Goal: Task Accomplishment & Management: Manage account settings

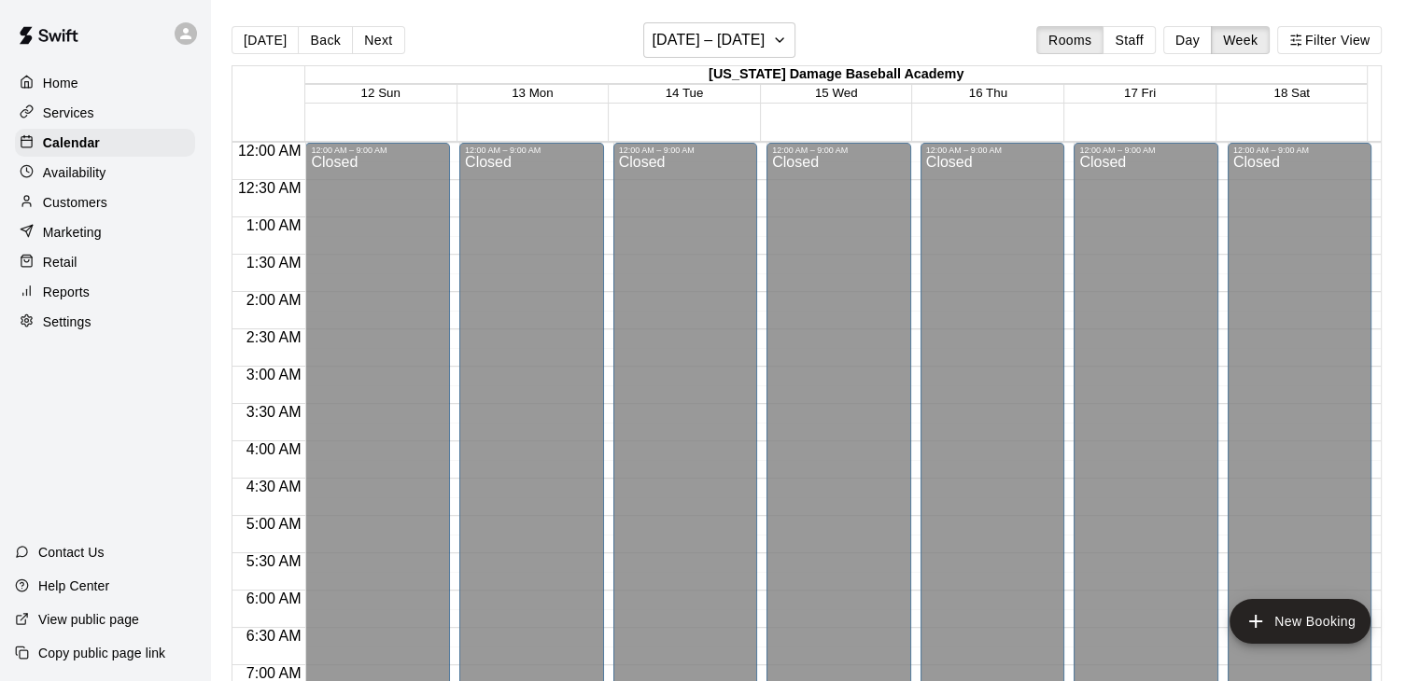
scroll to position [1232, 0]
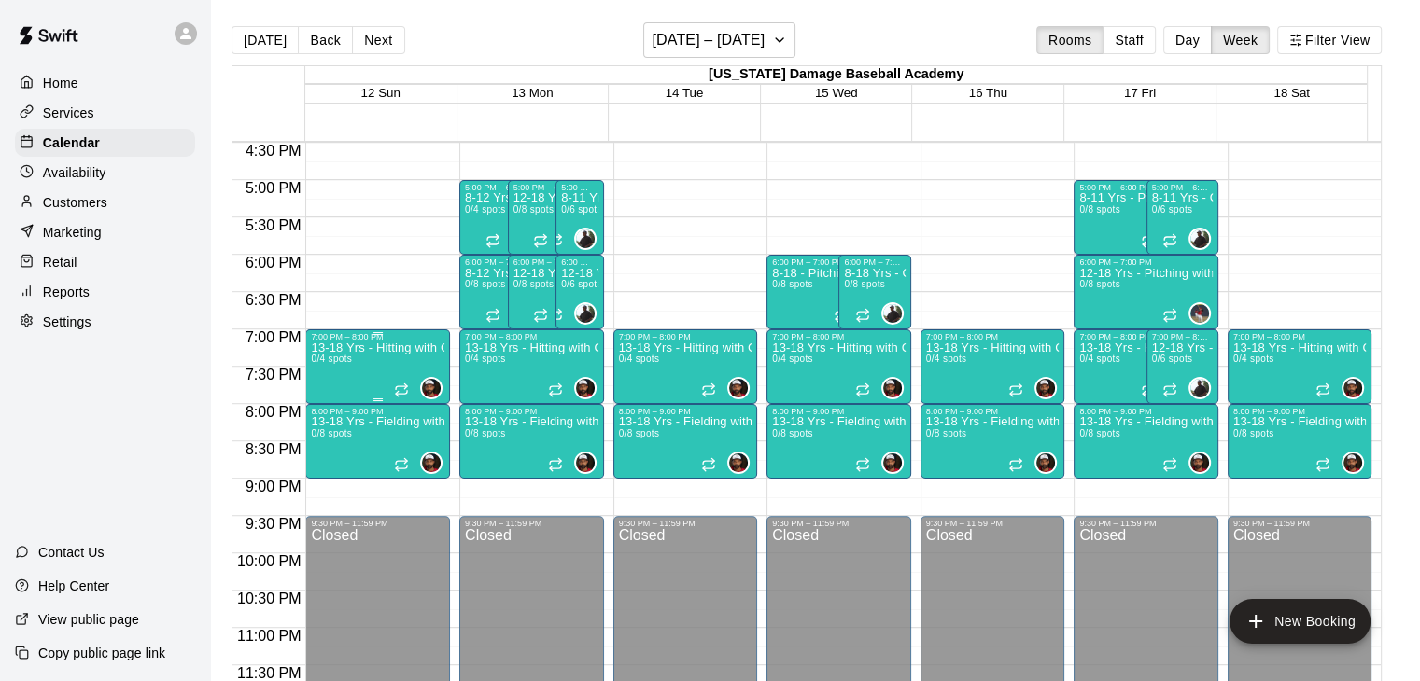
click at [358, 348] on p "13-18 Yrs - Hitting with Coach [PERSON_NAME]" at bounding box center [377, 348] width 133 height 0
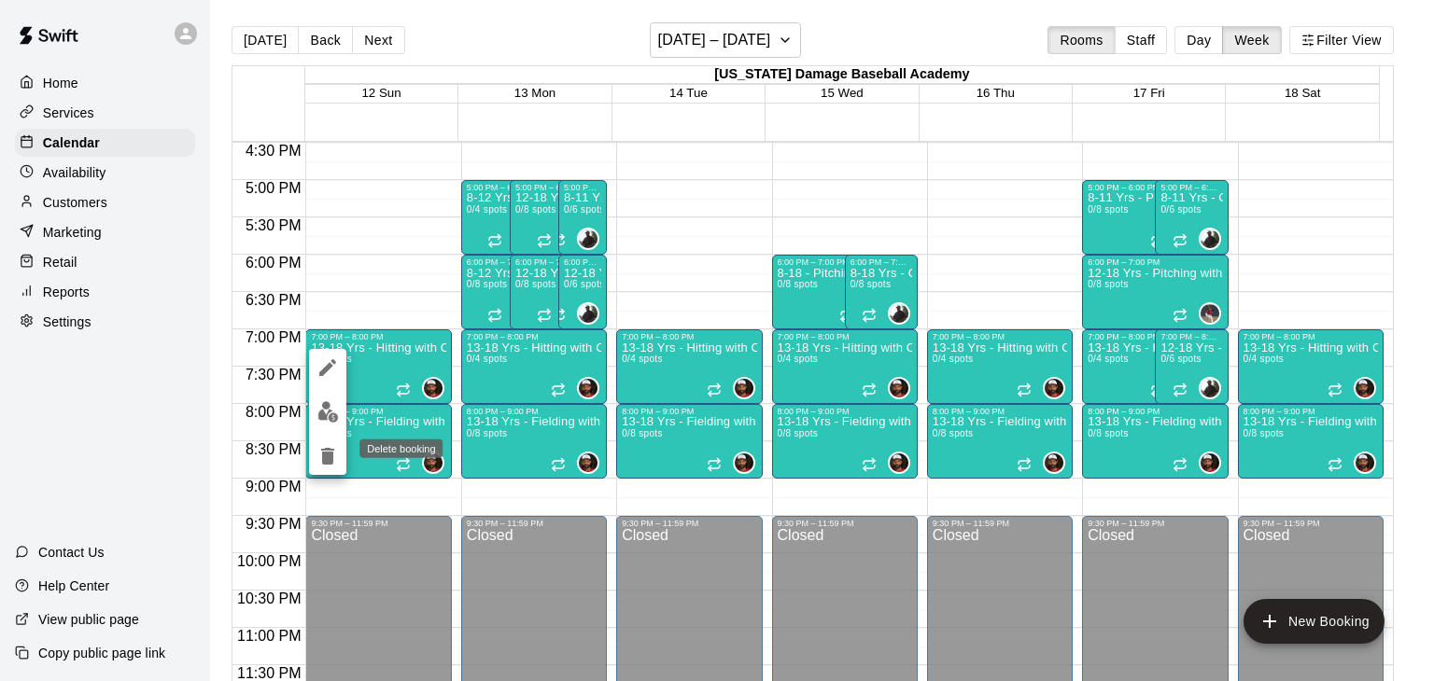
click at [330, 464] on icon "delete" at bounding box center [327, 456] width 13 height 17
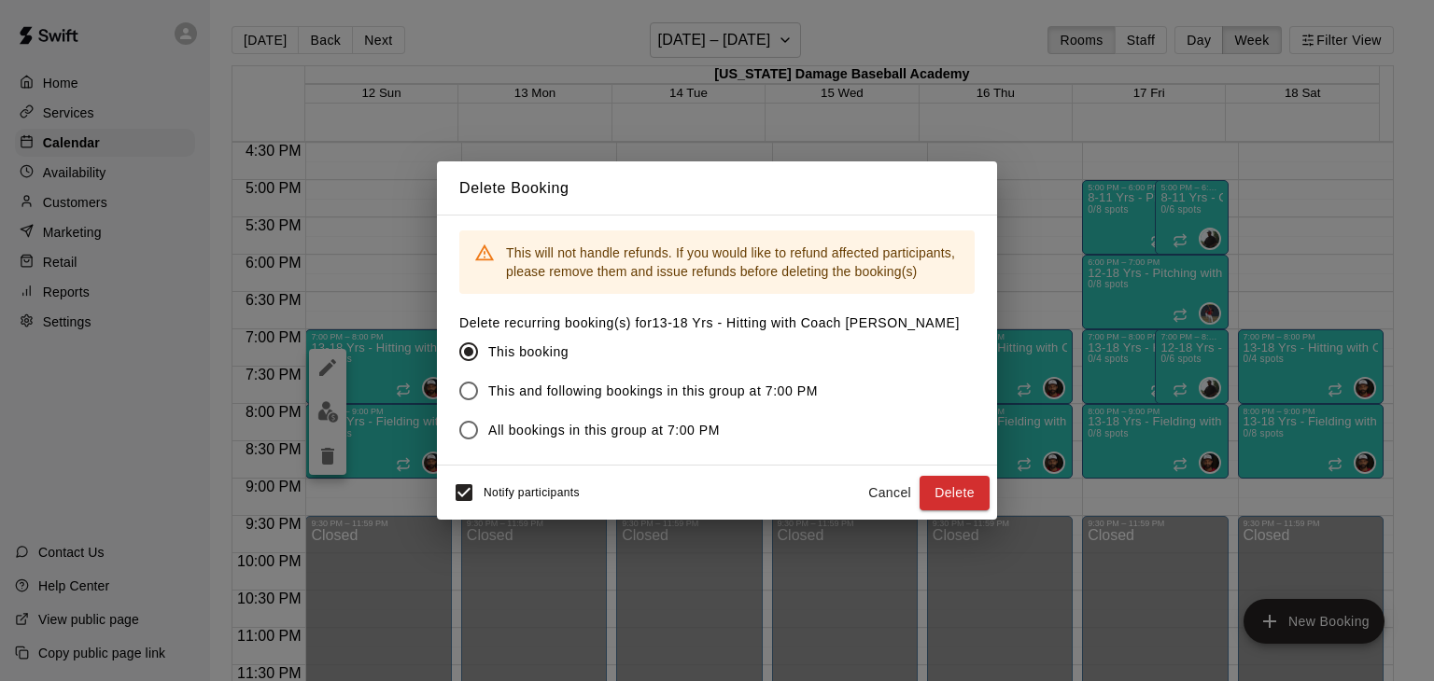
click at [642, 392] on span "This and following bookings in this group at 7:00 PM" at bounding box center [653, 392] width 330 height 20
click at [973, 488] on button "Delete" at bounding box center [955, 493] width 70 height 35
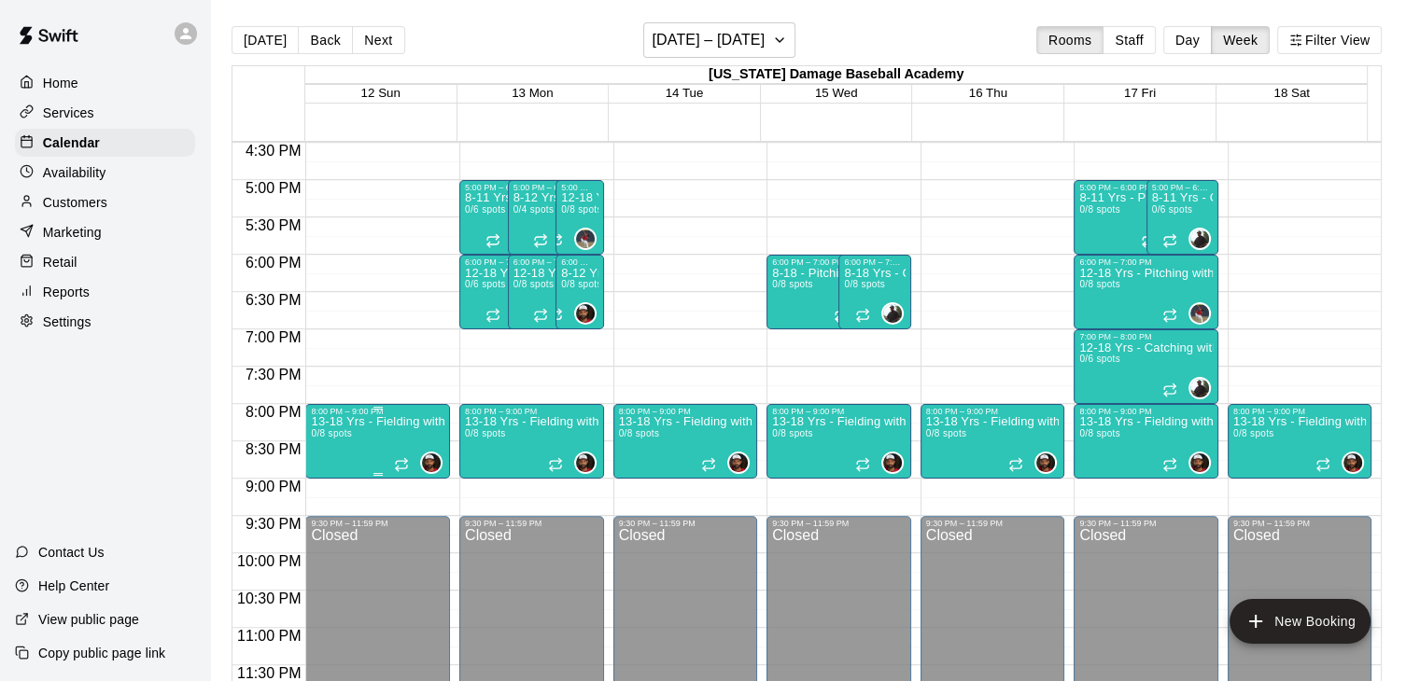
click at [359, 422] on p "13-18 Yrs - Fielding with Coach [PERSON_NAME]" at bounding box center [377, 422] width 133 height 0
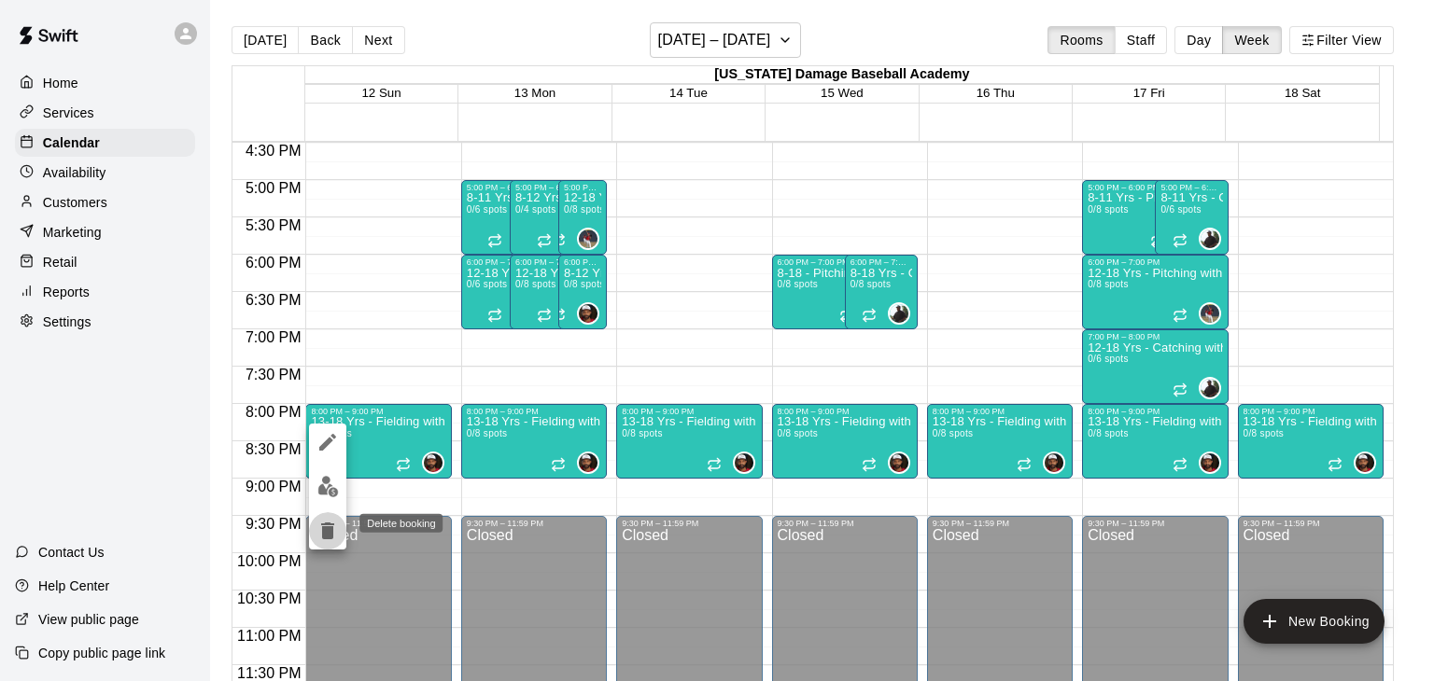
click at [331, 529] on icon "delete" at bounding box center [327, 531] width 13 height 17
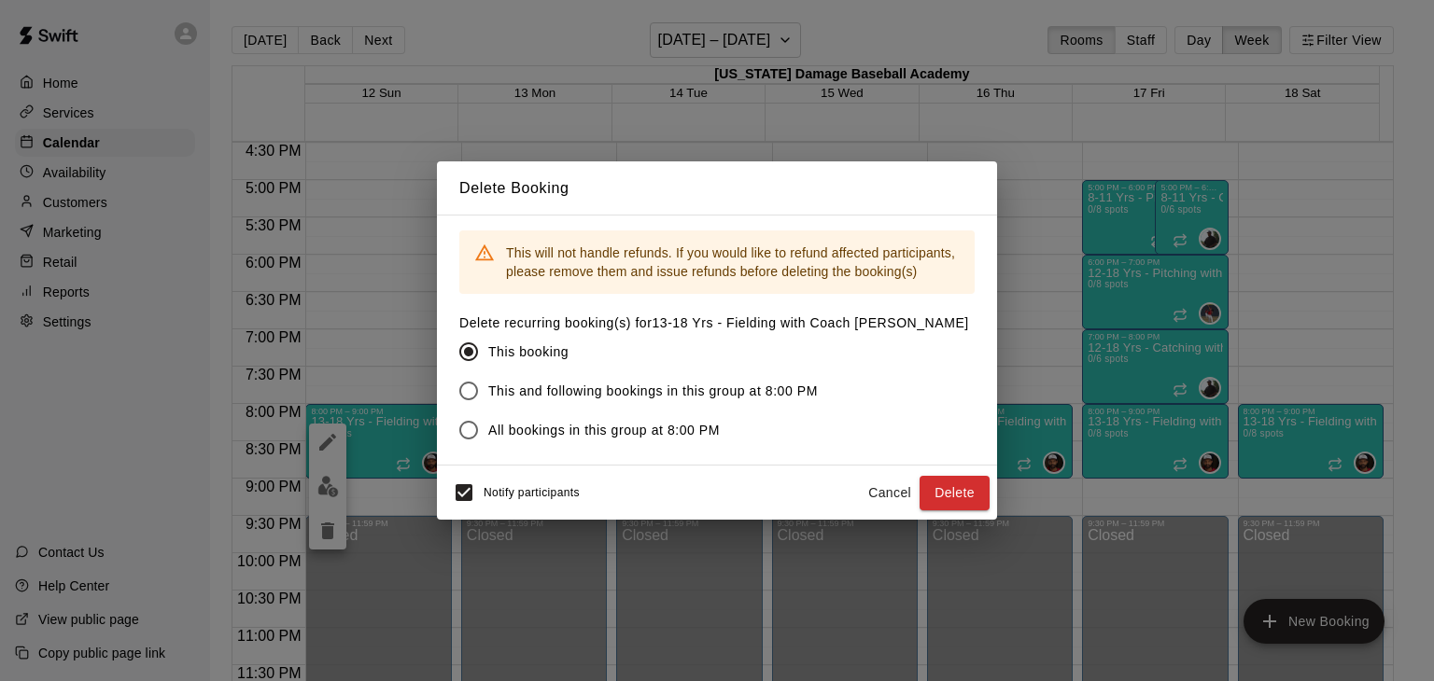
click at [676, 386] on span "This and following bookings in this group at 8:00 PM" at bounding box center [653, 392] width 330 height 20
click at [937, 493] on button "Delete" at bounding box center [955, 493] width 70 height 35
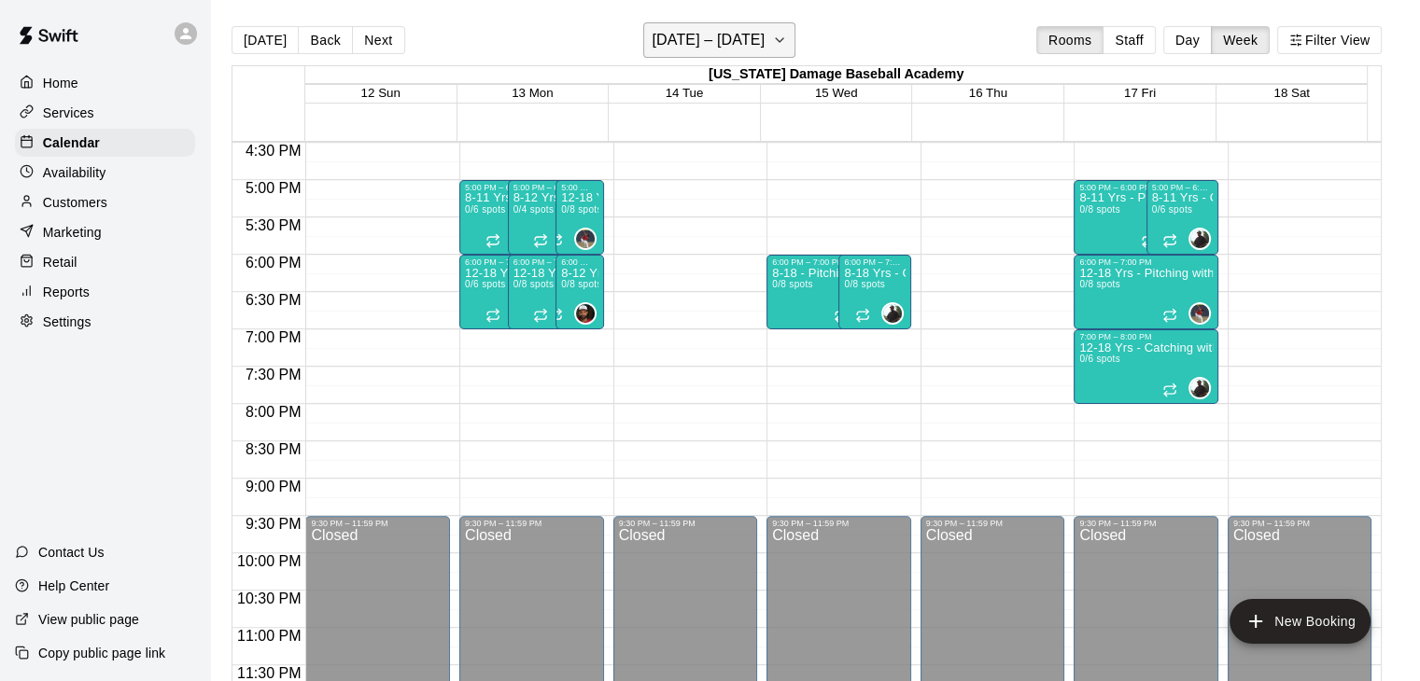
click at [737, 27] on h6 "[DATE] – [DATE]" at bounding box center [708, 40] width 113 height 26
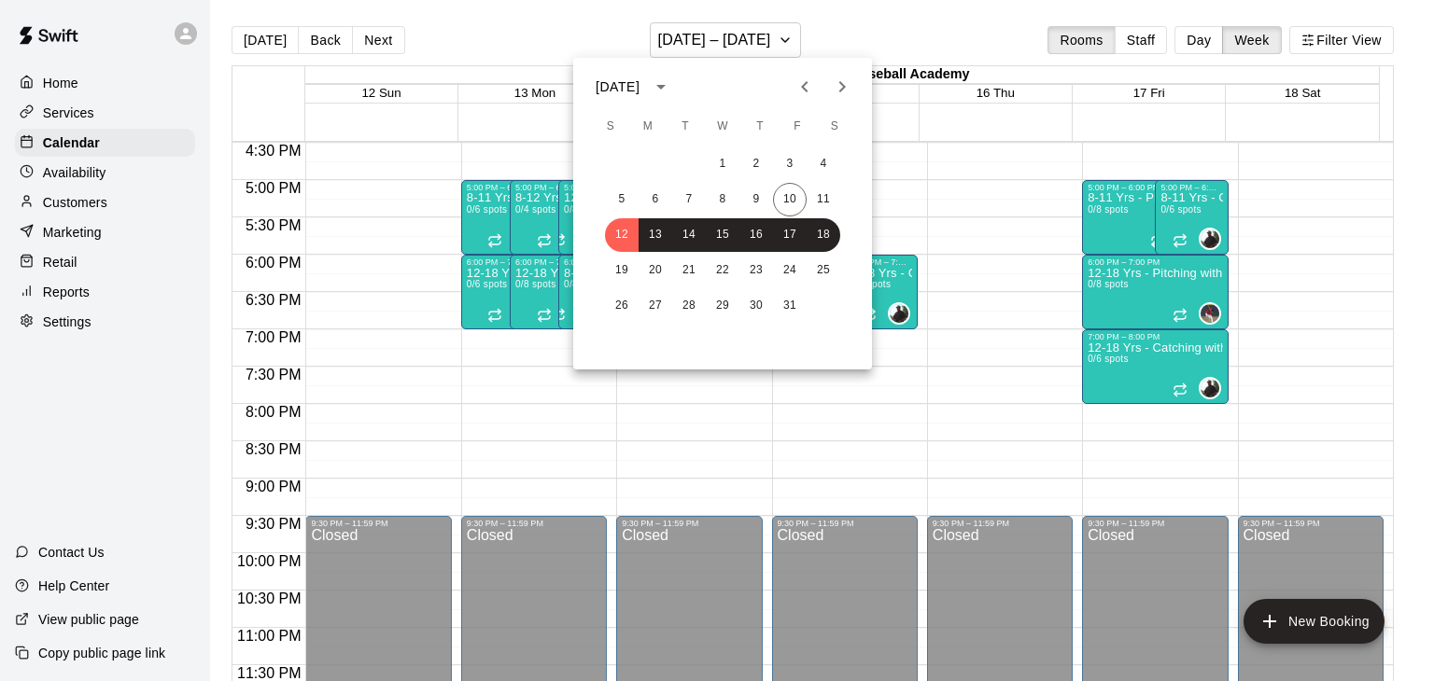
click at [718, 29] on div at bounding box center [717, 340] width 1434 height 681
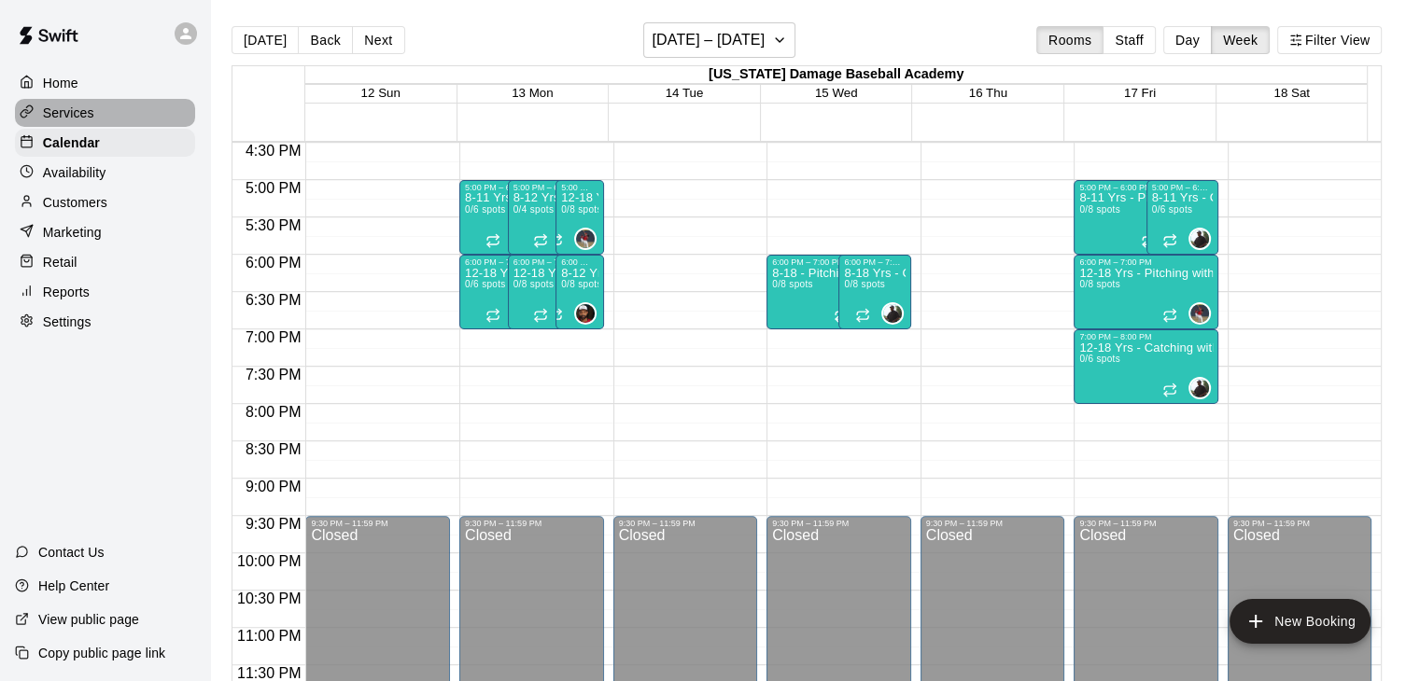
click at [81, 112] on p "Services" at bounding box center [68, 113] width 51 height 19
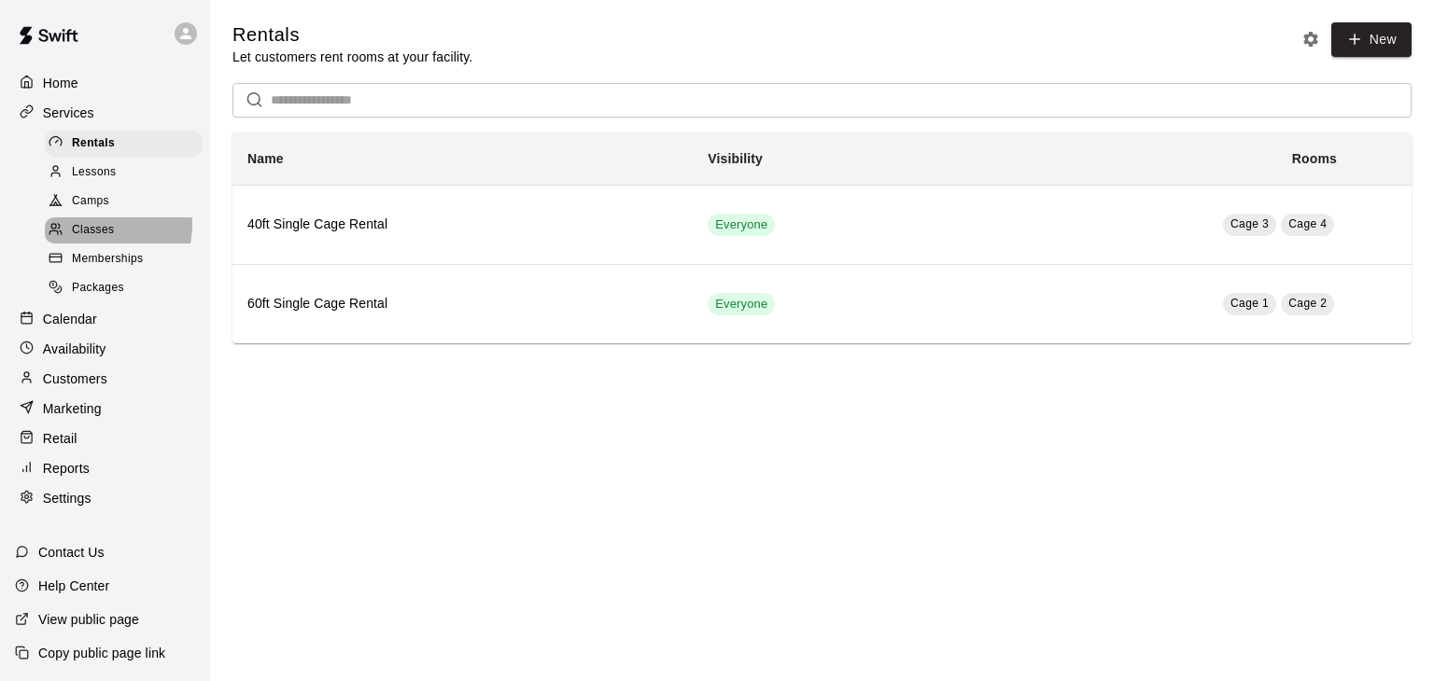
click at [93, 232] on span "Classes" at bounding box center [93, 230] width 42 height 19
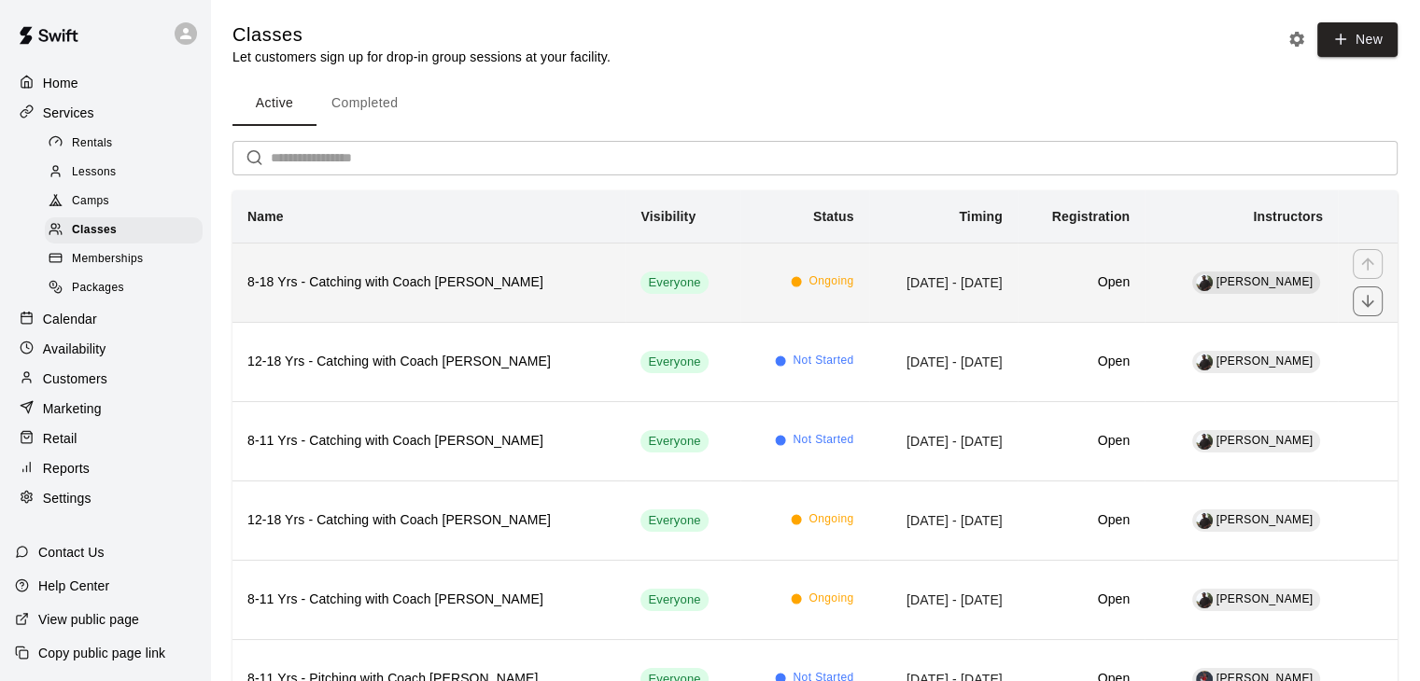
click at [740, 299] on td "Ongoing" at bounding box center [804, 282] width 128 height 79
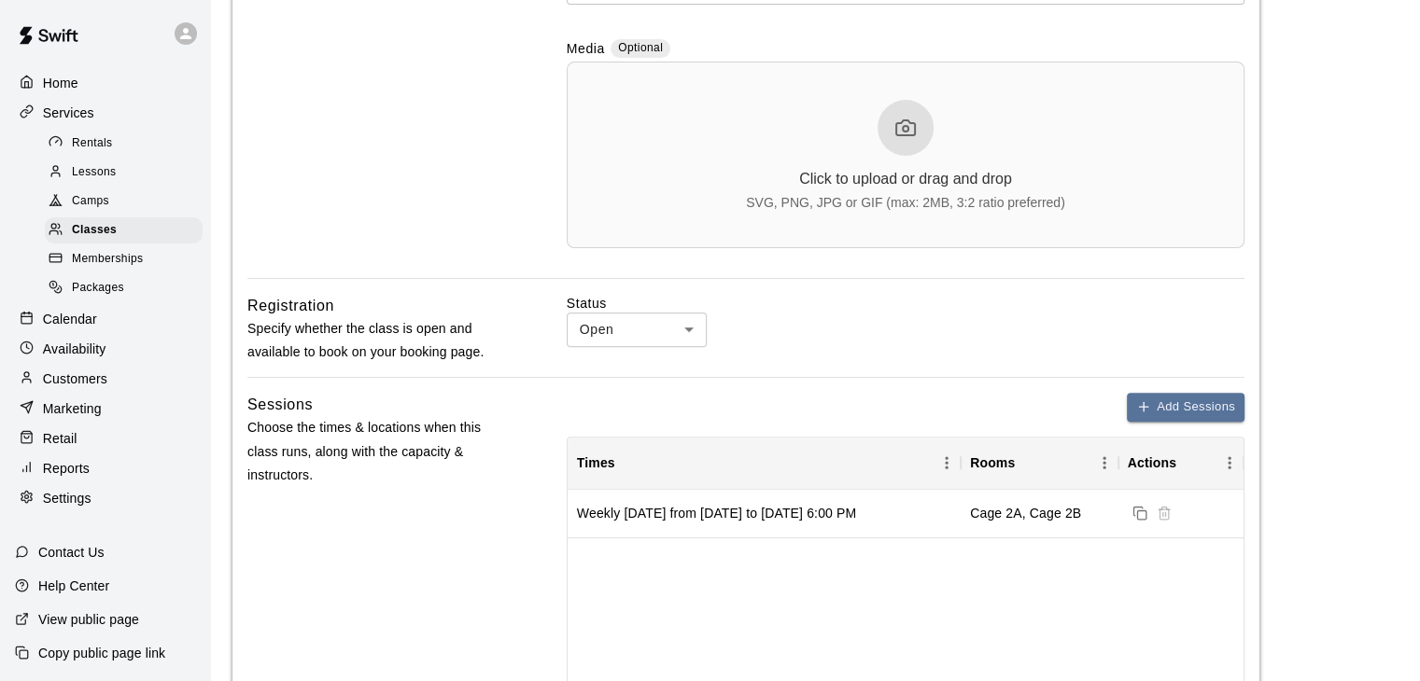
scroll to position [583, 0]
click at [856, 511] on div "Weekly [DATE] from [DATE] to [DATE] 6:00 PM" at bounding box center [716, 512] width 279 height 19
click at [810, 508] on div "Weekly [DATE] from [DATE] to [DATE] 6:00 PM" at bounding box center [716, 512] width 279 height 19
click at [788, 516] on div "Weekly [DATE] from [DATE] to [DATE] 6:00 PM" at bounding box center [716, 512] width 279 height 19
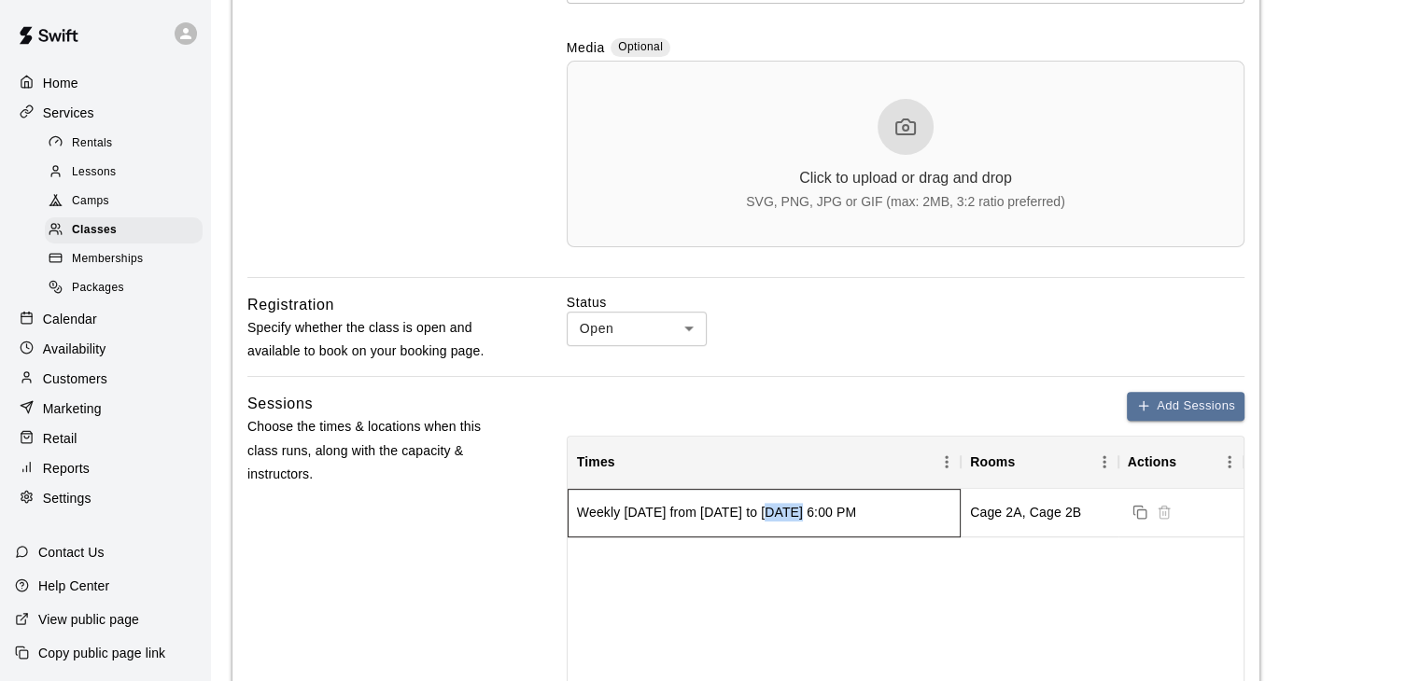
click at [788, 516] on div "Weekly [DATE] from [DATE] to [DATE] 6:00 PM" at bounding box center [716, 512] width 279 height 19
click at [769, 506] on div "Weekly [DATE] from [DATE] to [DATE] 6:00 PM" at bounding box center [716, 512] width 279 height 19
click at [770, 513] on div "Weekly [DATE] from [DATE] to [DATE] 6:00 PM" at bounding box center [716, 512] width 279 height 19
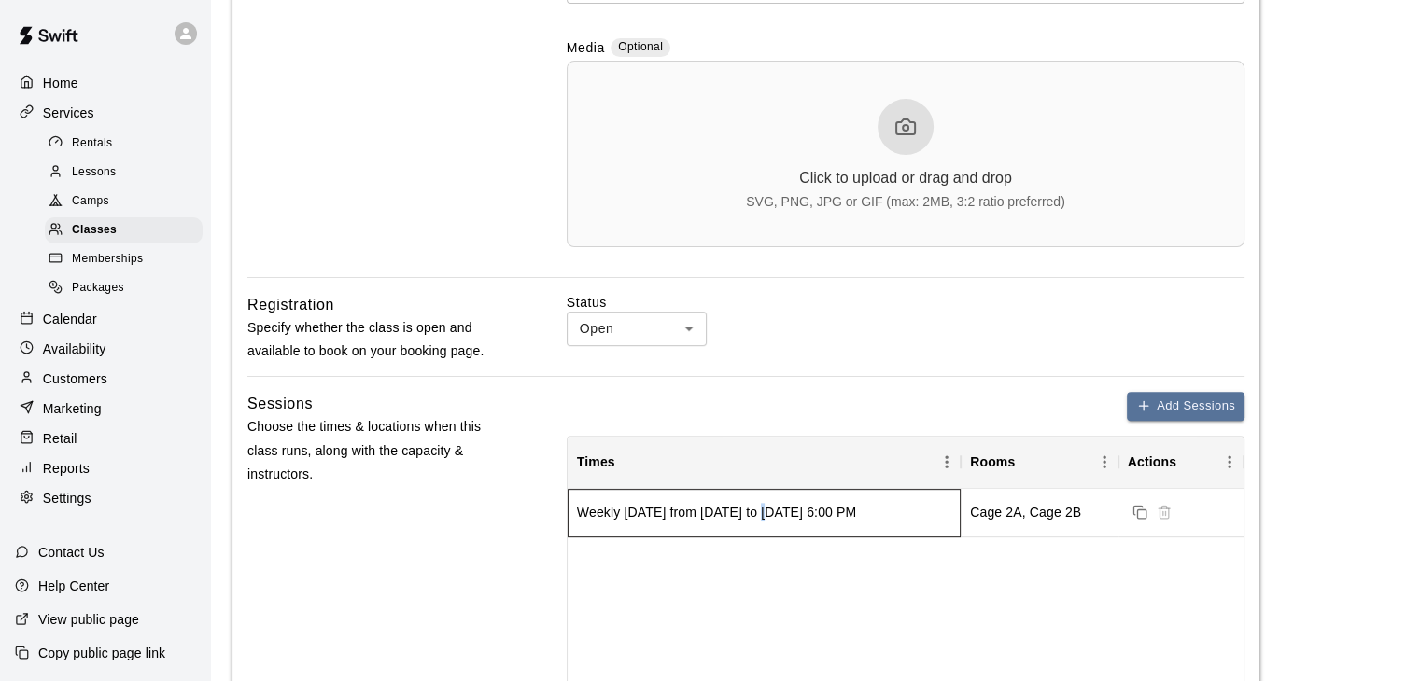
click at [770, 513] on div "Weekly [DATE] from [DATE] to [DATE] 6:00 PM" at bounding box center [716, 512] width 279 height 19
click at [770, 516] on div "Weekly [DATE] from [DATE] to [DATE] 6:00 PM" at bounding box center [716, 512] width 279 height 19
click at [789, 519] on div "Weekly [DATE] from [DATE] to [DATE] 6:00 PM" at bounding box center [716, 512] width 279 height 19
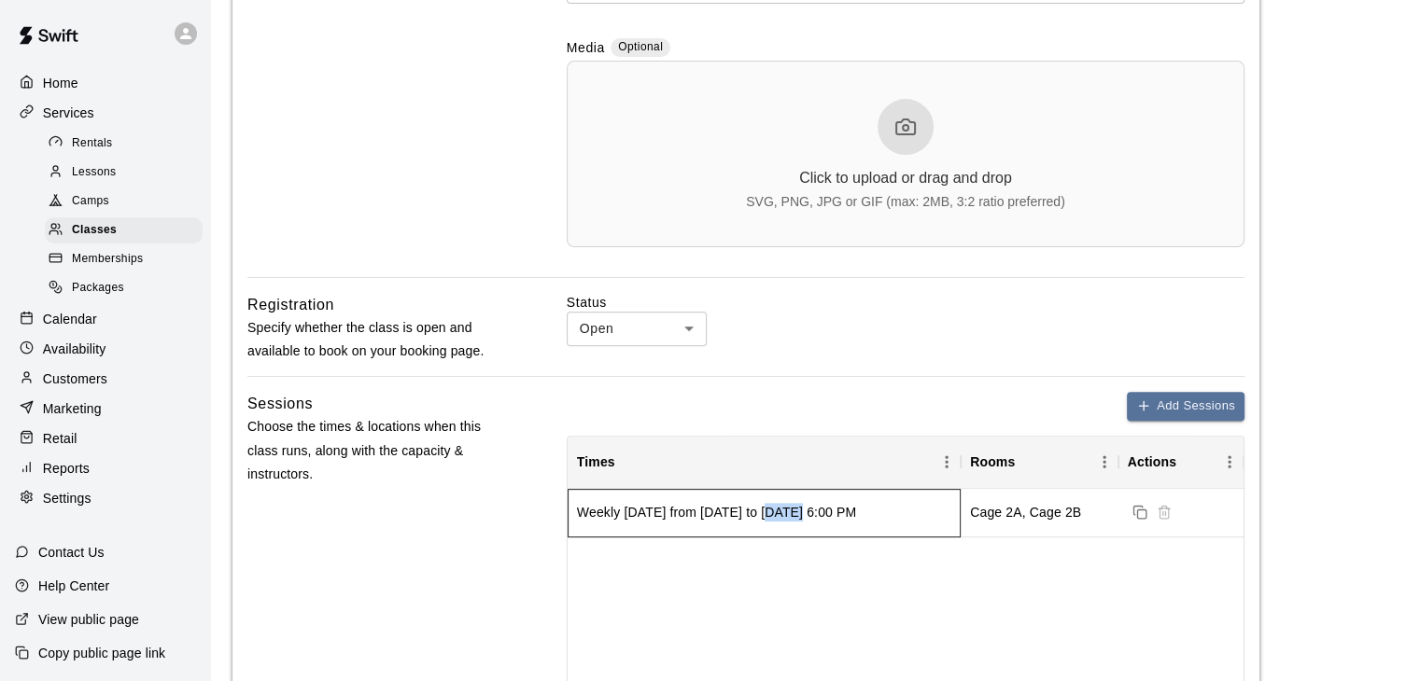
click at [789, 519] on div "Weekly [DATE] from [DATE] to [DATE] 6:00 PM" at bounding box center [716, 512] width 279 height 19
click at [605, 520] on div "Weekly [DATE] from [DATE] to [DATE] 6:00 PM" at bounding box center [716, 512] width 279 height 19
drag, startPoint x: 605, startPoint y: 520, endPoint x: 1214, endPoint y: 482, distance: 609.9
click at [1214, 482] on div "Actions" at bounding box center [1172, 462] width 89 height 52
click at [1202, 505] on div at bounding box center [1181, 513] width 126 height 49
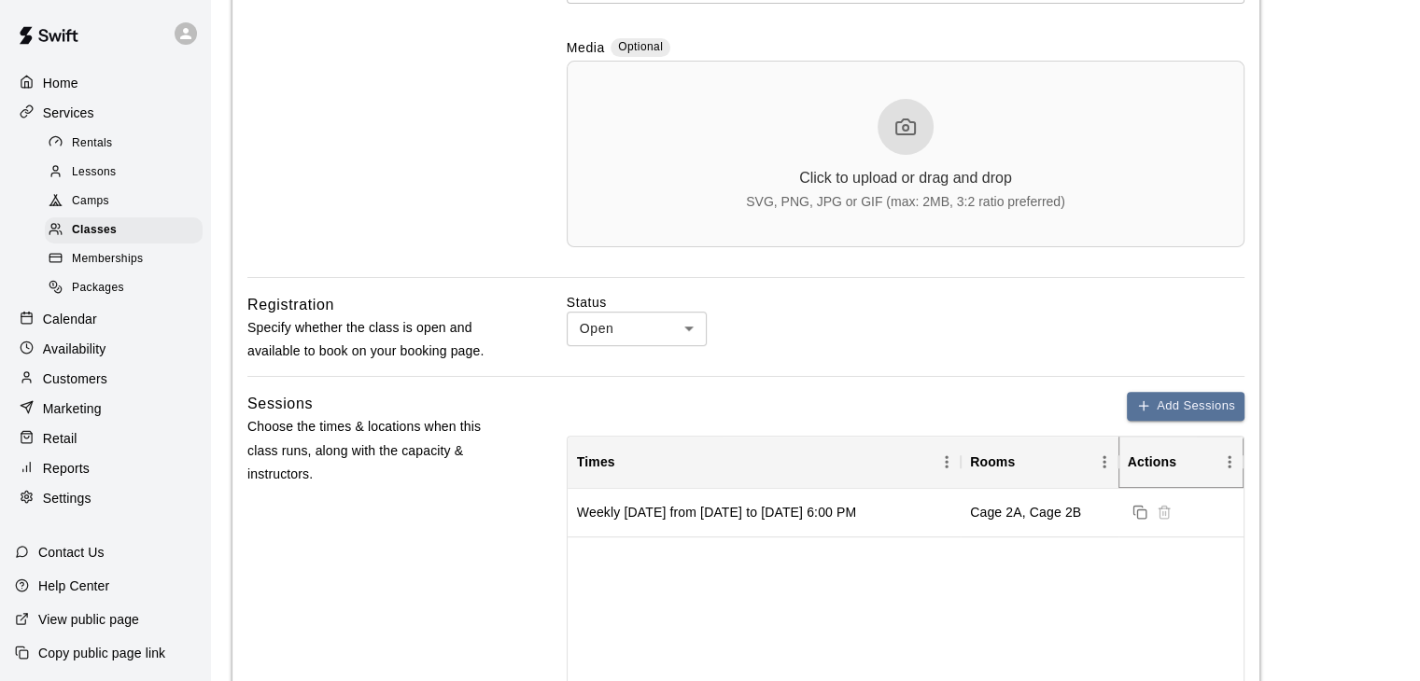
click at [1225, 471] on icon "Menu" at bounding box center [1229, 462] width 19 height 19
click at [1264, 487] on main "**********" at bounding box center [814, 509] width 1165 height 2138
click at [1195, 405] on button "Add Sessions" at bounding box center [1186, 406] width 118 height 29
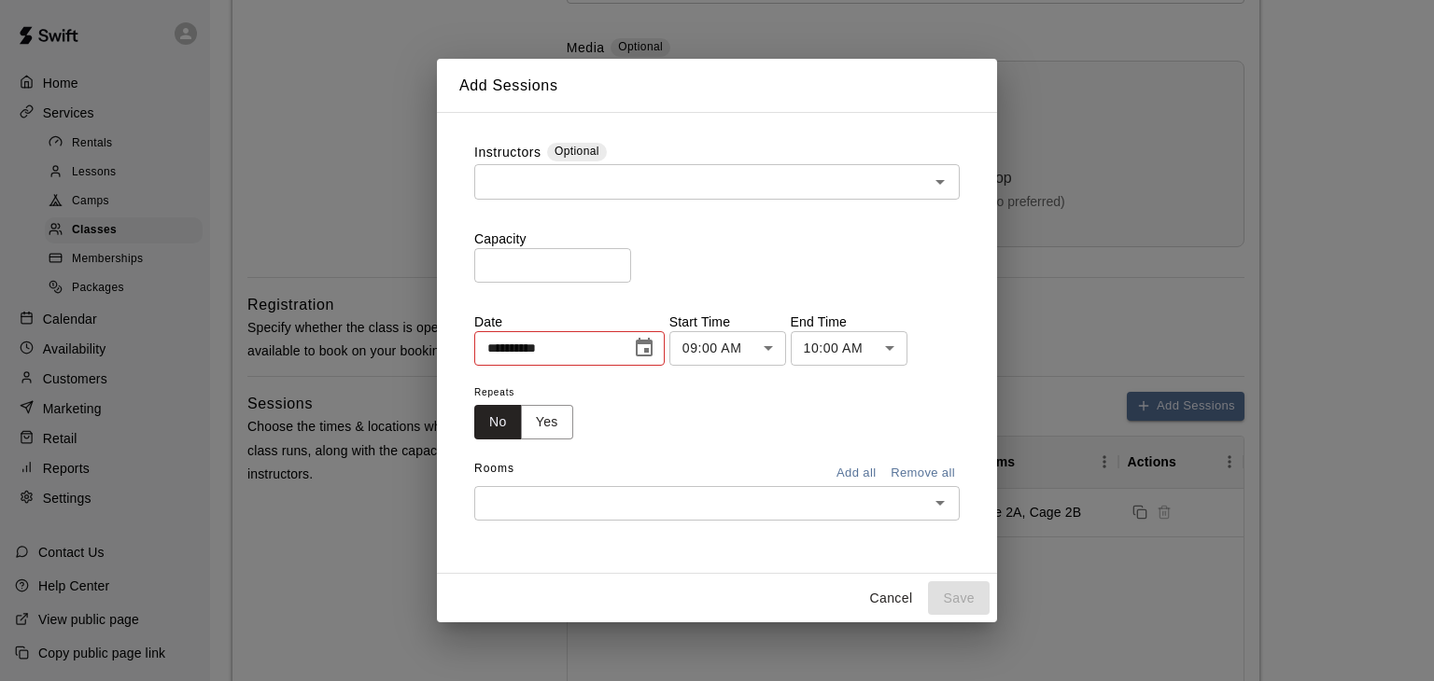
click at [1106, 188] on div "**********" at bounding box center [717, 340] width 1434 height 681
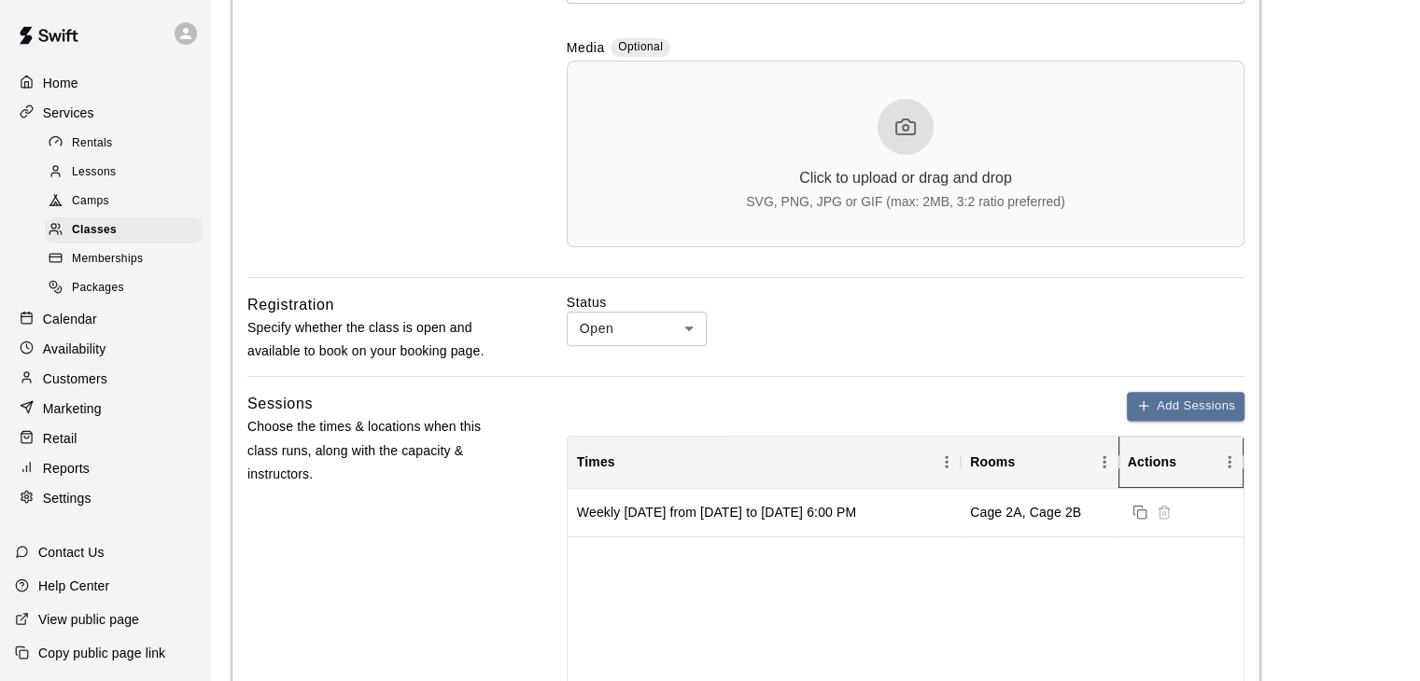
click at [1234, 460] on icon "Actions" at bounding box center [1243, 462] width 22 height 22
click at [1229, 461] on icon "Menu" at bounding box center [1229, 462] width 19 height 19
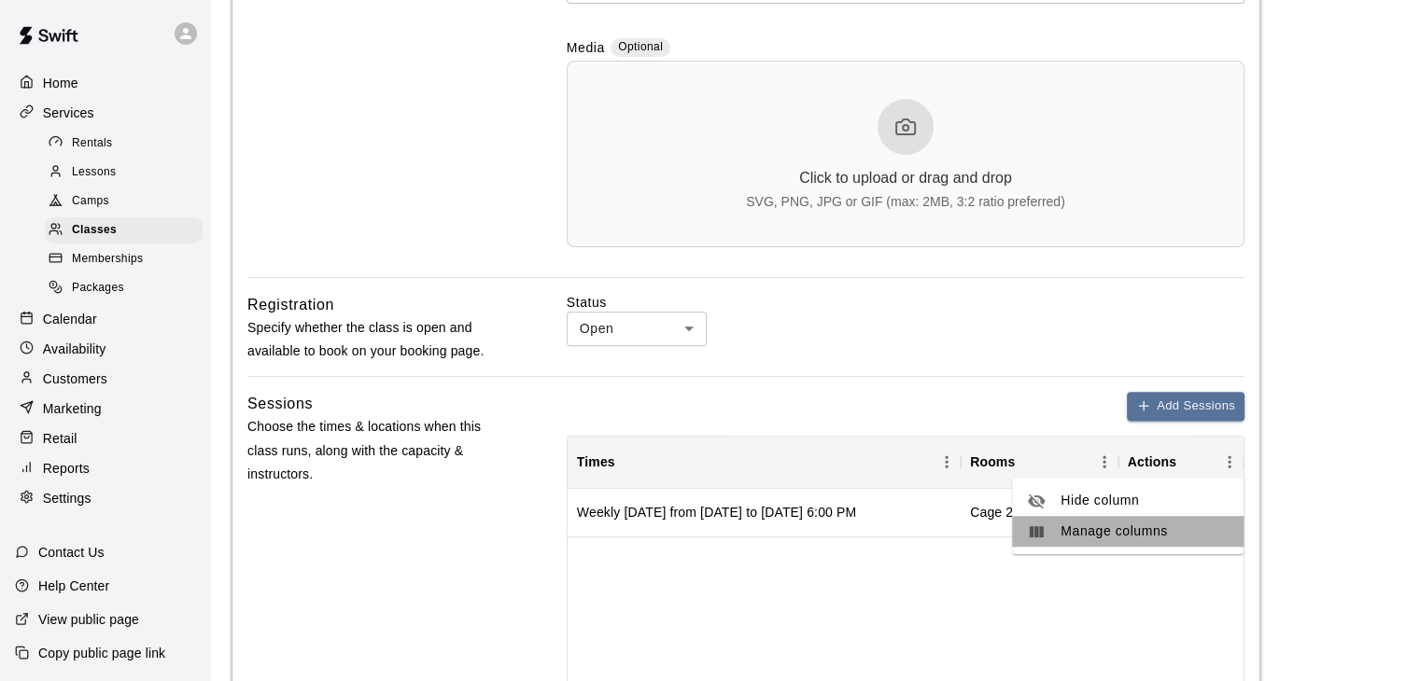
click at [1156, 531] on span "Manage columns" at bounding box center [1144, 532] width 168 height 20
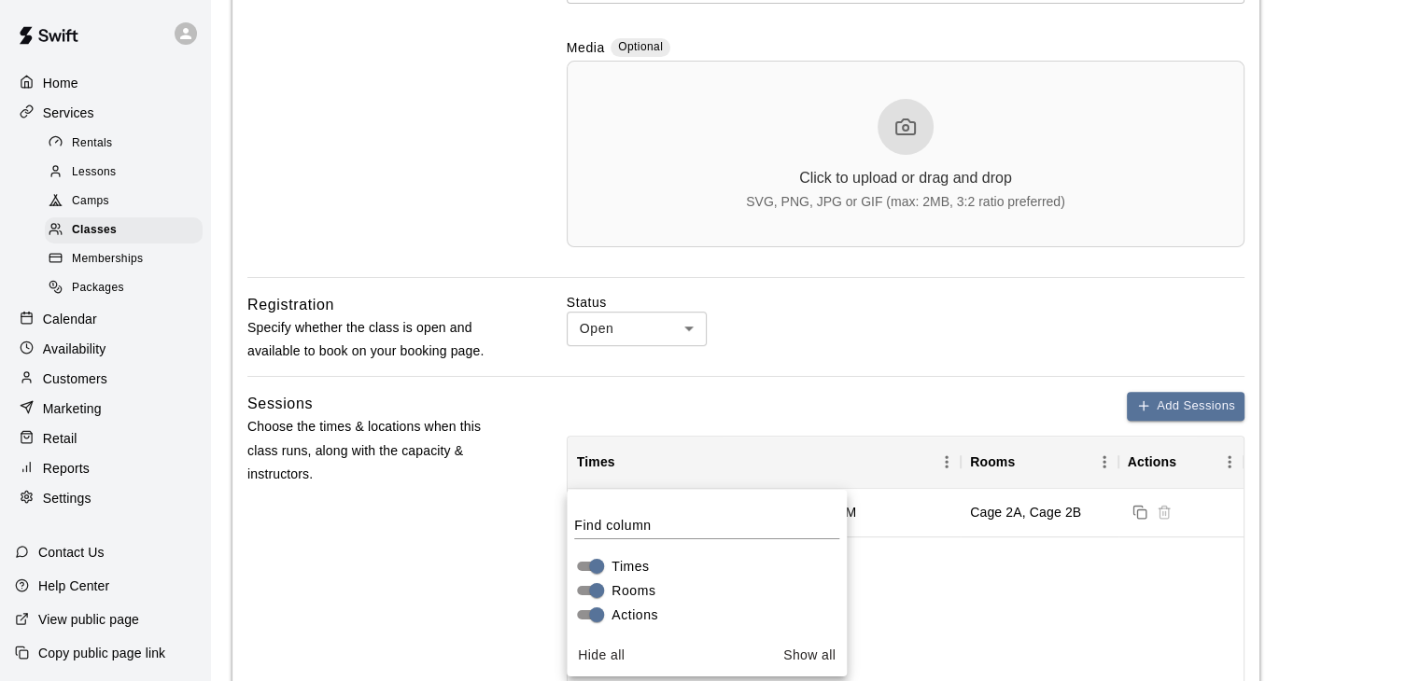
click at [1090, 569] on div "Weekly [DATE] from [DATE] to [DATE] 6:00 PM Cage 2A, Cage 2B" at bounding box center [906, 624] width 676 height 270
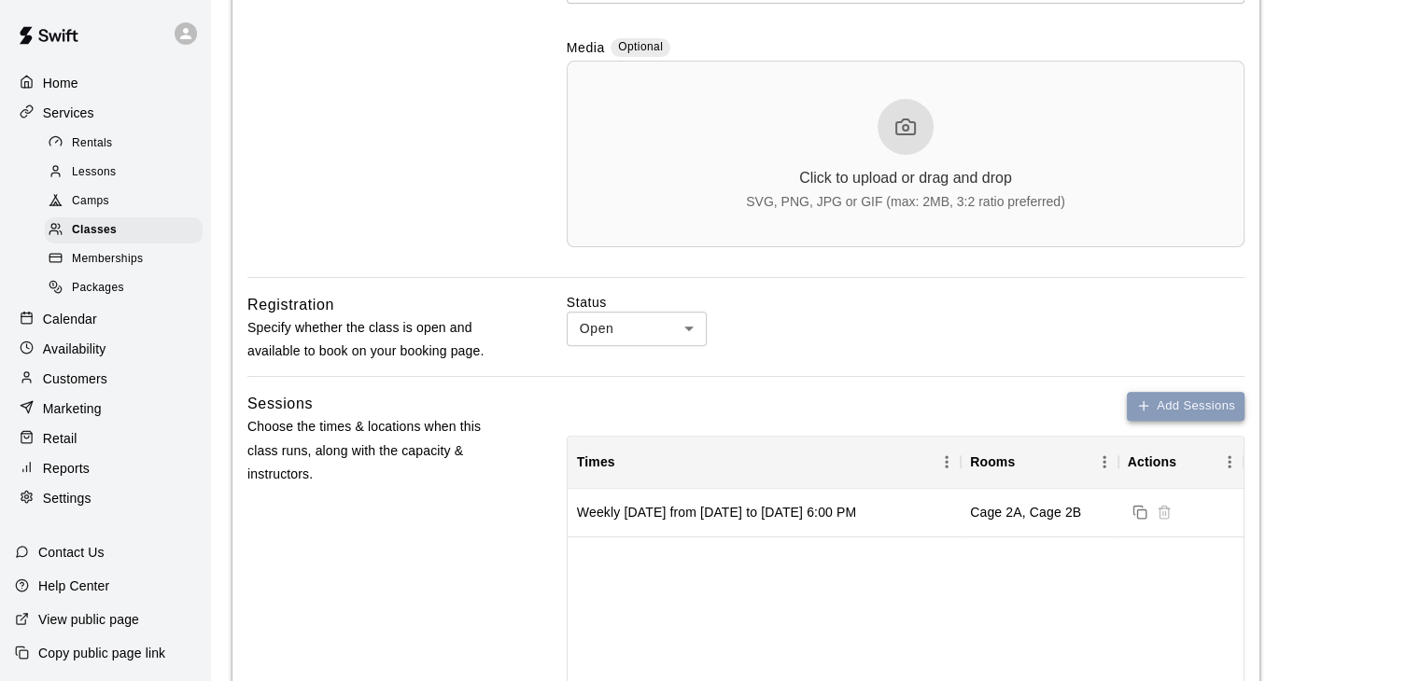
click at [1179, 397] on button "Add Sessions" at bounding box center [1186, 406] width 118 height 29
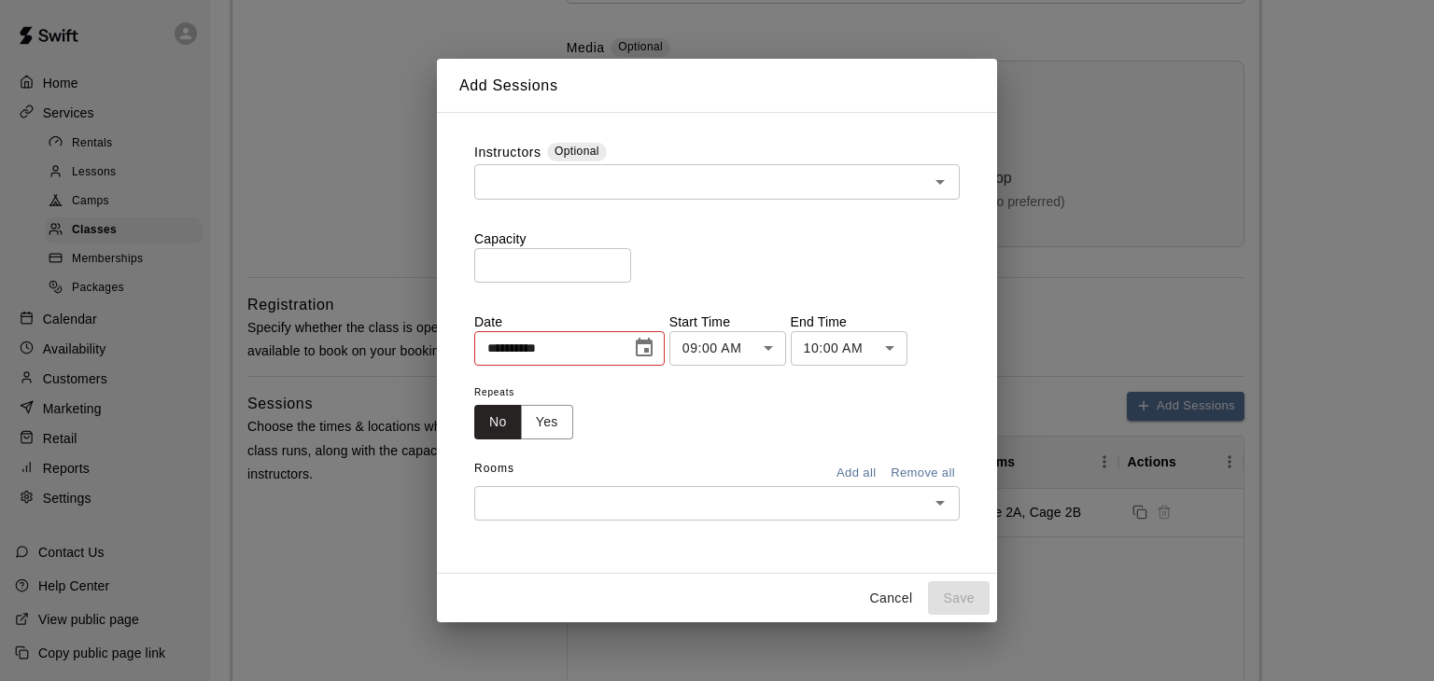
click at [655, 358] on icon "Choose date, selected date is Oct 9, 2025" at bounding box center [644, 348] width 22 height 22
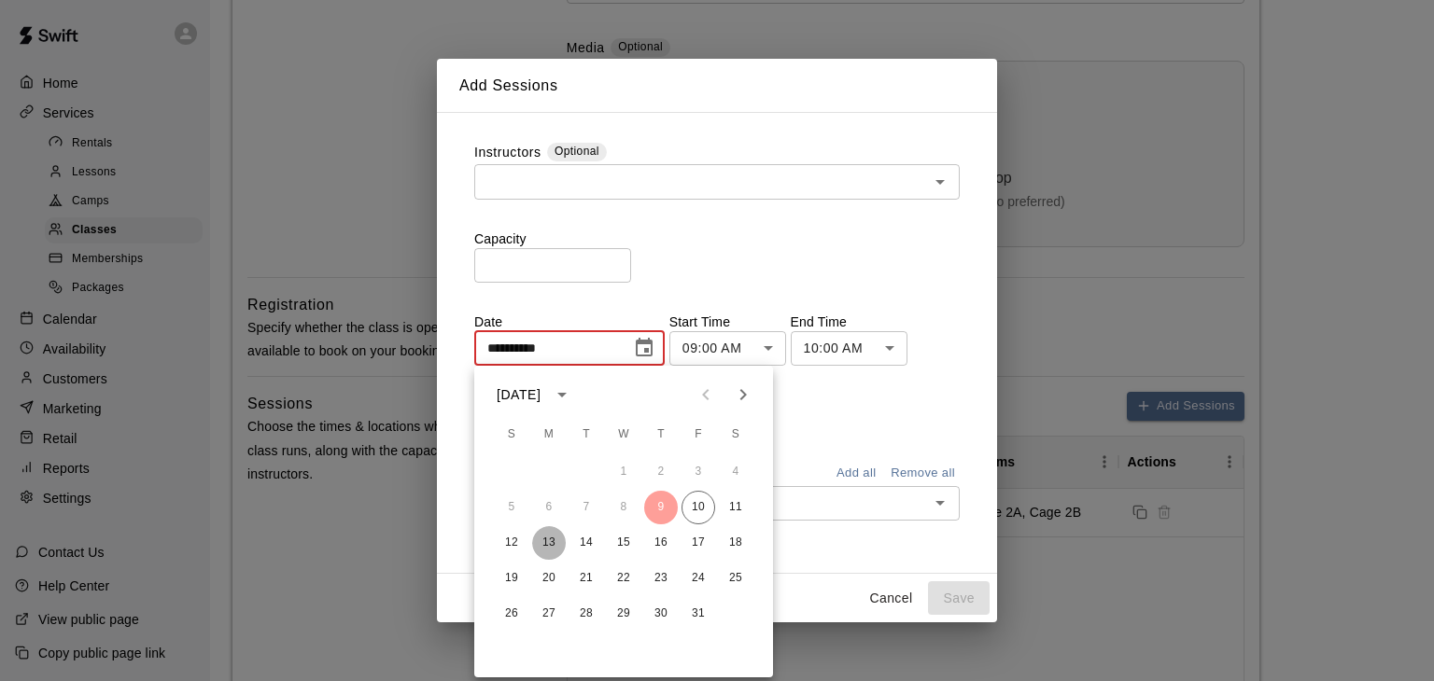
click at [546, 538] on button "13" at bounding box center [549, 544] width 34 height 34
type input "**********"
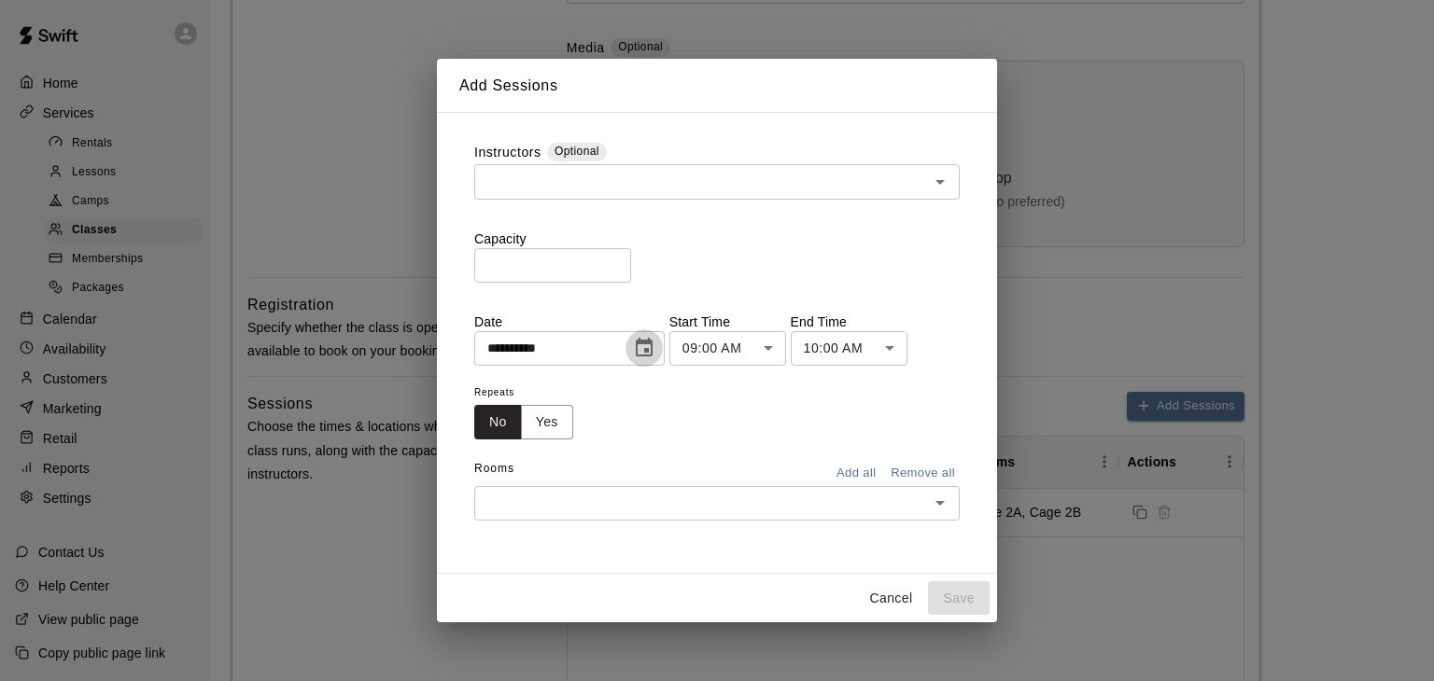
click at [655, 347] on icon "Choose date, selected date is Oct 13, 2025" at bounding box center [644, 348] width 22 height 22
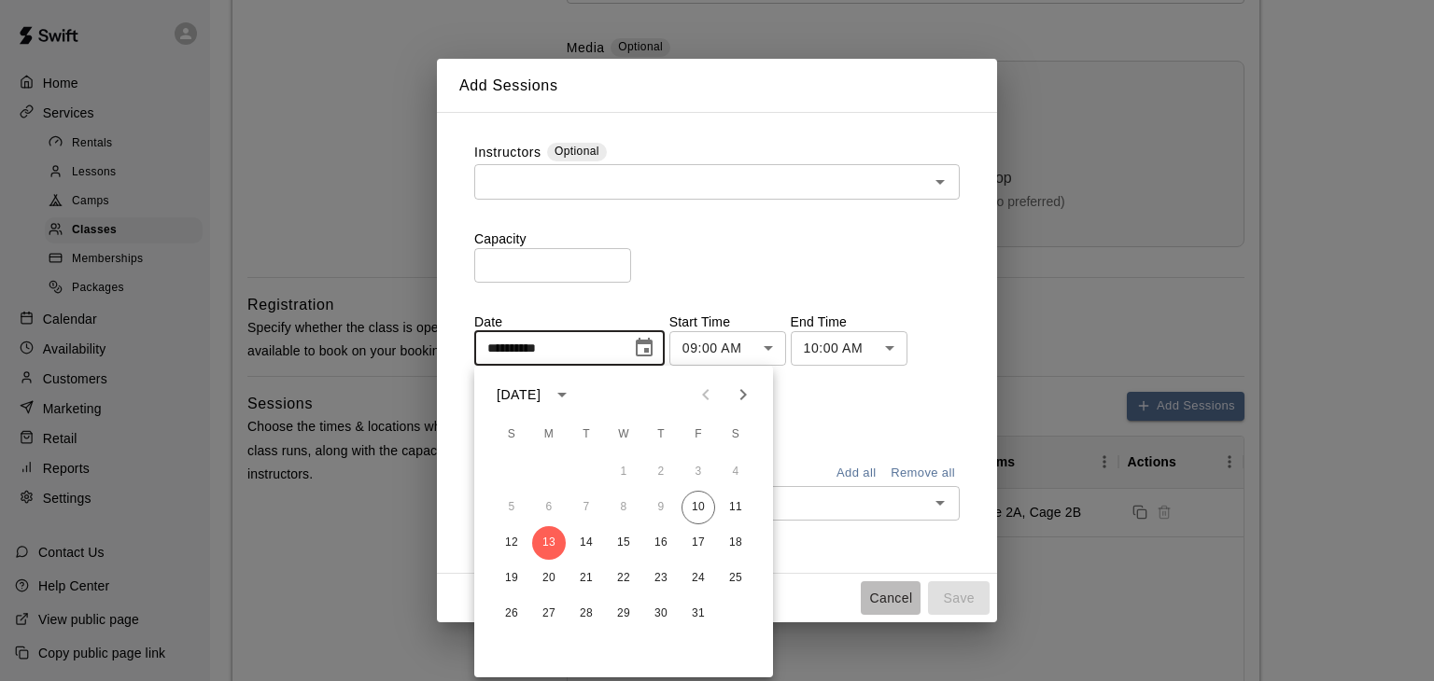
click at [881, 598] on button "Cancel" at bounding box center [891, 599] width 60 height 35
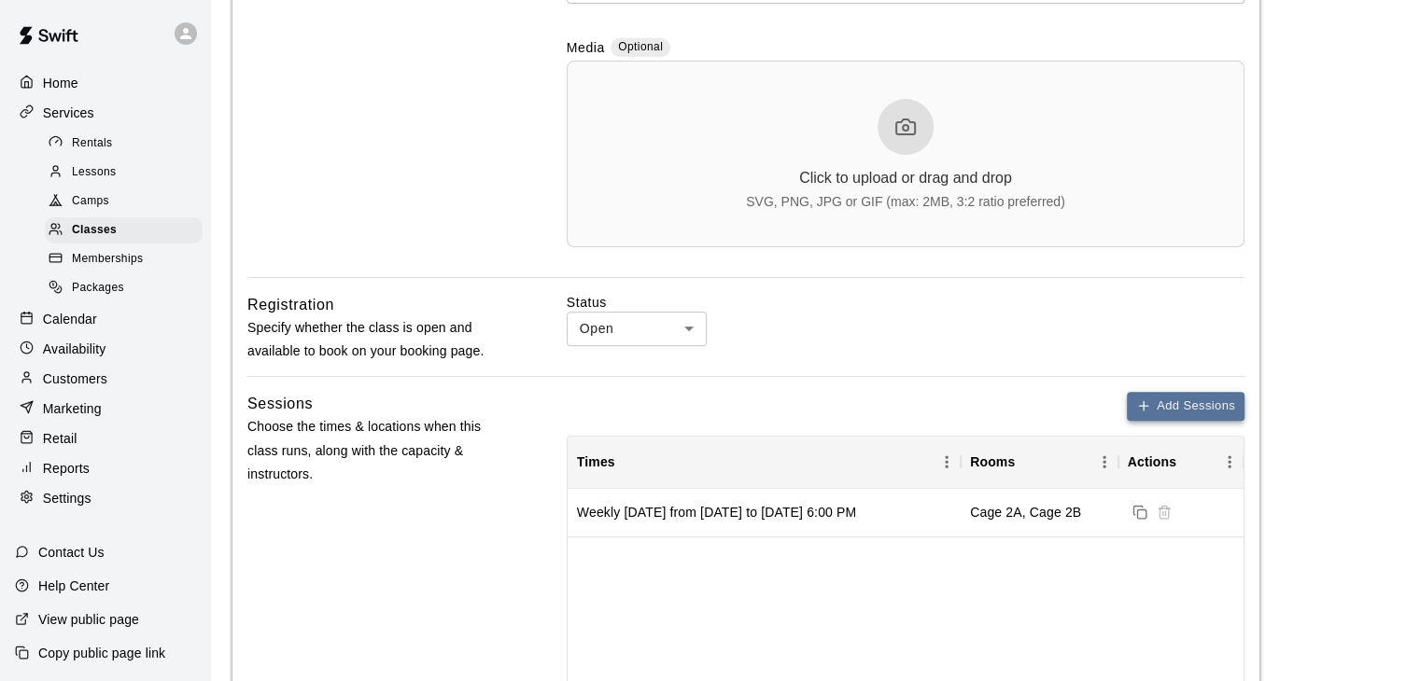
click at [1203, 412] on button "Add Sessions" at bounding box center [1186, 406] width 118 height 29
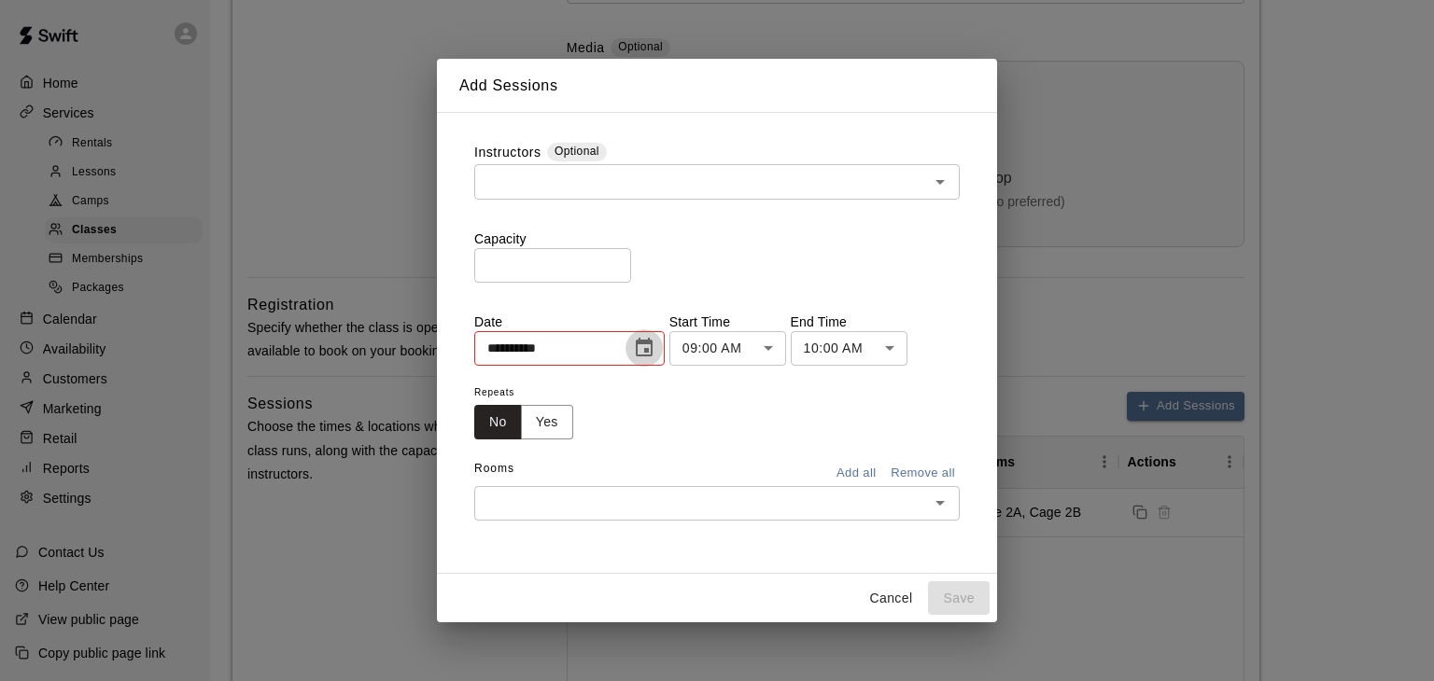
click at [655, 348] on icon "Choose date, selected date is Oct 9, 2025" at bounding box center [644, 348] width 22 height 22
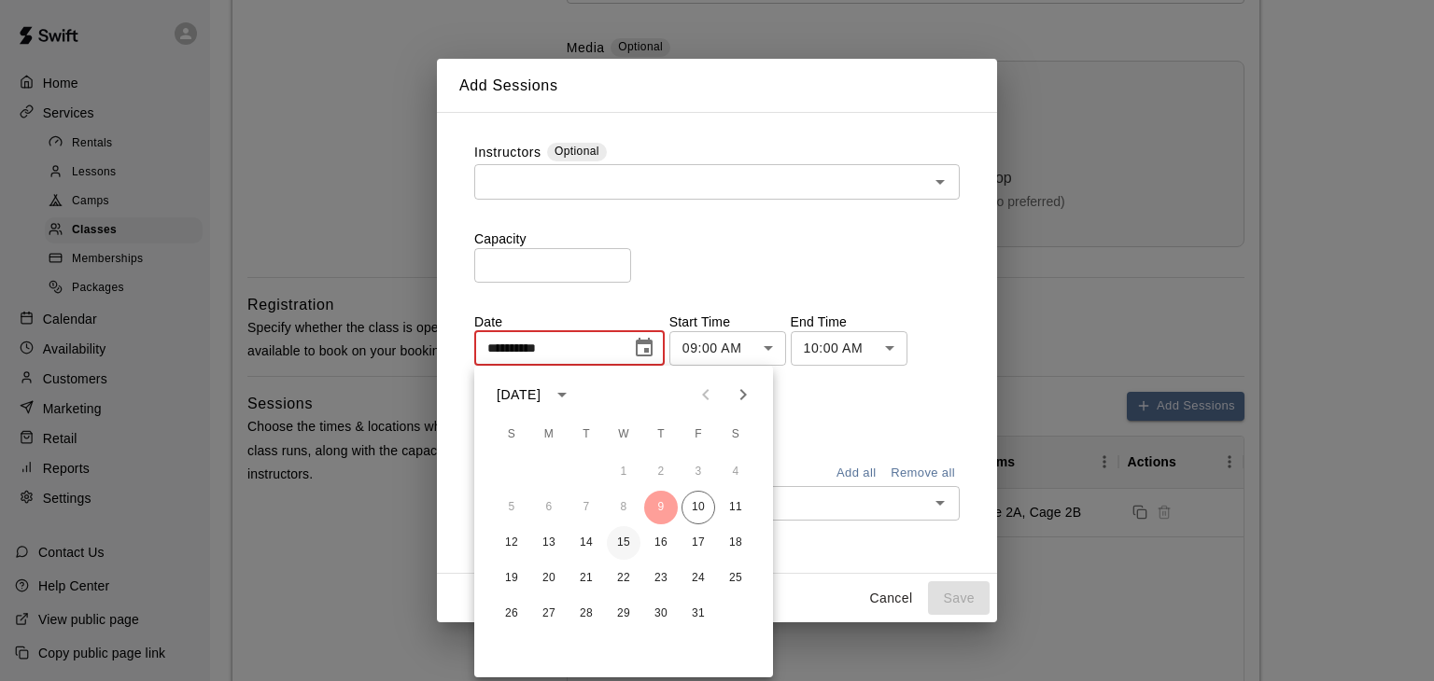
click at [622, 542] on button "15" at bounding box center [624, 544] width 34 height 34
type input "**********"
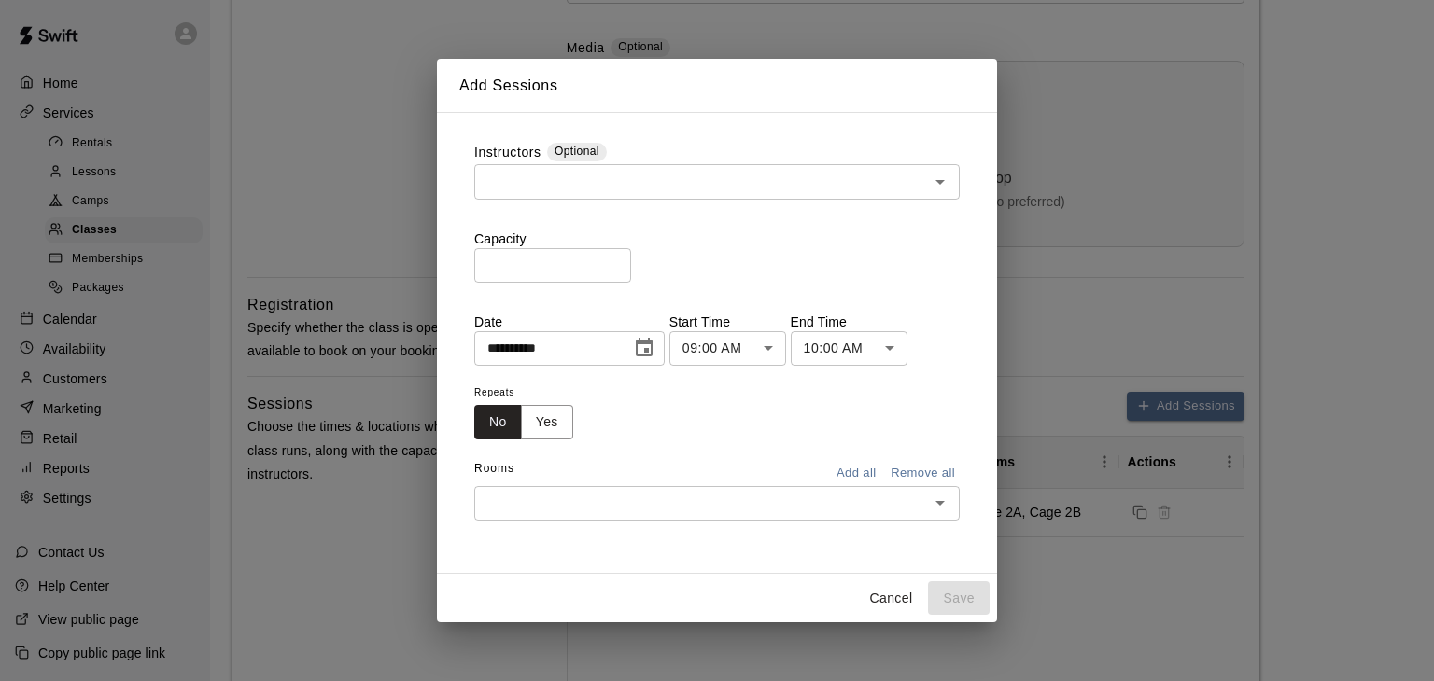
click at [586, 180] on input "text" at bounding box center [701, 181] width 443 height 23
click at [889, 606] on button "Cancel" at bounding box center [891, 599] width 60 height 35
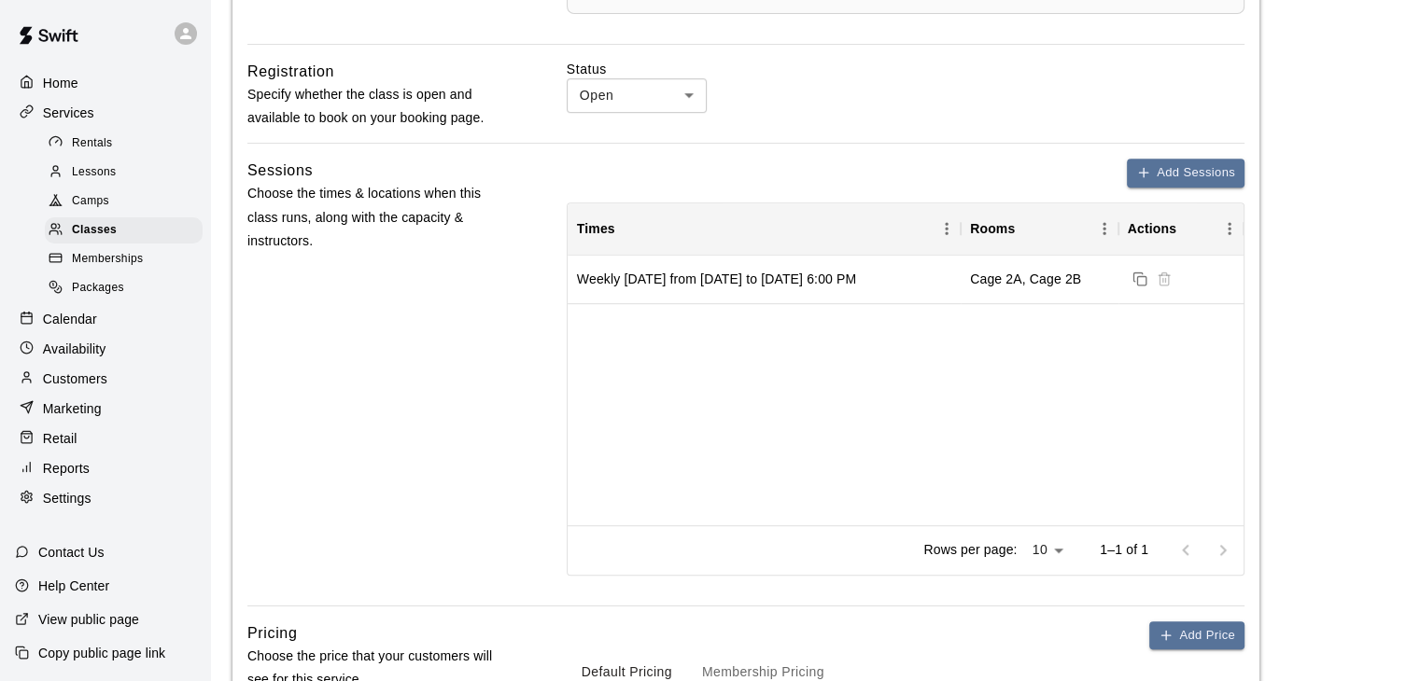
scroll to position [814, 0]
click at [1184, 173] on button "Add Sessions" at bounding box center [1186, 175] width 118 height 29
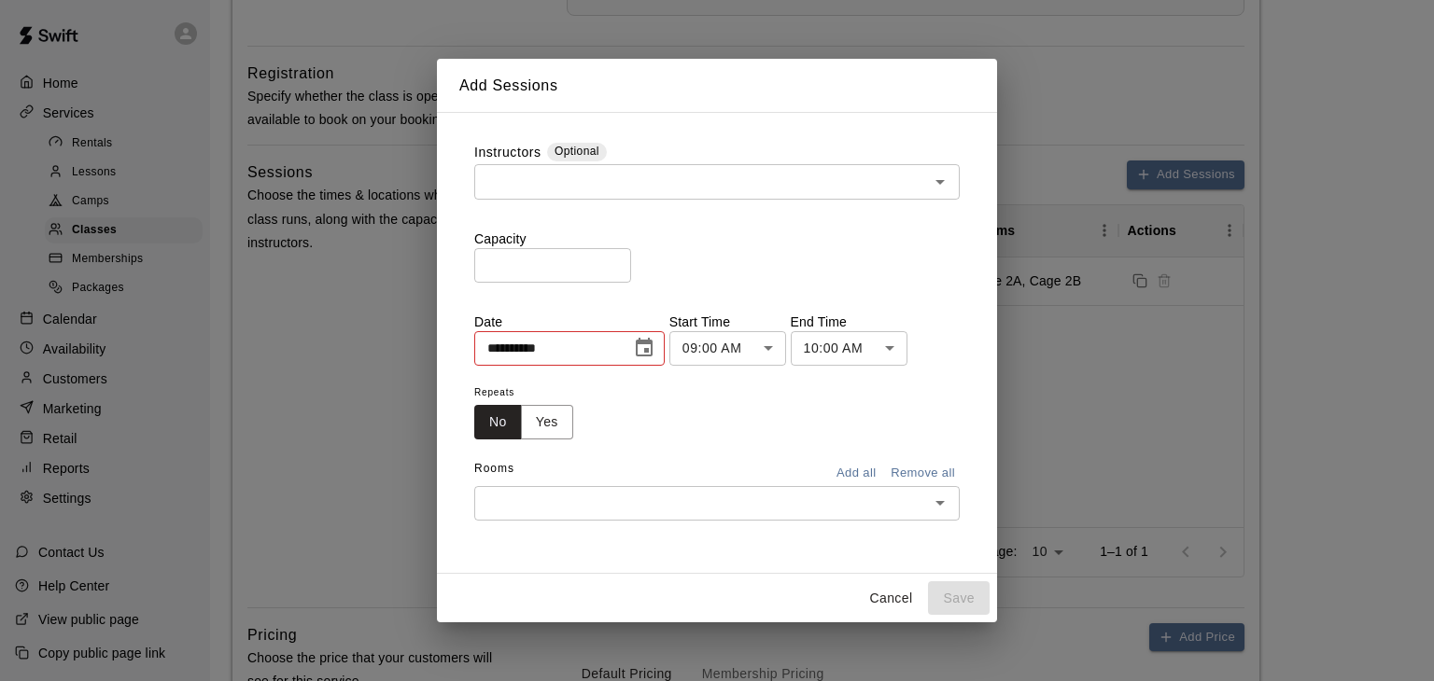
click at [745, 166] on div "​" at bounding box center [716, 181] width 485 height 35
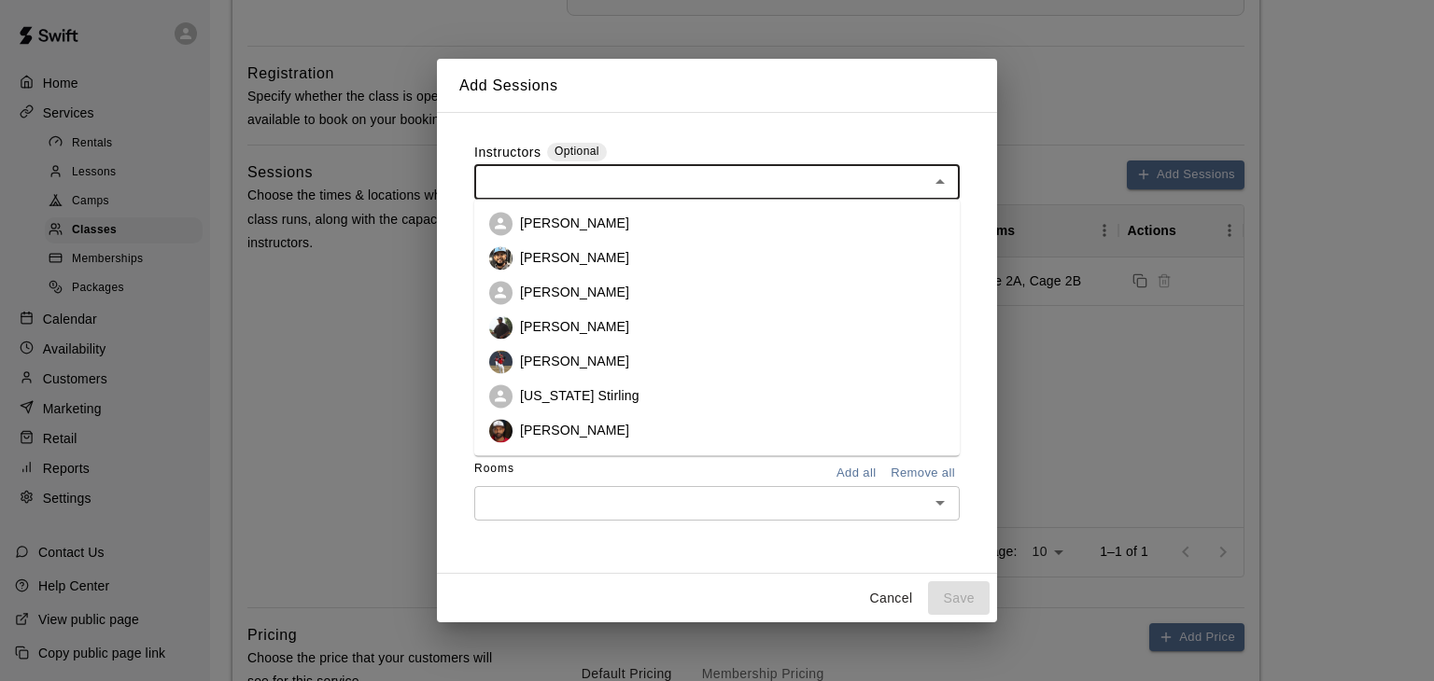
click at [665, 326] on li "[PERSON_NAME]" at bounding box center [716, 327] width 485 height 35
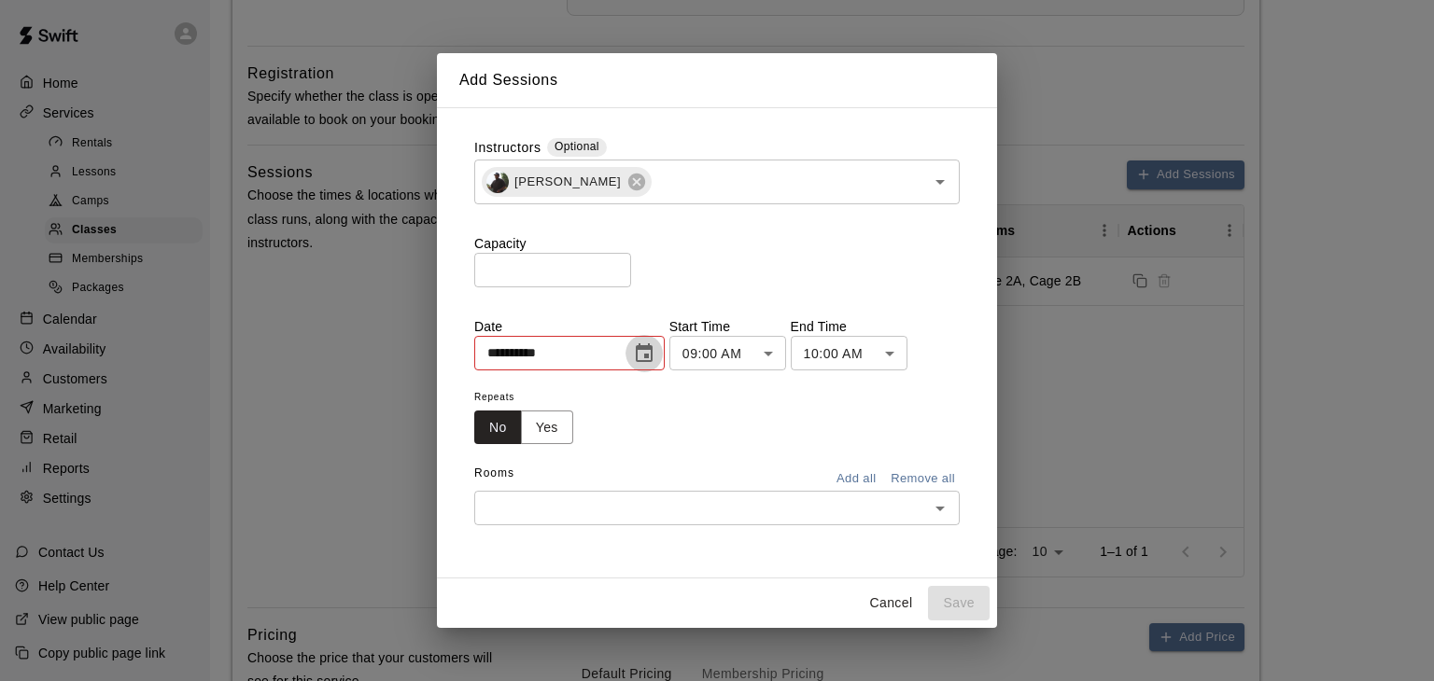
click at [655, 355] on icon "Choose date, selected date is Oct 9, 2025" at bounding box center [644, 354] width 22 height 22
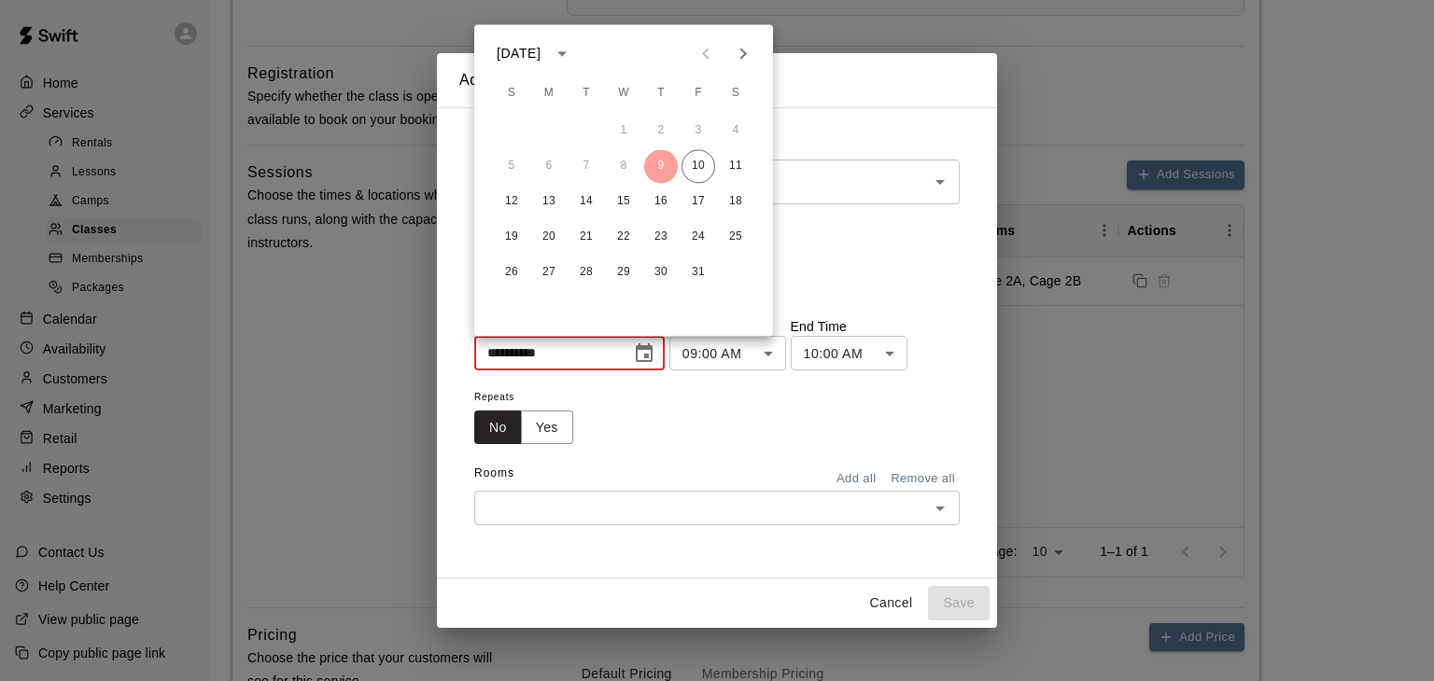
click at [873, 607] on button "Cancel" at bounding box center [891, 603] width 60 height 35
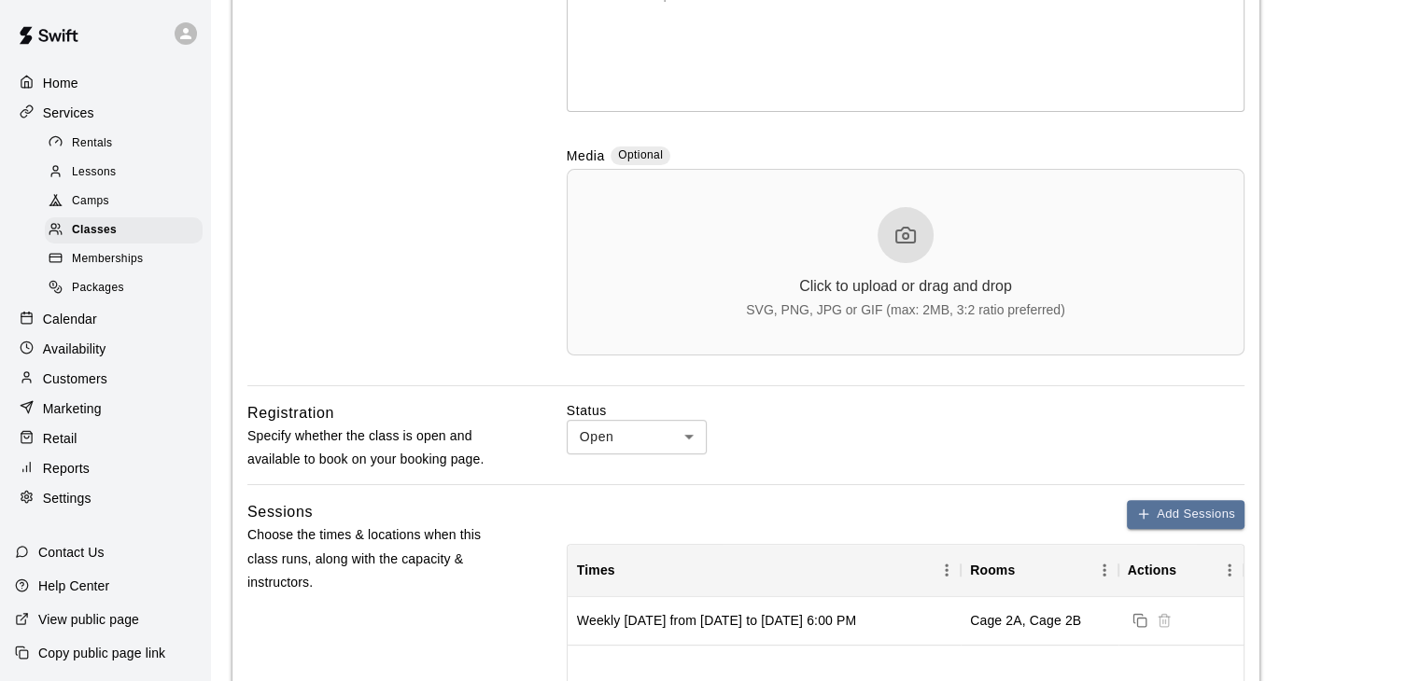
scroll to position [526, 0]
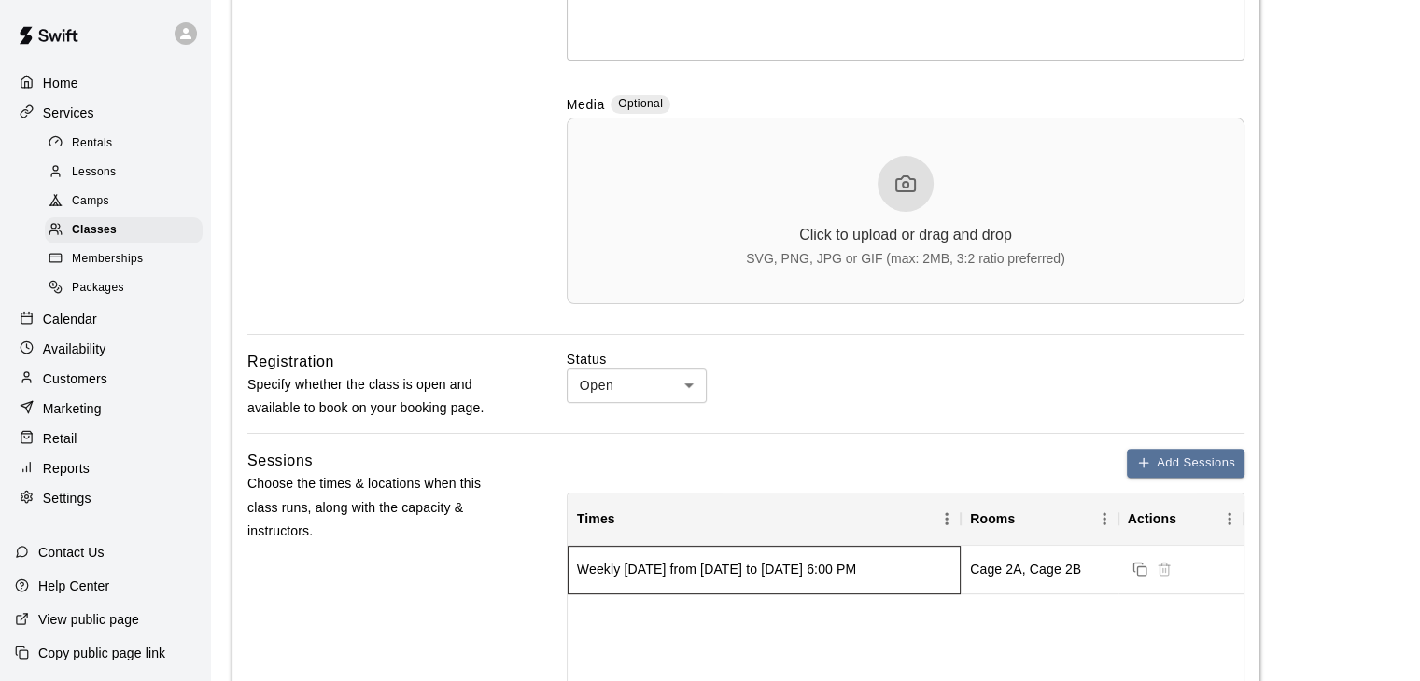
click at [812, 585] on div "Weekly [DATE] from [DATE] to [DATE] 6:00 PM" at bounding box center [764, 570] width 393 height 49
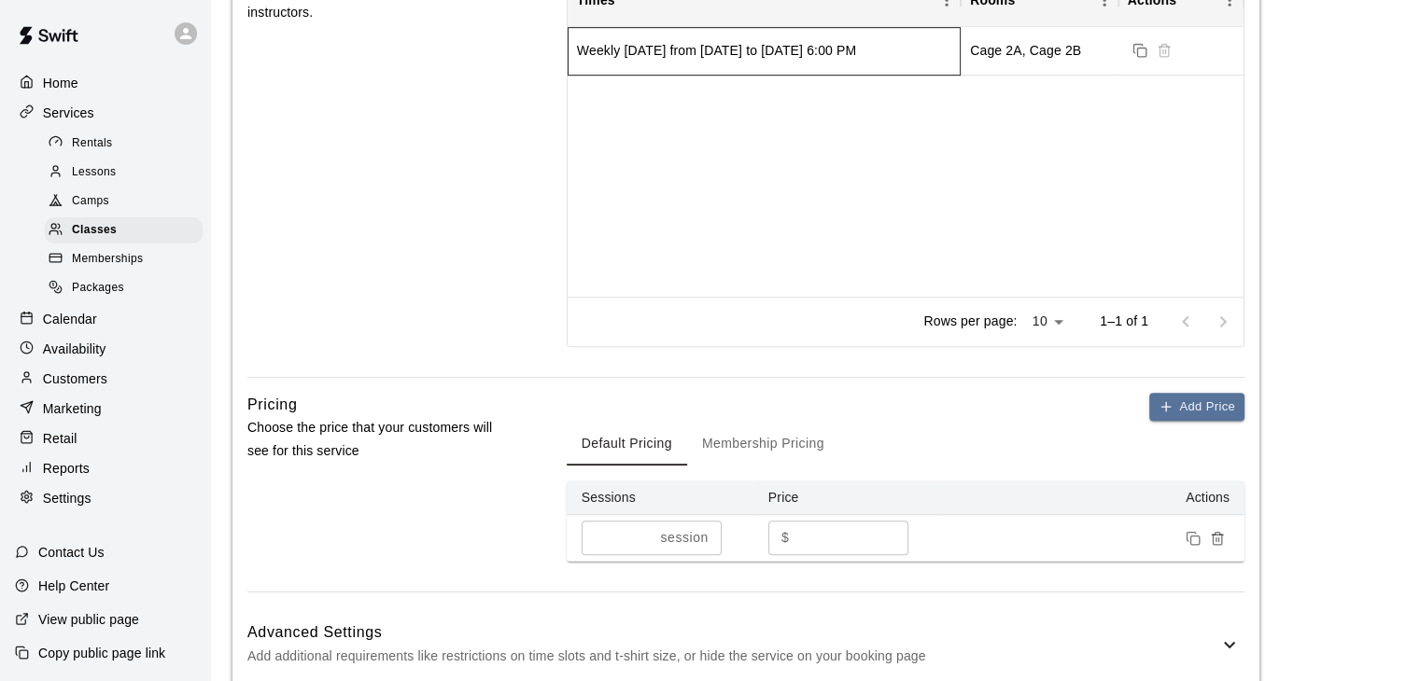
scroll to position [1046, 0]
click at [67, 358] on p "Availability" at bounding box center [74, 349] width 63 height 19
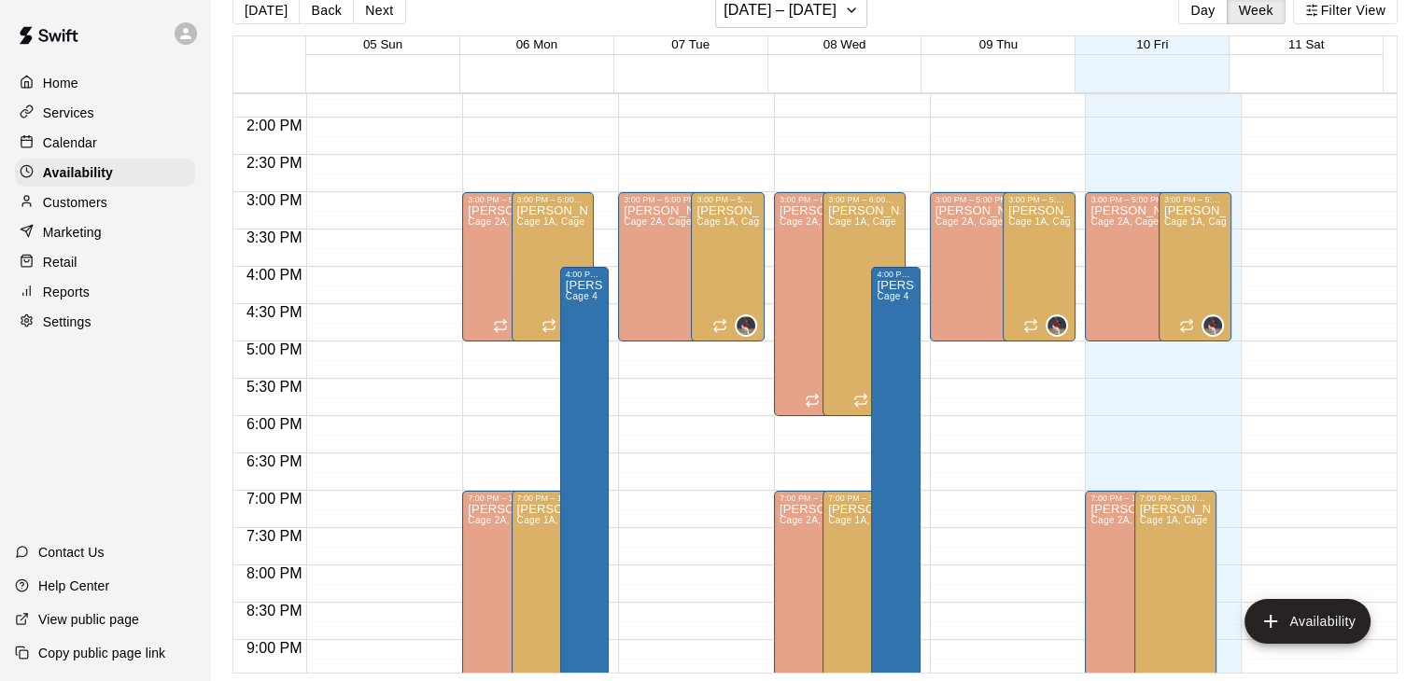
scroll to position [1022, 0]
click at [78, 143] on p "Calendar" at bounding box center [70, 142] width 54 height 19
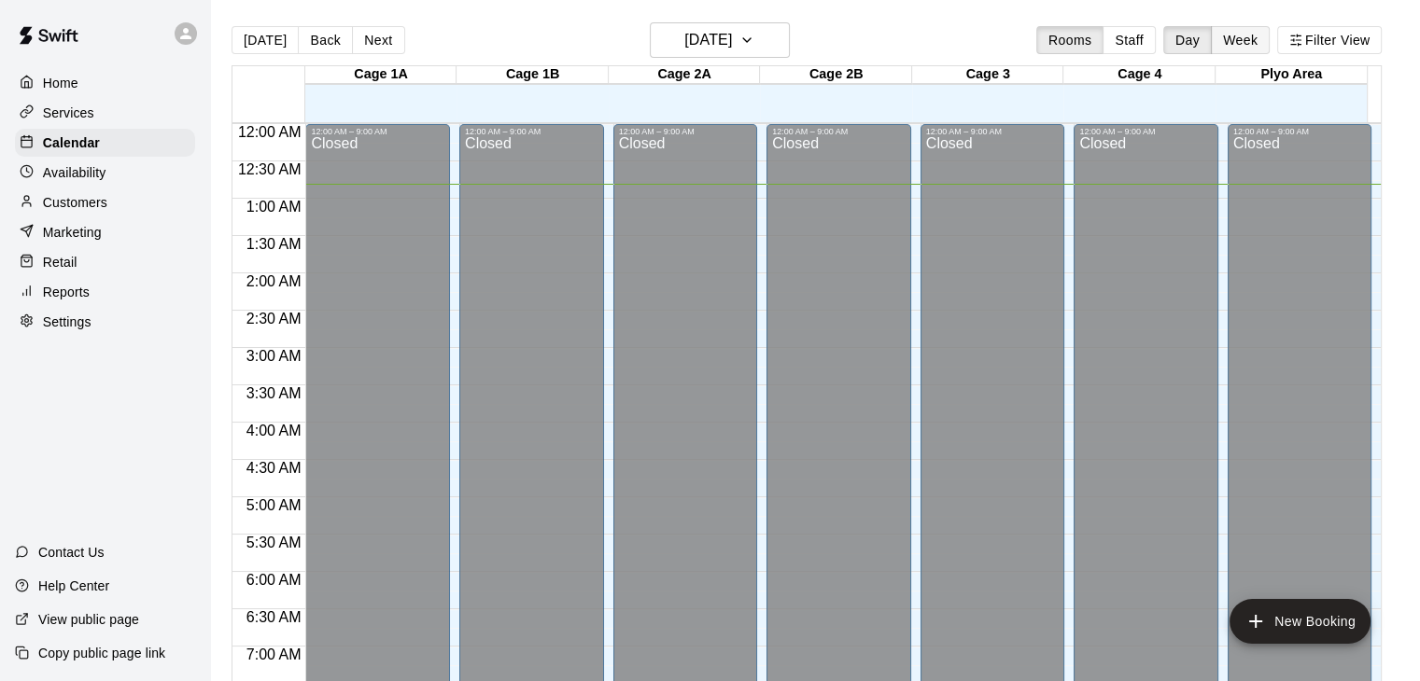
click at [1246, 42] on button "Week" at bounding box center [1240, 40] width 59 height 28
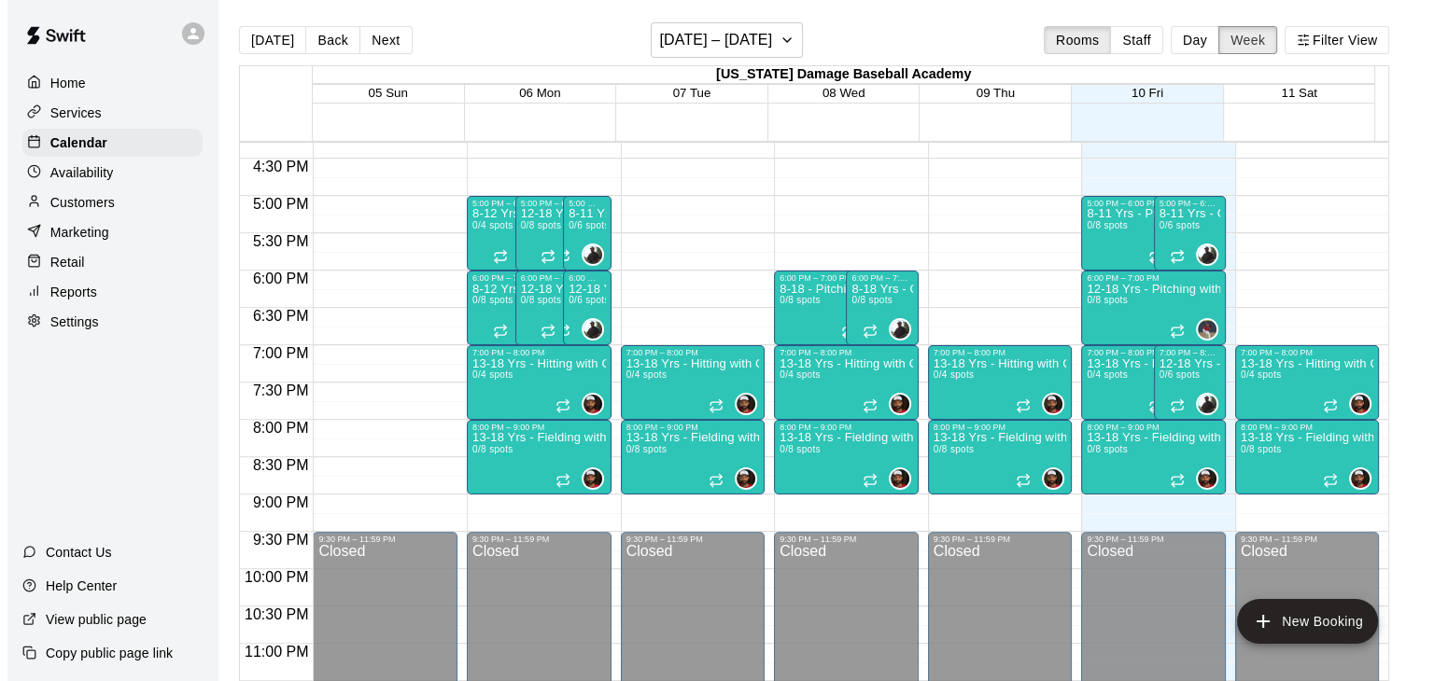
scroll to position [1217, 0]
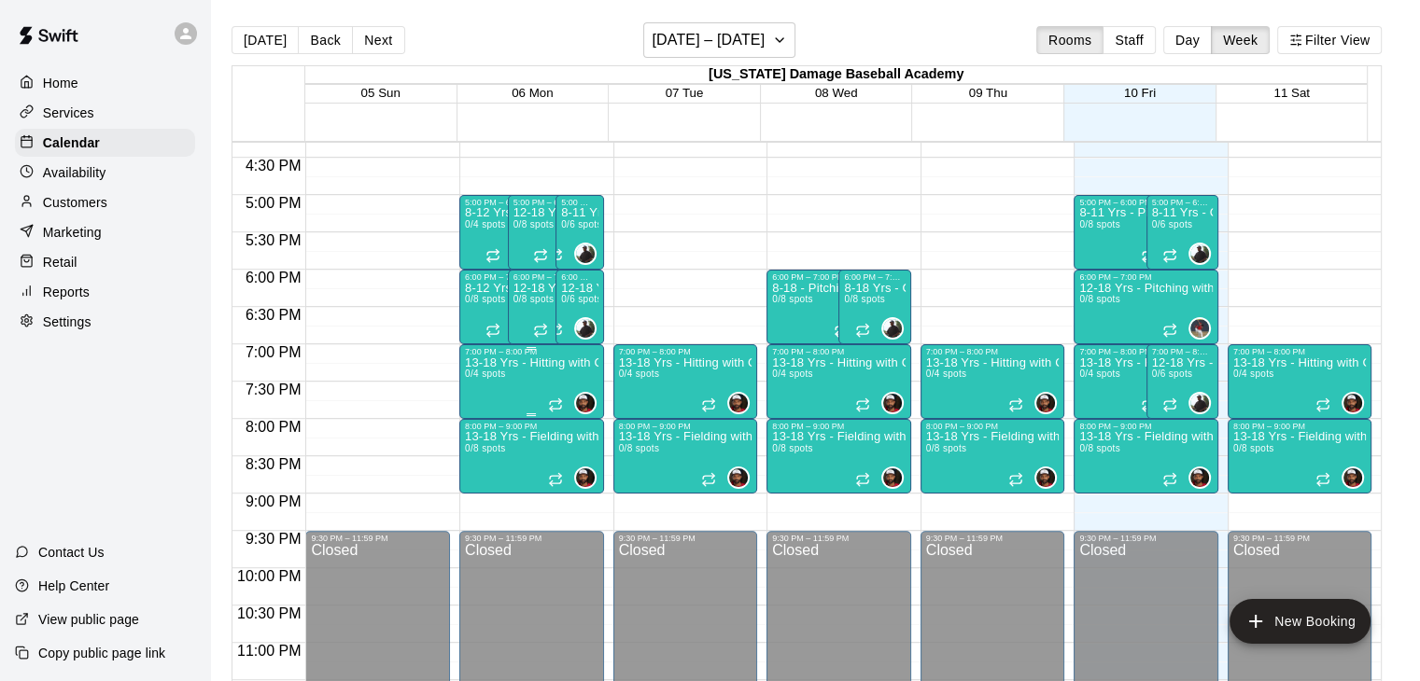
click at [484, 363] on p "13-18 Yrs - Hitting with Coach [PERSON_NAME]" at bounding box center [531, 363] width 133 height 0
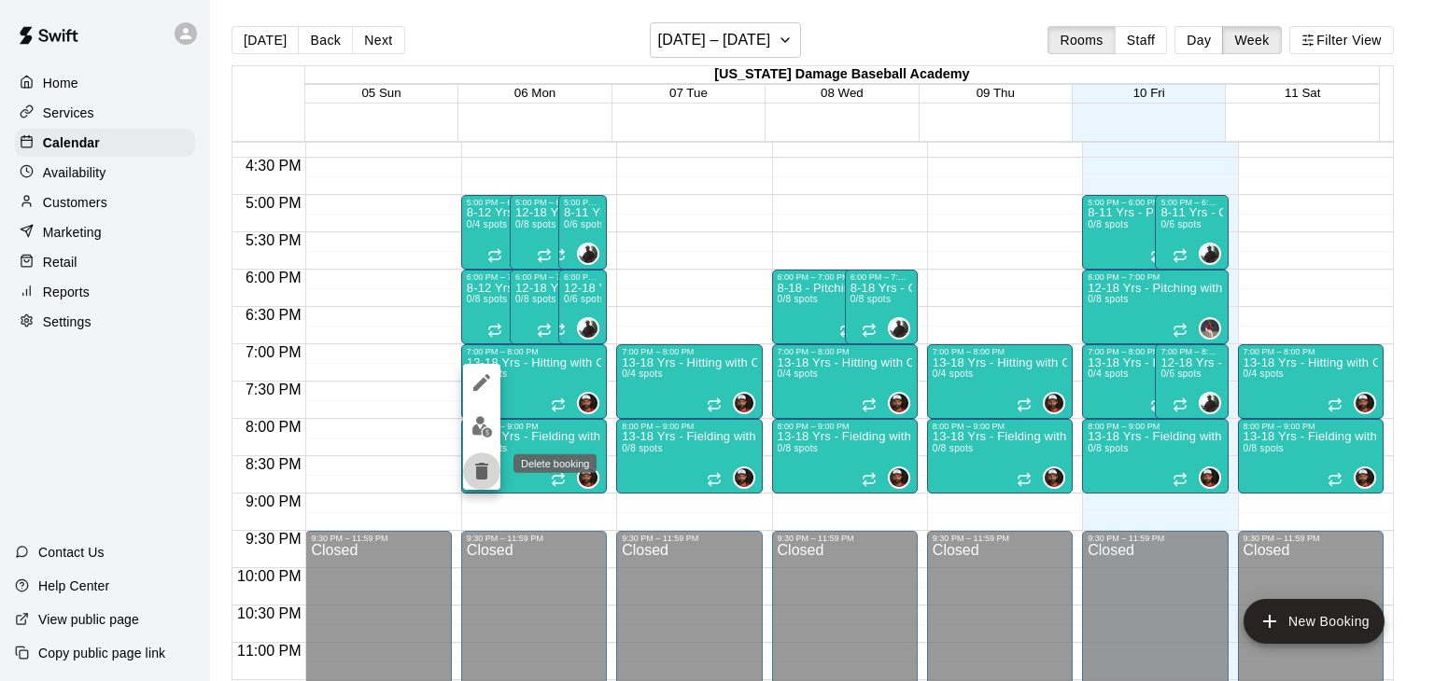
click at [478, 460] on icon "delete" at bounding box center [481, 471] width 22 height 22
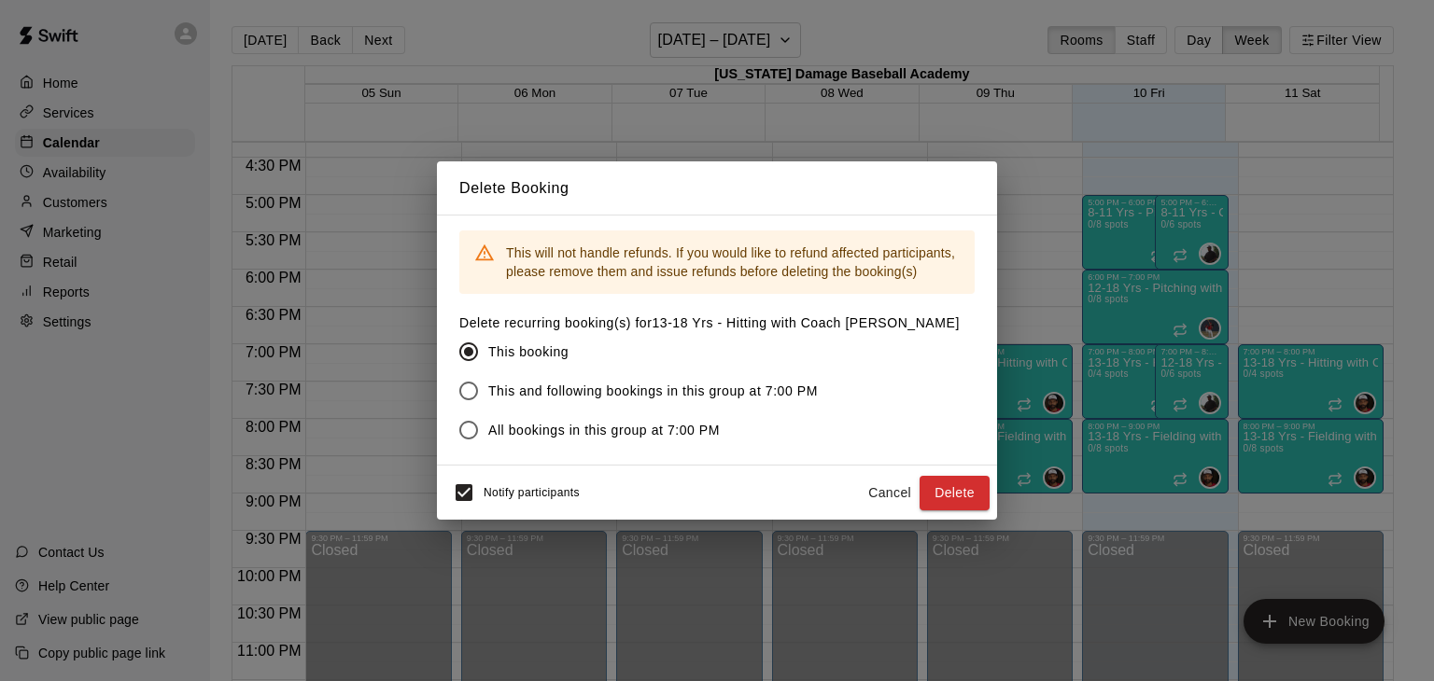
click at [542, 382] on span "This and following bookings in this group at 7:00 PM" at bounding box center [653, 392] width 330 height 20
click at [948, 490] on button "Delete" at bounding box center [955, 493] width 70 height 35
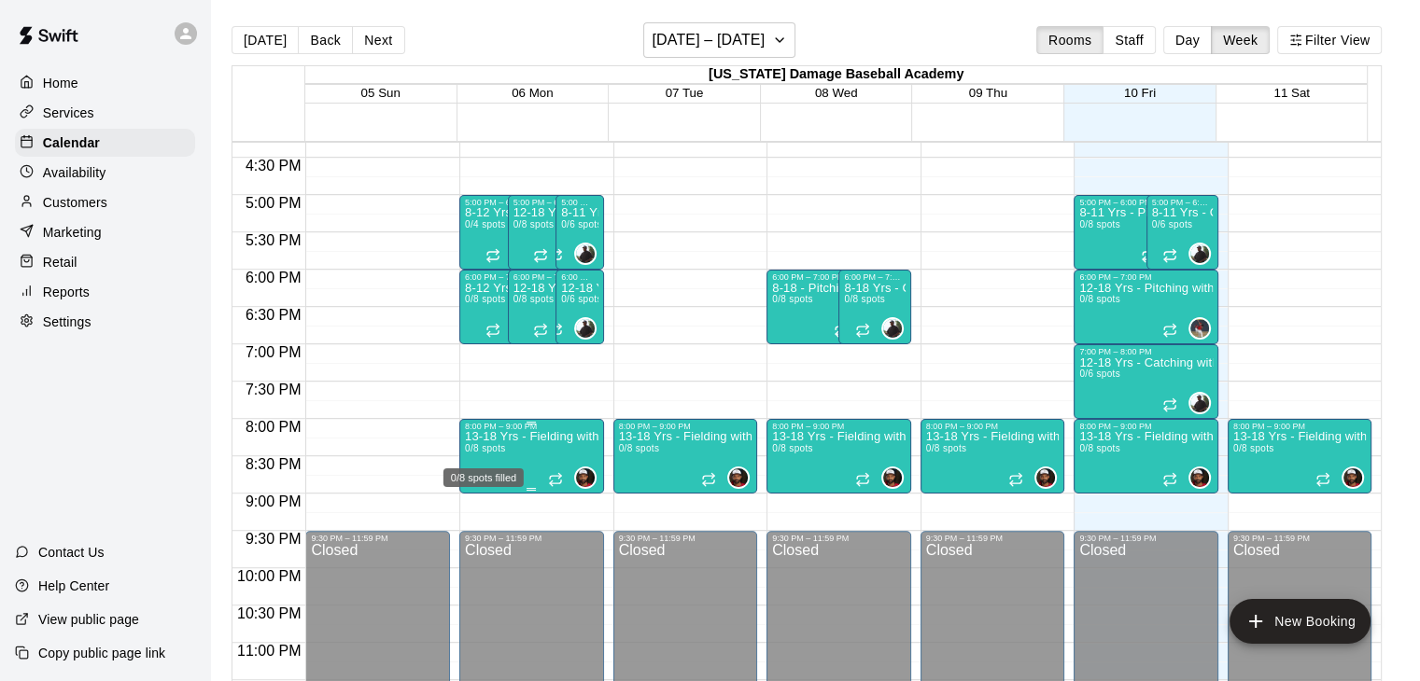
click at [500, 449] on span "0/8 spots" at bounding box center [485, 448] width 41 height 10
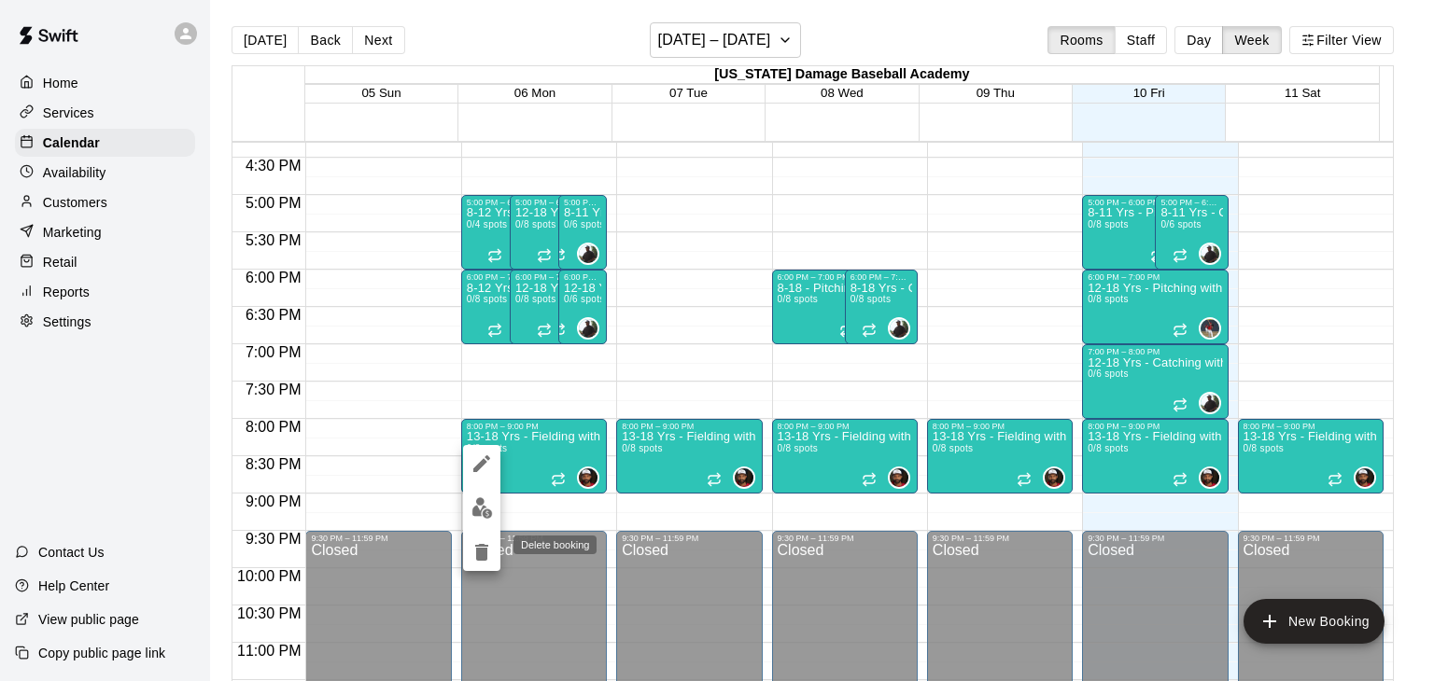
click at [478, 546] on icon "delete" at bounding box center [481, 552] width 13 height 17
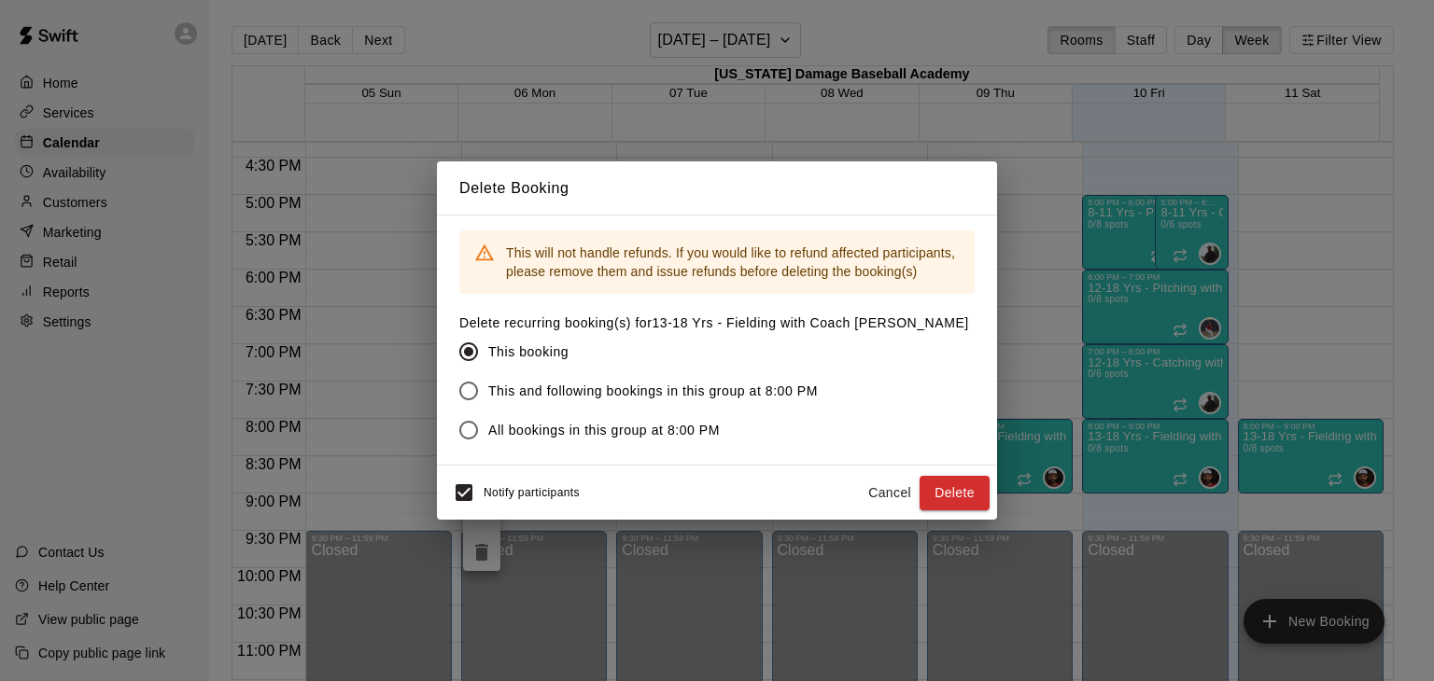
click at [747, 387] on span "This and following bookings in this group at 8:00 PM" at bounding box center [653, 392] width 330 height 20
click at [959, 491] on button "Delete" at bounding box center [955, 493] width 70 height 35
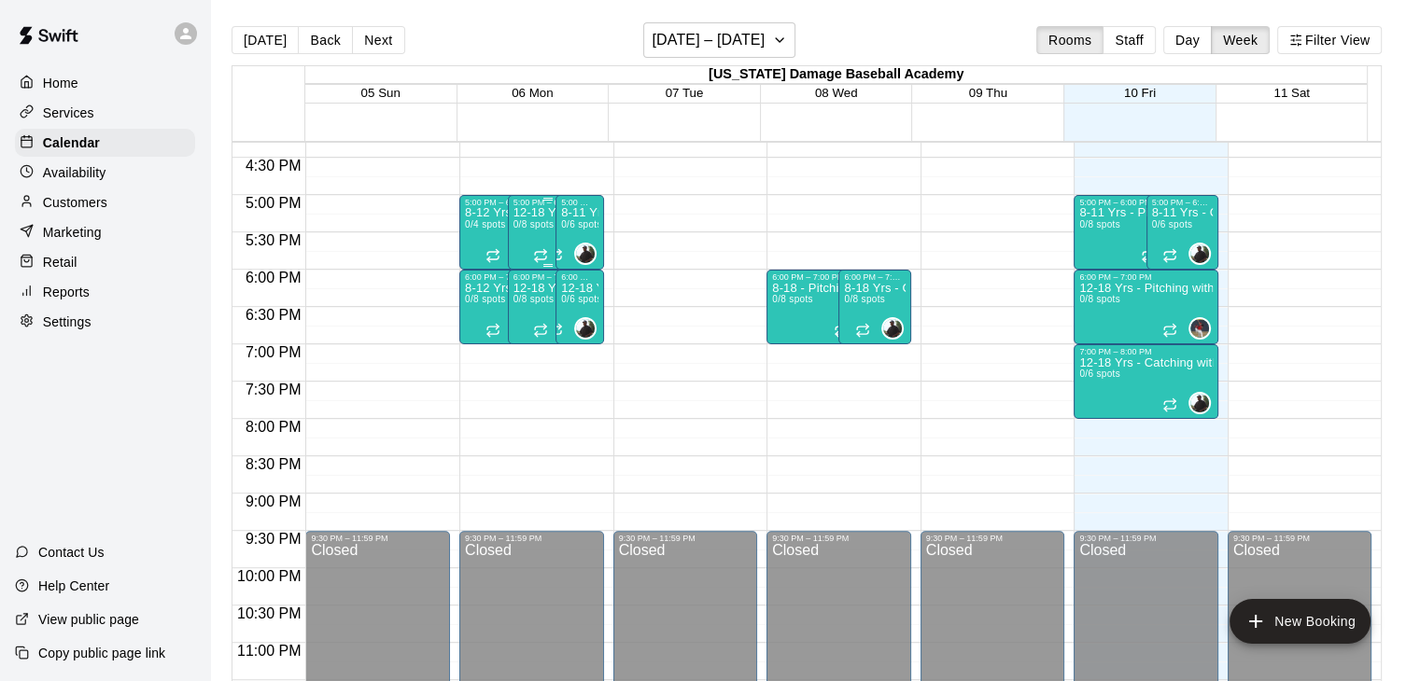
click at [520, 234] on div "12-18 Yrs - Pitching with Coach [PERSON_NAME] 0/8 spots" at bounding box center [548, 547] width 71 height 681
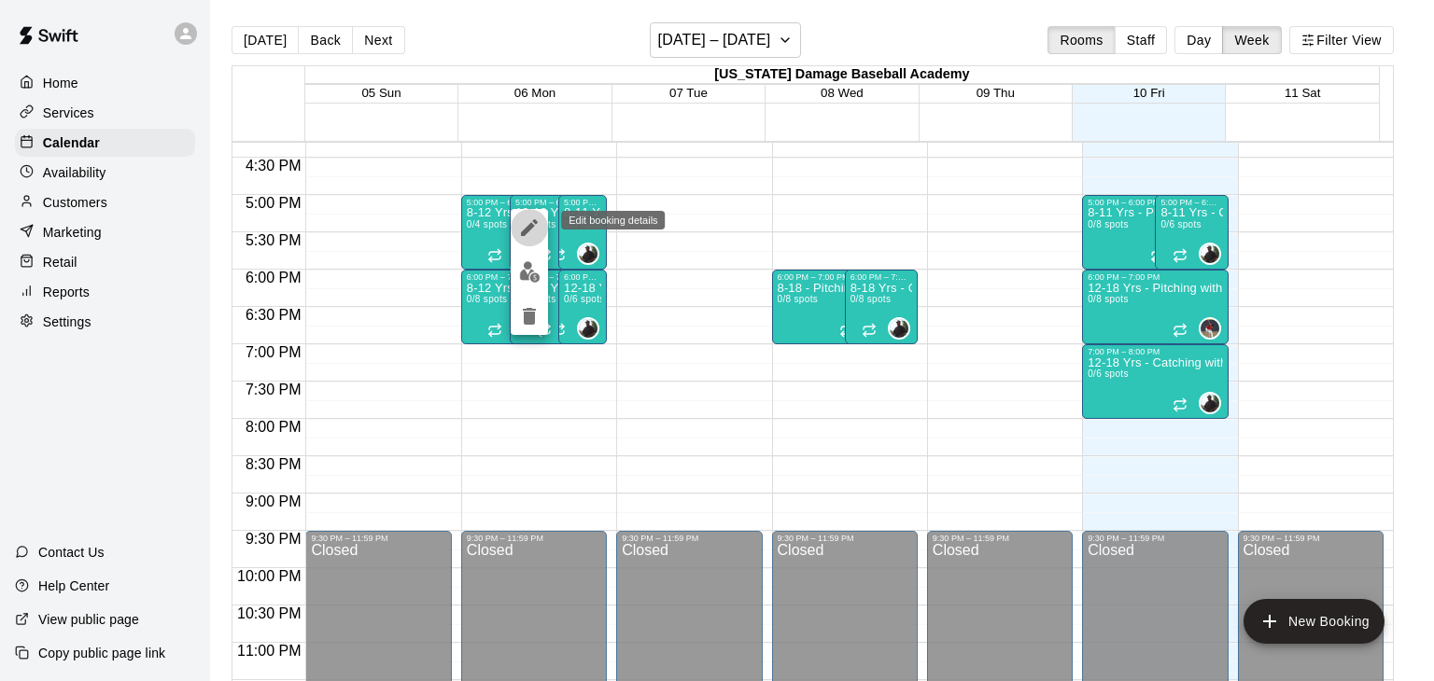
click at [522, 232] on icon "edit" at bounding box center [529, 227] width 17 height 17
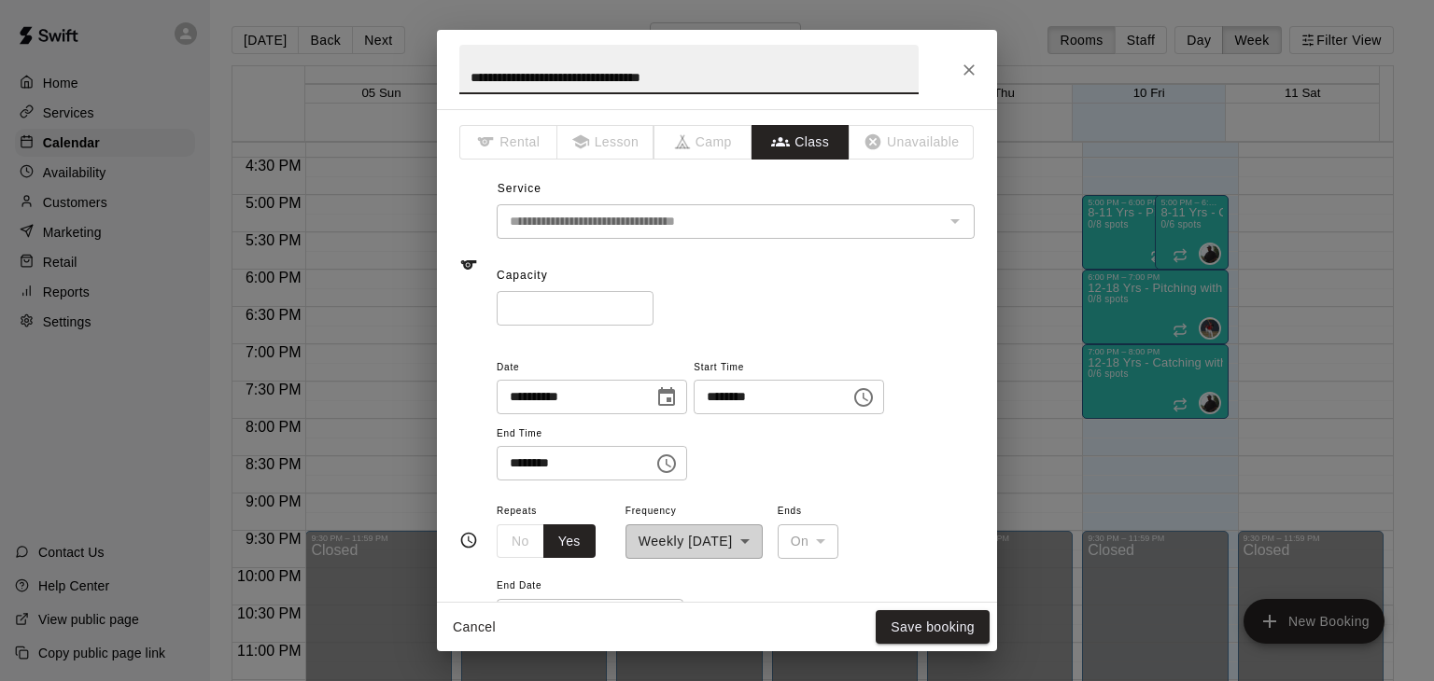
click at [675, 392] on icon "Choose date, selected date is Oct 6, 2025" at bounding box center [666, 396] width 17 height 19
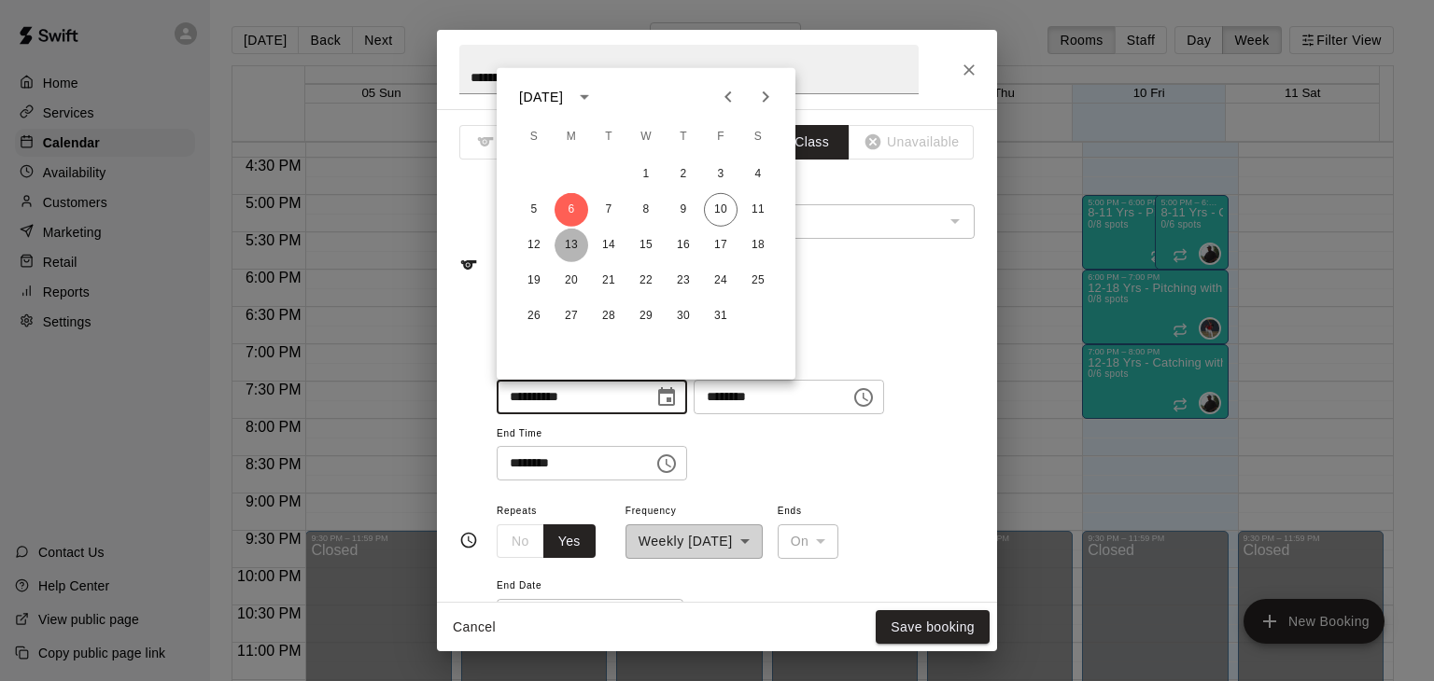
click at [569, 244] on button "13" at bounding box center [572, 246] width 34 height 34
type input "**********"
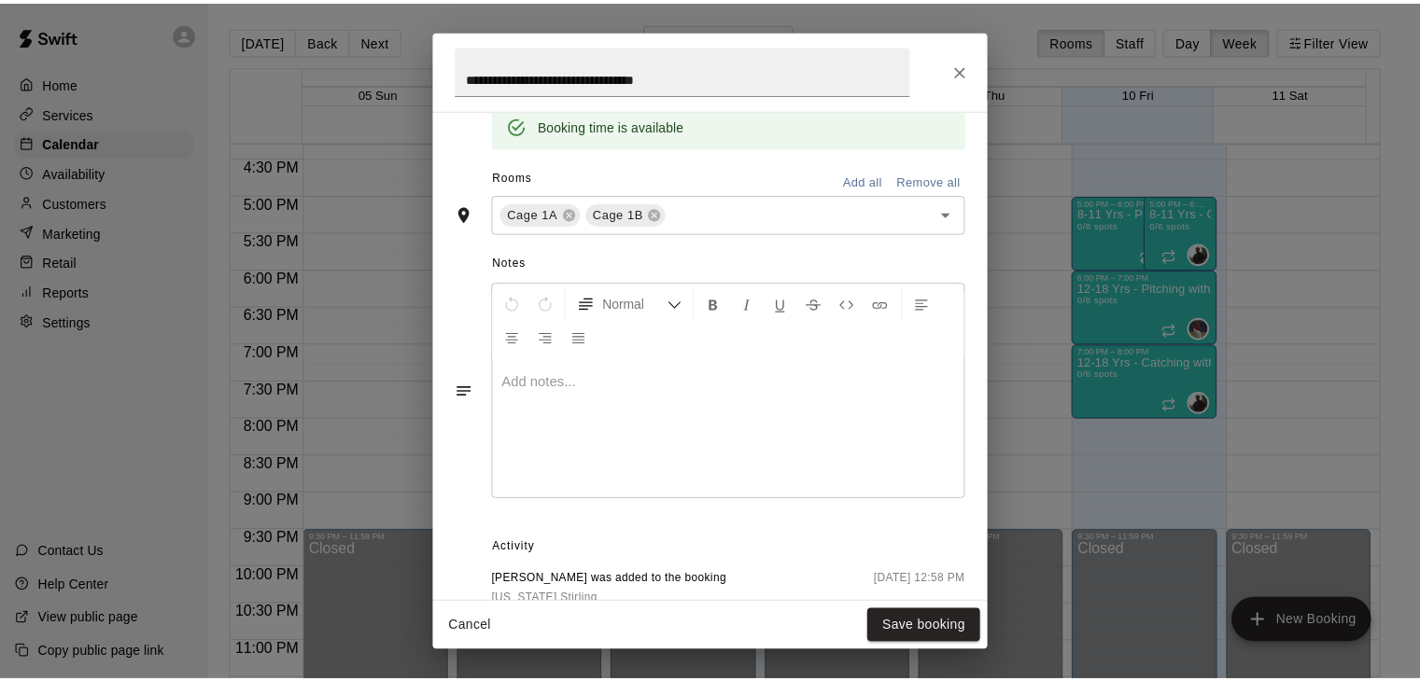
scroll to position [689, 0]
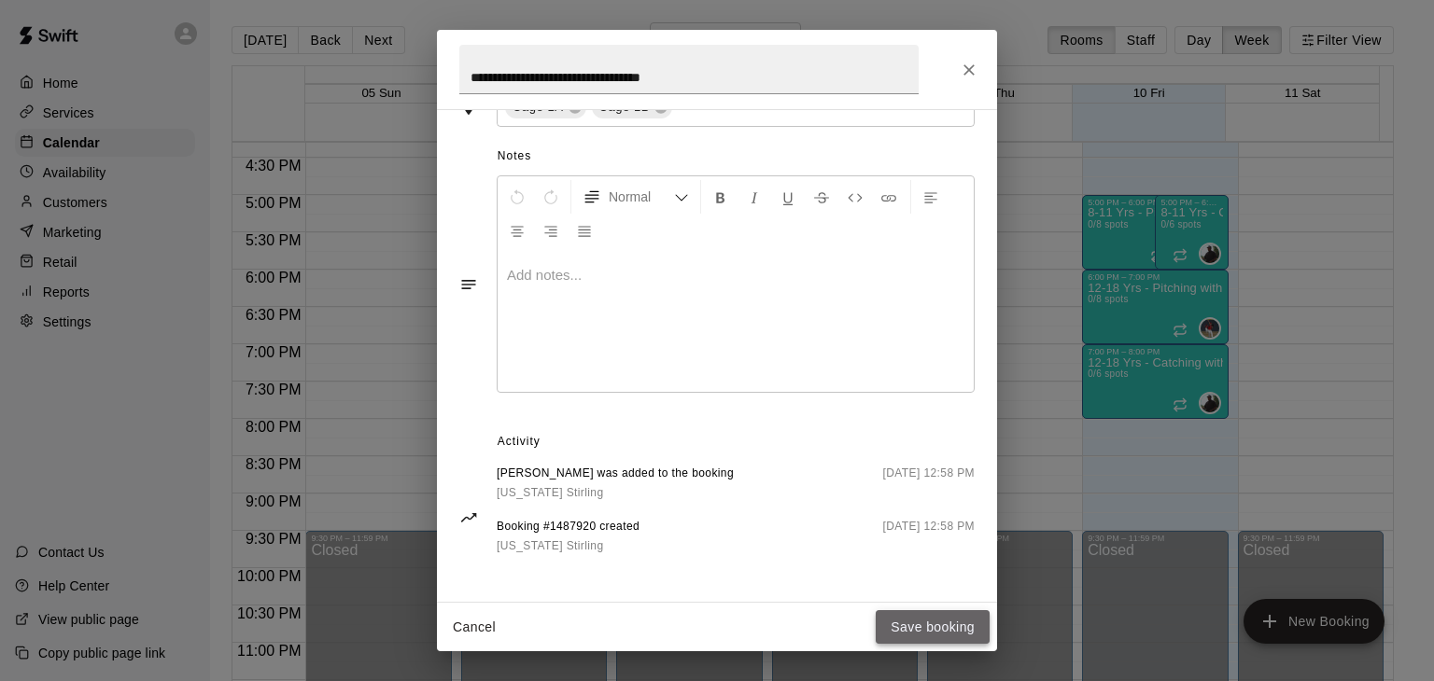
click at [922, 621] on button "Save booking" at bounding box center [933, 628] width 114 height 35
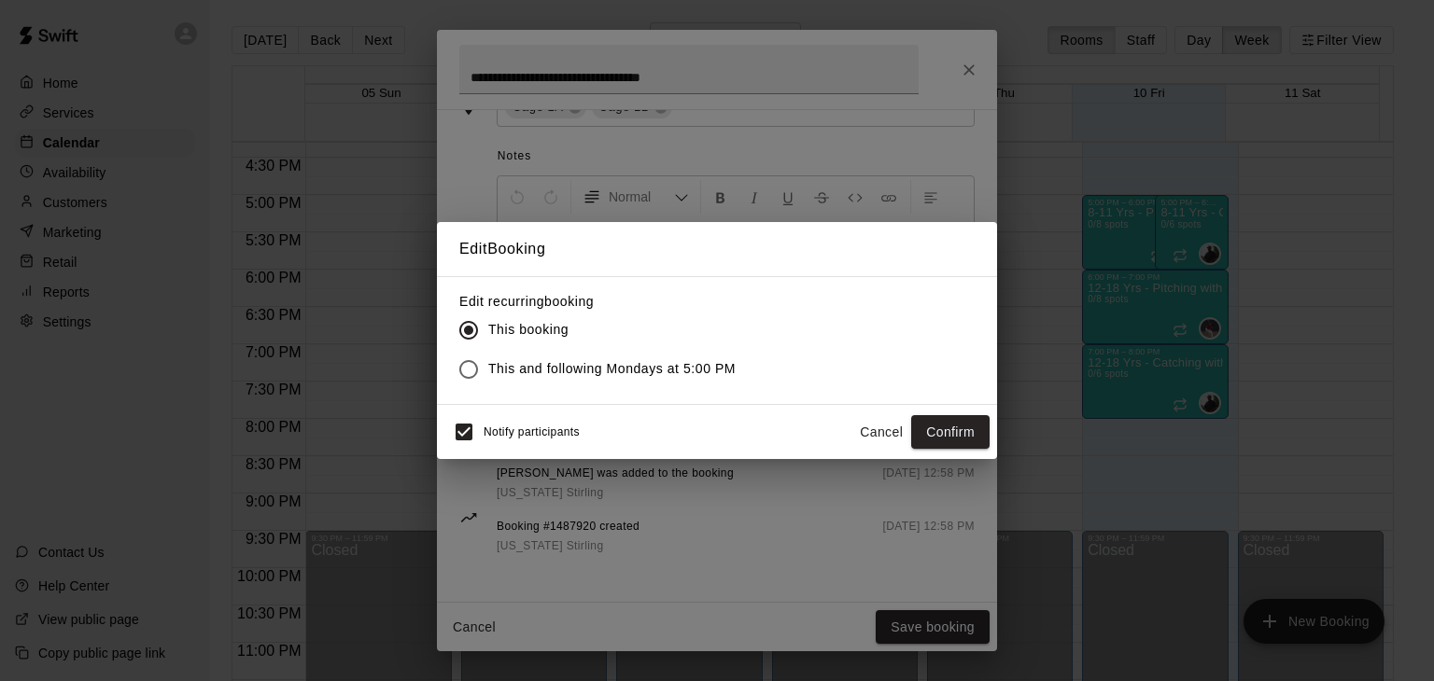
click at [723, 374] on span "This and following Mondays at 5:00 PM" at bounding box center [611, 369] width 247 height 20
click at [948, 427] on button "Confirm" at bounding box center [950, 432] width 78 height 35
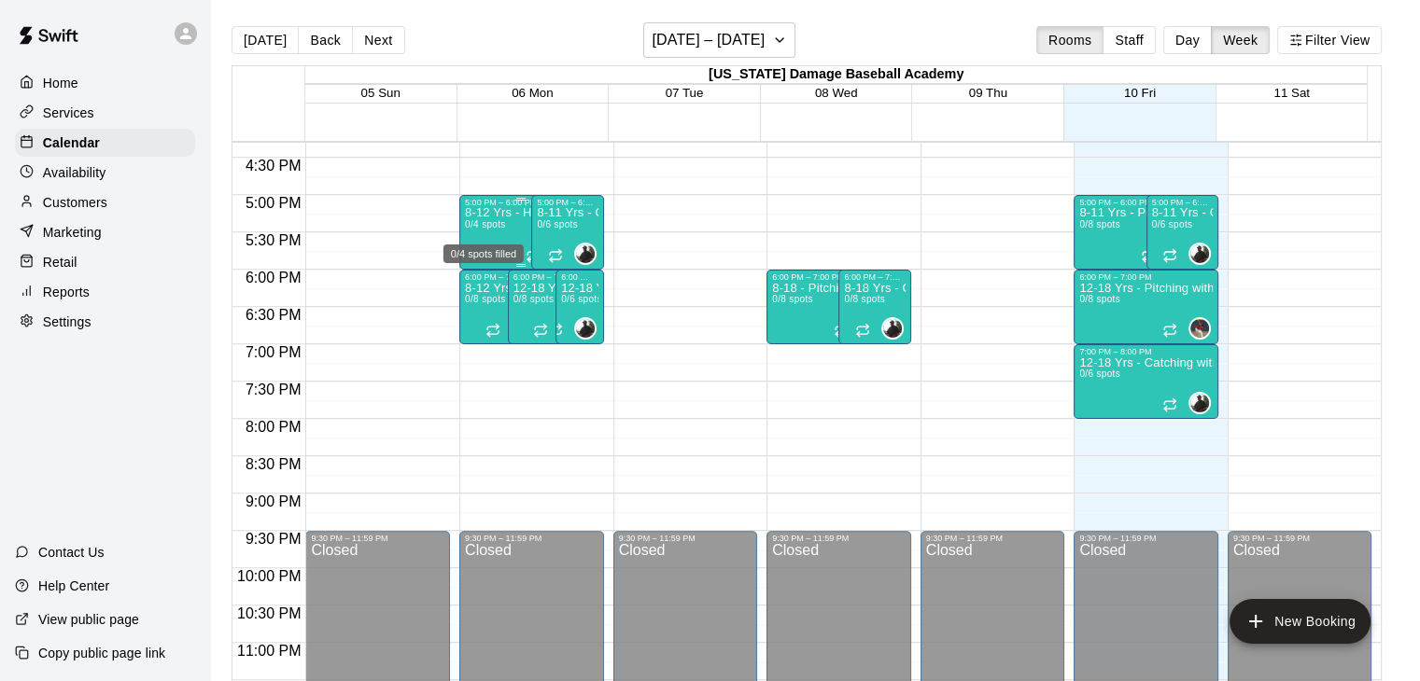
click at [494, 229] on span "0/4 spots" at bounding box center [485, 224] width 41 height 10
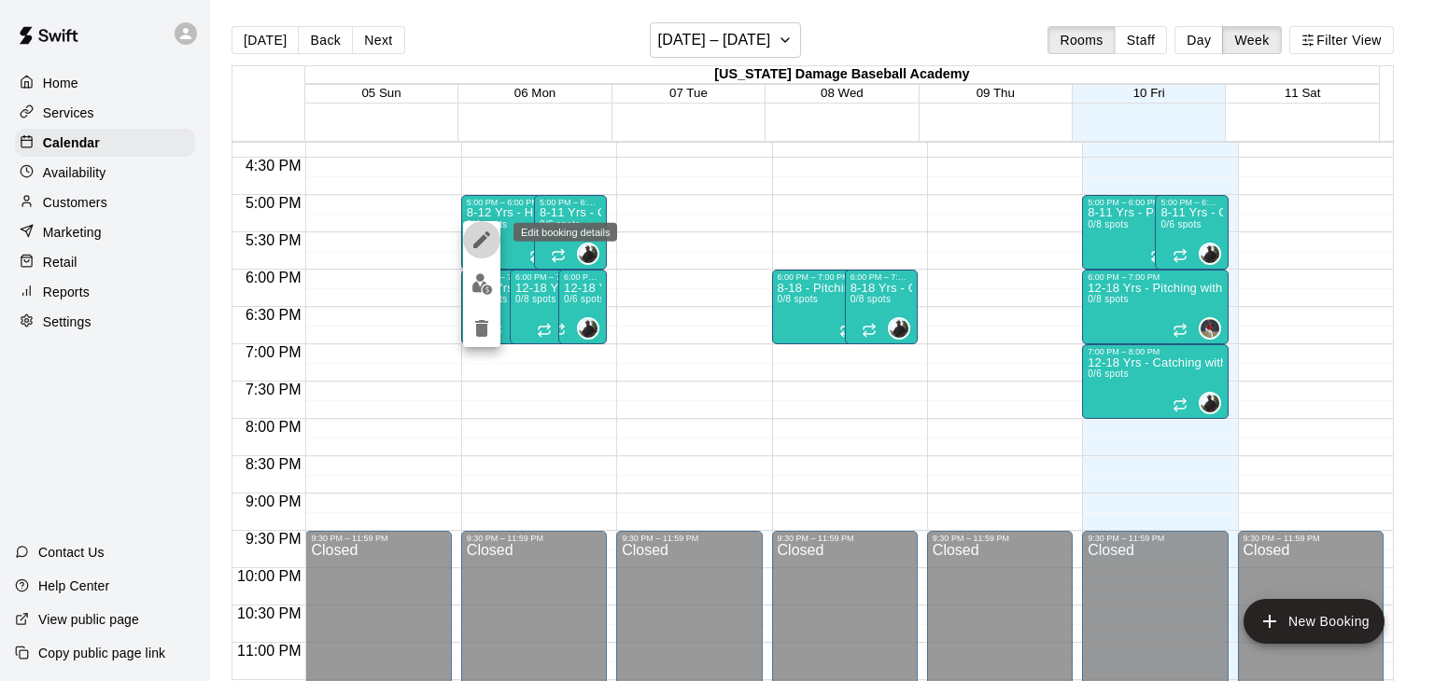
click at [477, 244] on icon "edit" at bounding box center [481, 240] width 17 height 17
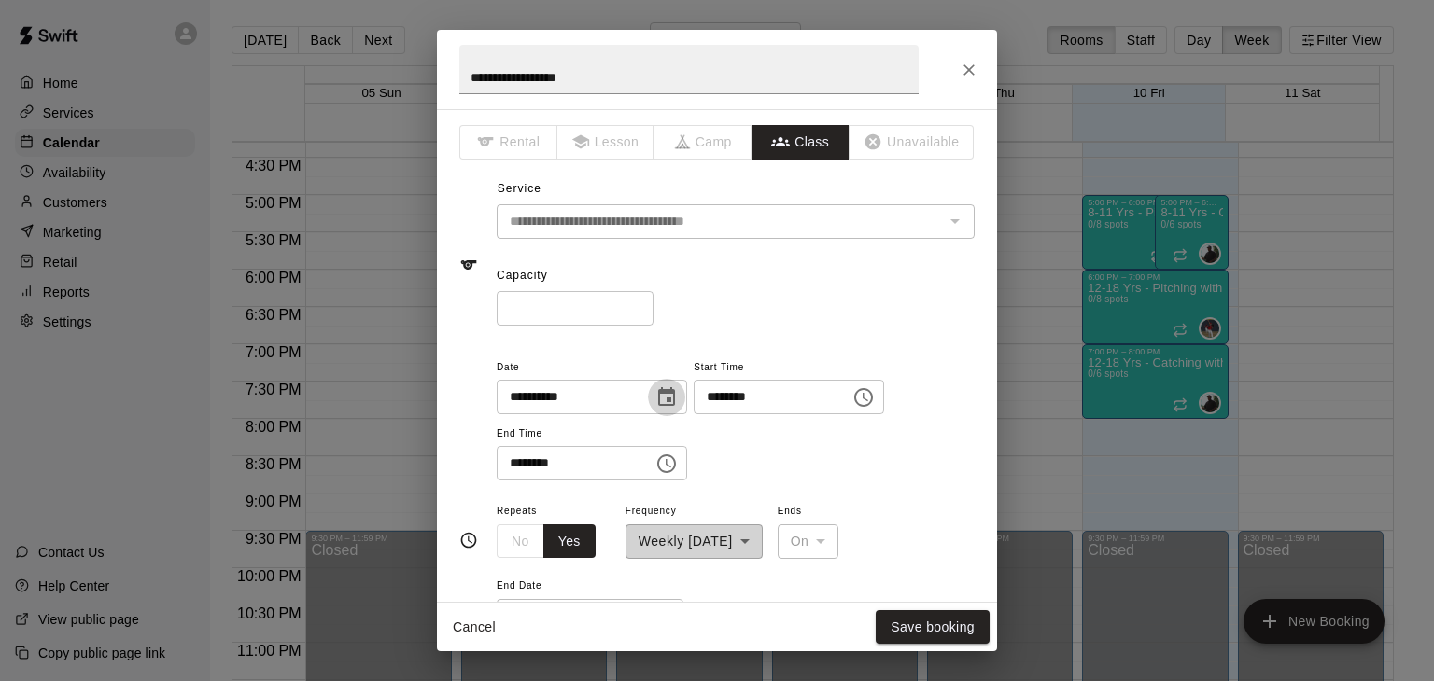
click at [675, 389] on icon "Choose date, selected date is Oct 6, 2025" at bounding box center [666, 396] width 17 height 19
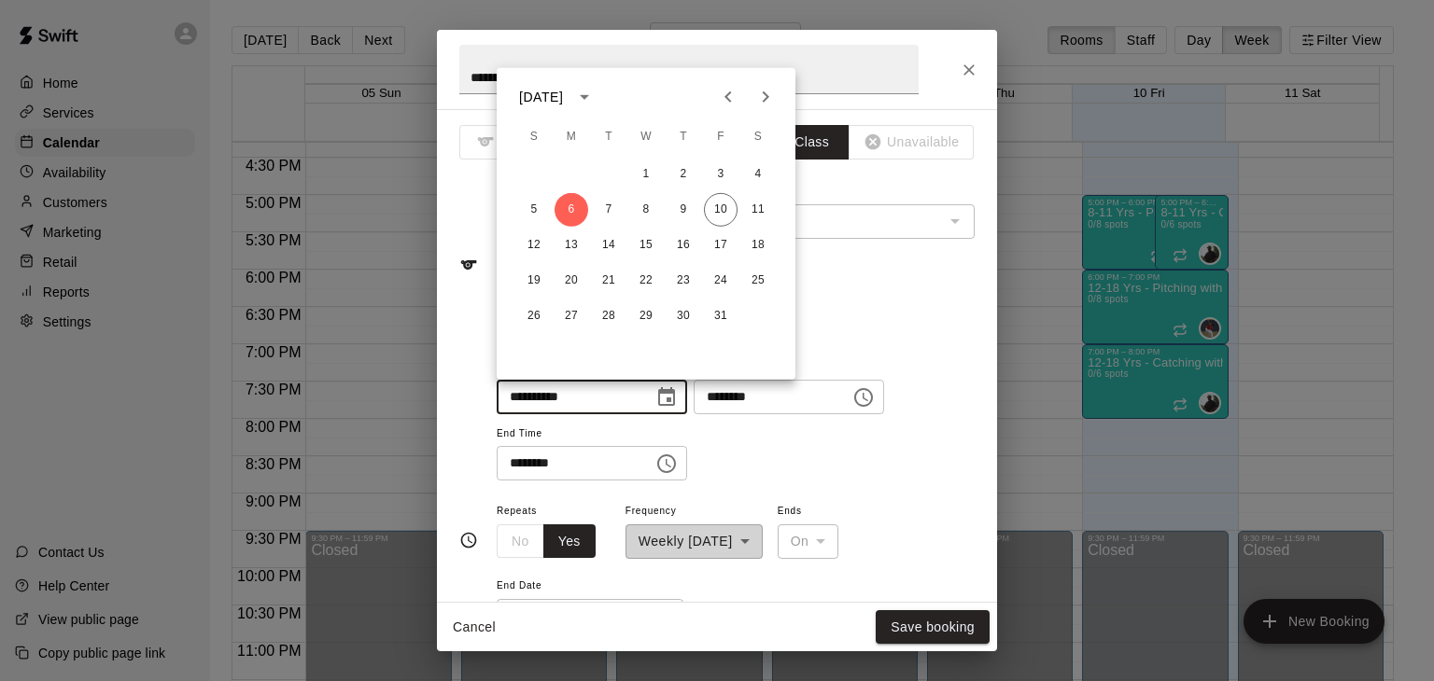
click at [881, 302] on div "* ​" at bounding box center [736, 308] width 478 height 35
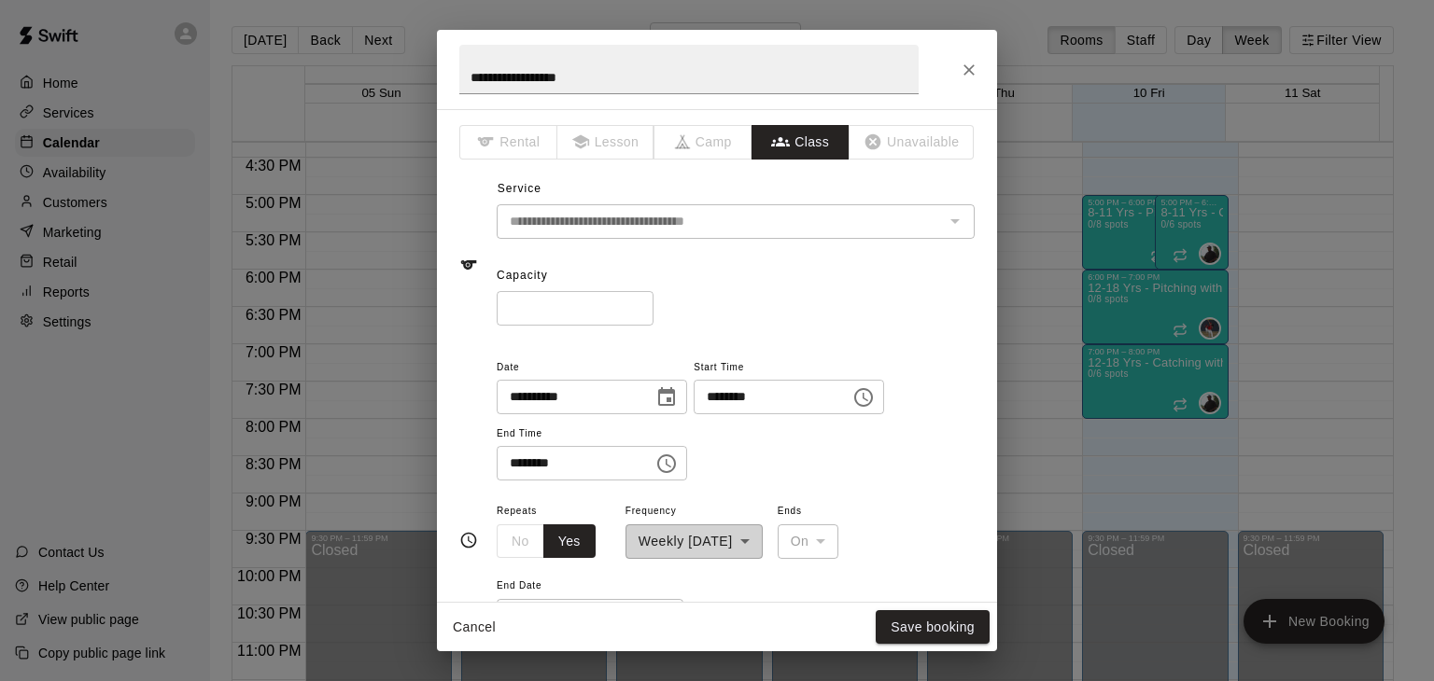
click at [675, 404] on icon "Choose date, selected date is Oct 6, 2025" at bounding box center [666, 396] width 17 height 19
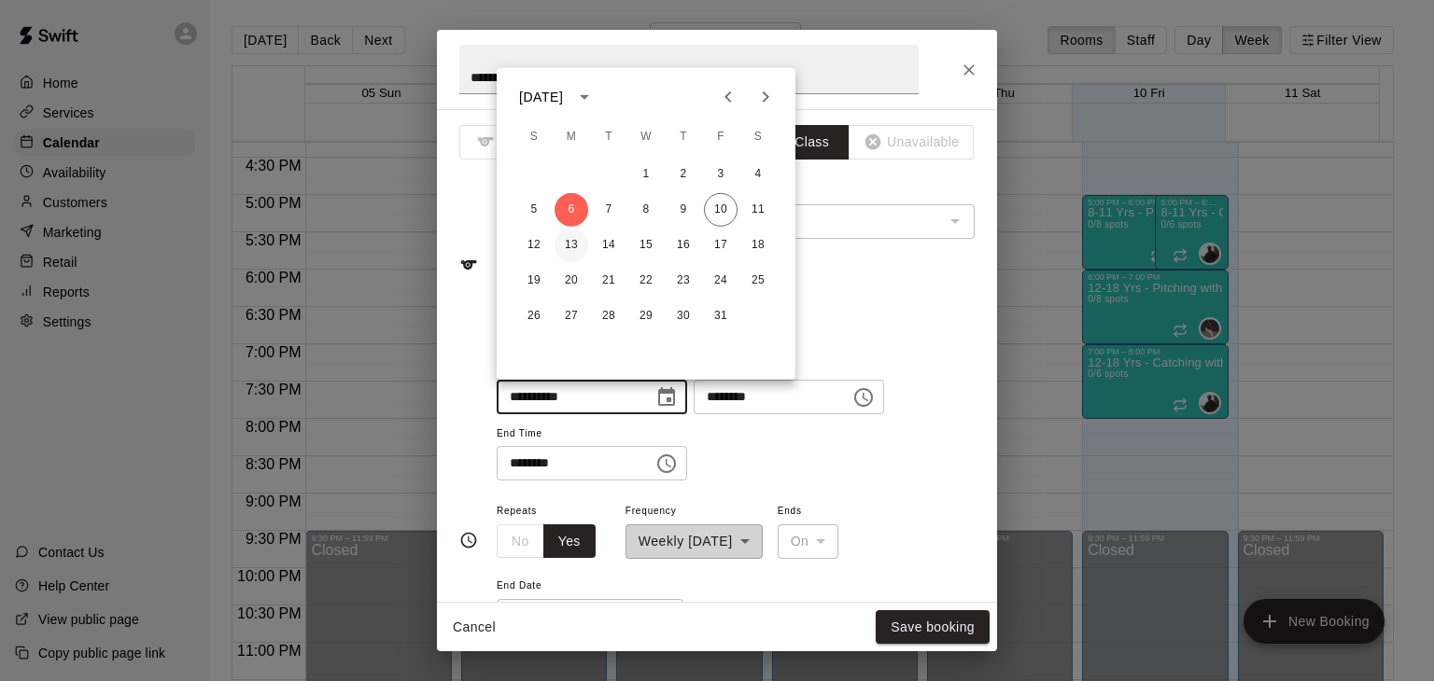
click at [568, 244] on button "13" at bounding box center [572, 246] width 34 height 34
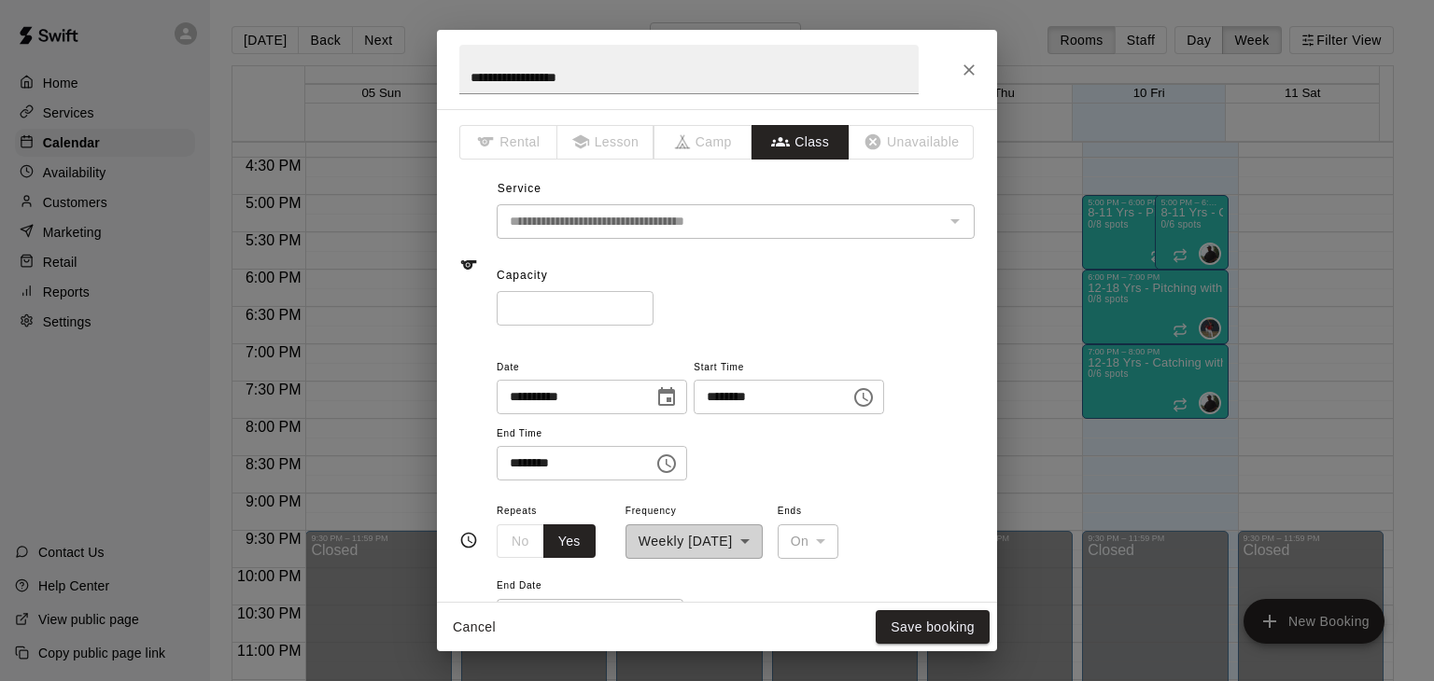
type input "**********"
click at [889, 621] on button "Save booking" at bounding box center [933, 628] width 114 height 35
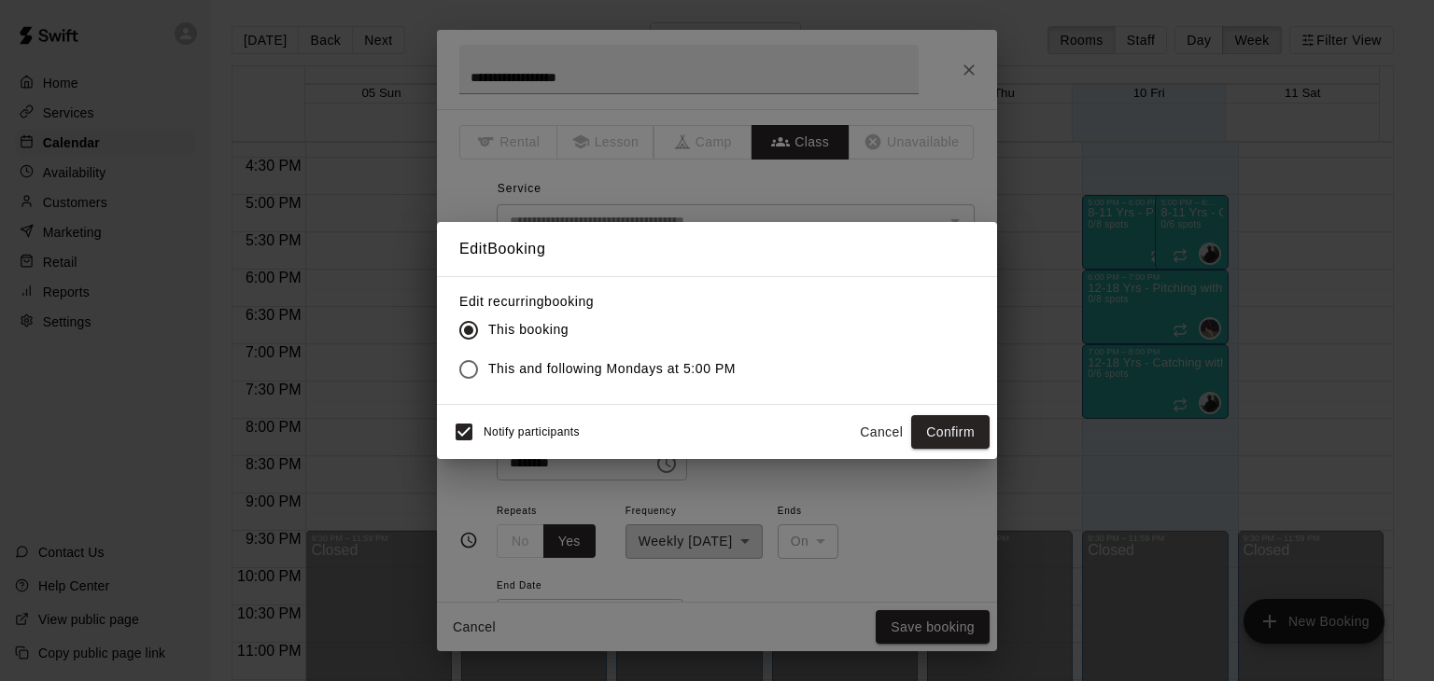
click at [600, 363] on span "This and following Mondays at 5:00 PM" at bounding box center [611, 369] width 247 height 20
click at [938, 415] on button "Confirm" at bounding box center [950, 432] width 78 height 35
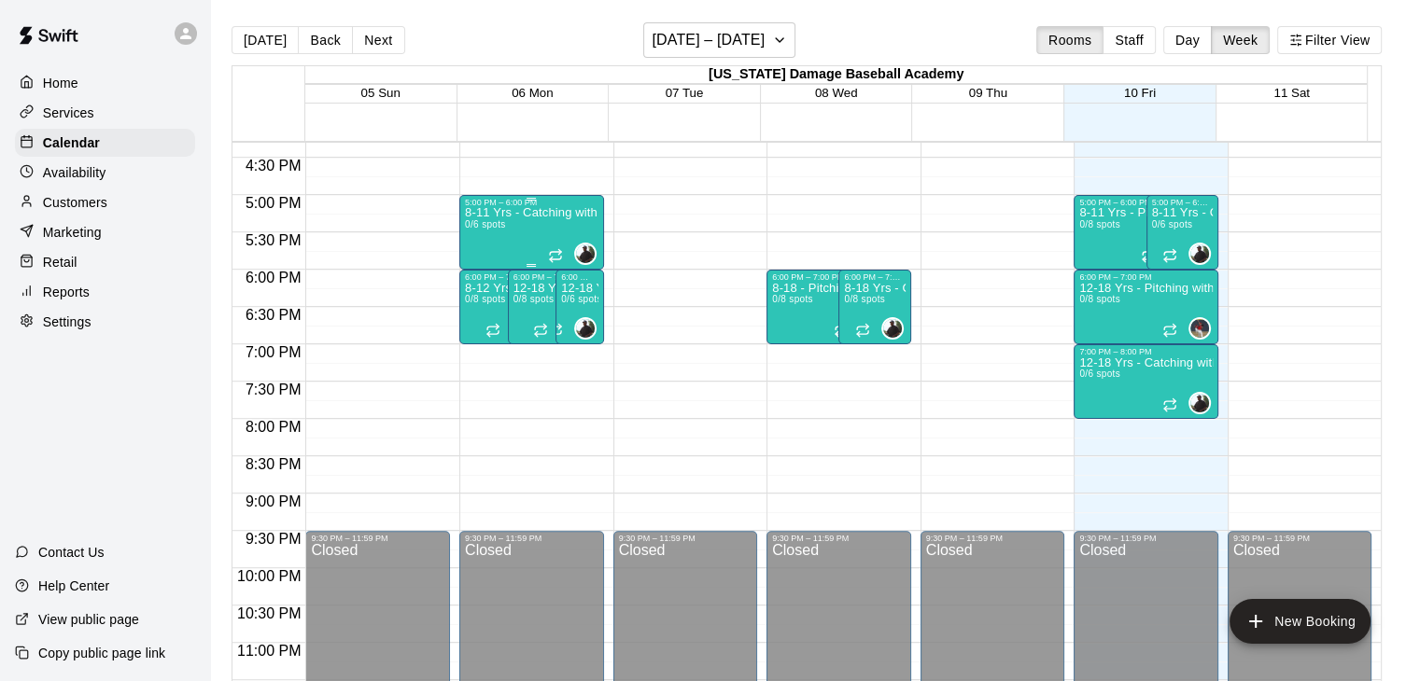
click at [510, 206] on div "5:00 PM – 6:00 PM" at bounding box center [531, 202] width 133 height 9
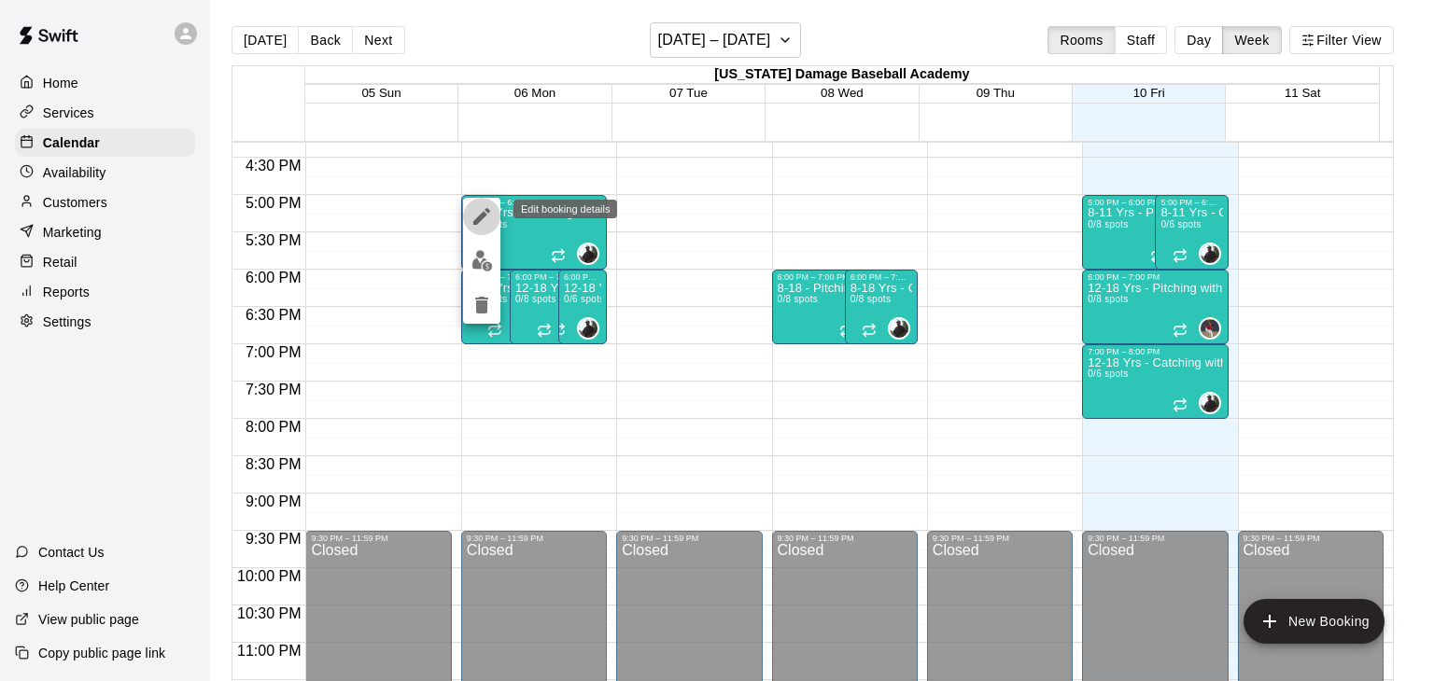
click at [475, 207] on icon "edit" at bounding box center [481, 216] width 22 height 22
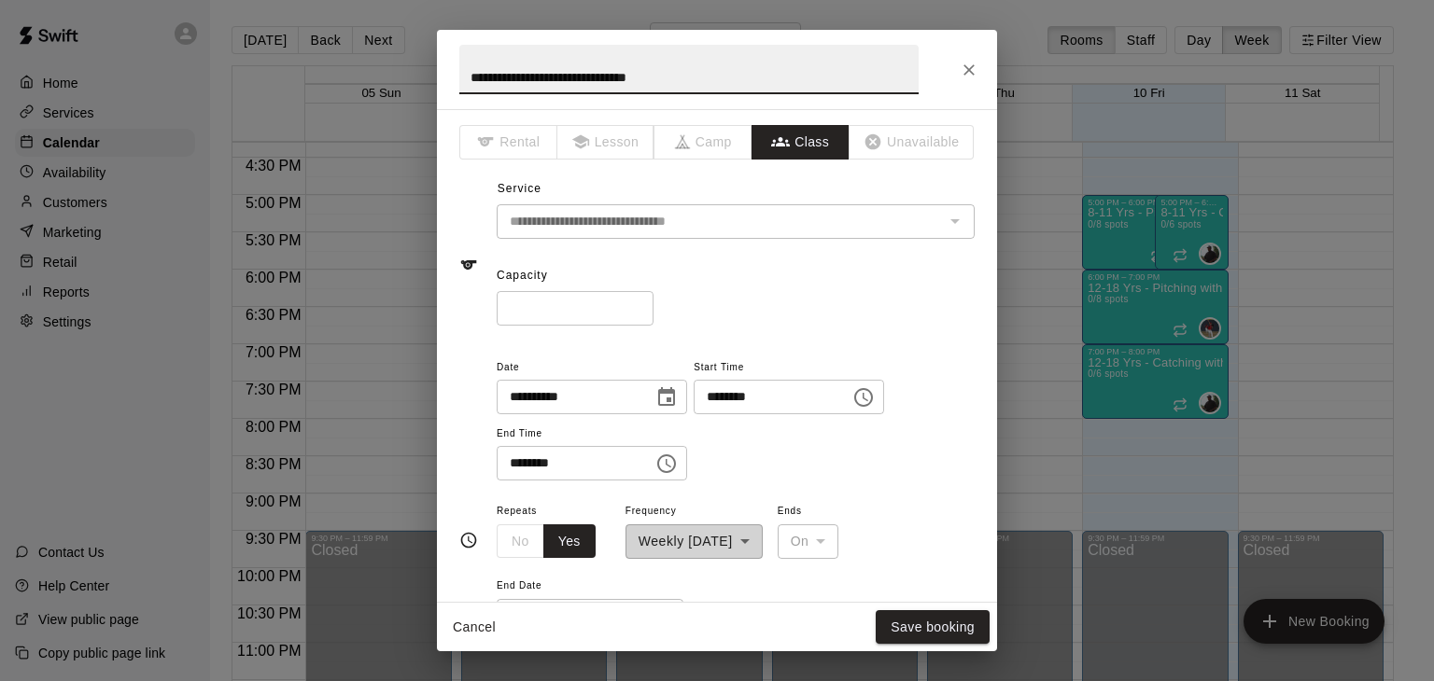
click at [678, 399] on icon "Choose date, selected date is Oct 6, 2025" at bounding box center [666, 397] width 22 height 22
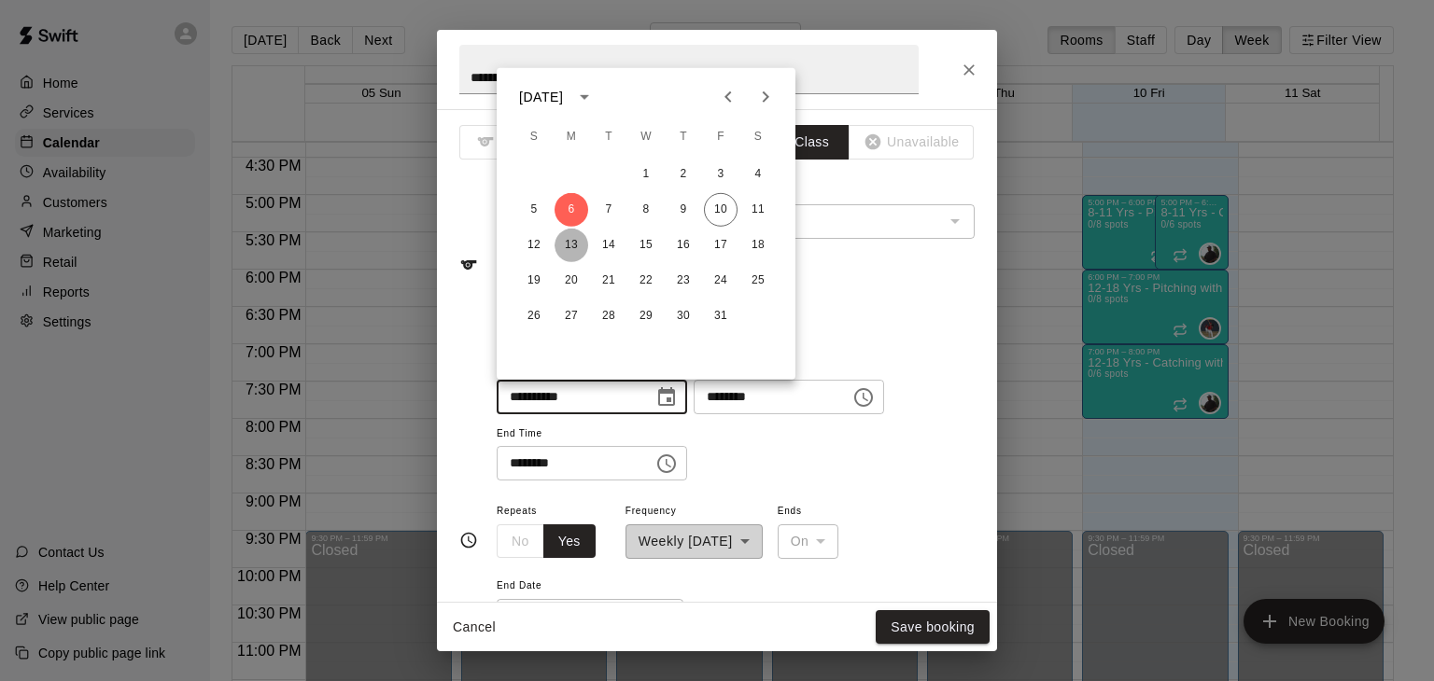
click at [560, 251] on button "13" at bounding box center [572, 246] width 34 height 34
type input "**********"
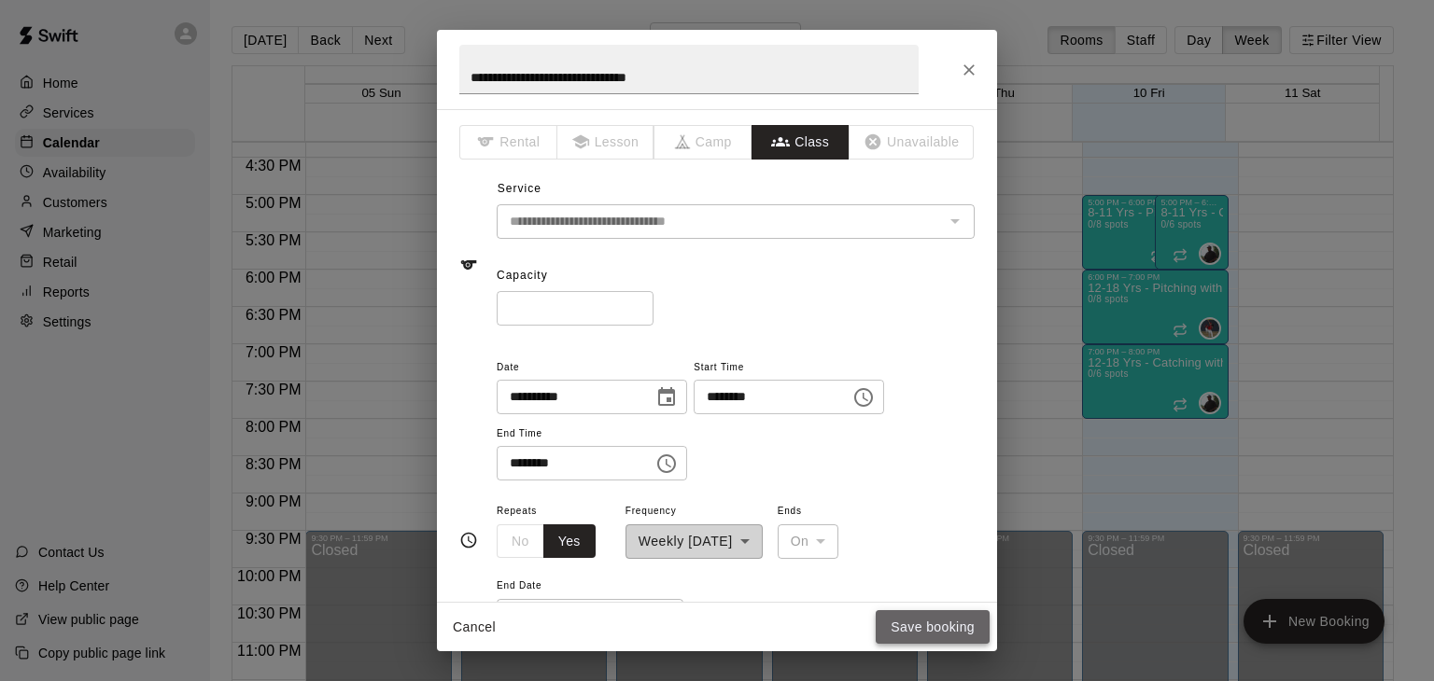
click at [913, 613] on button "Save booking" at bounding box center [933, 628] width 114 height 35
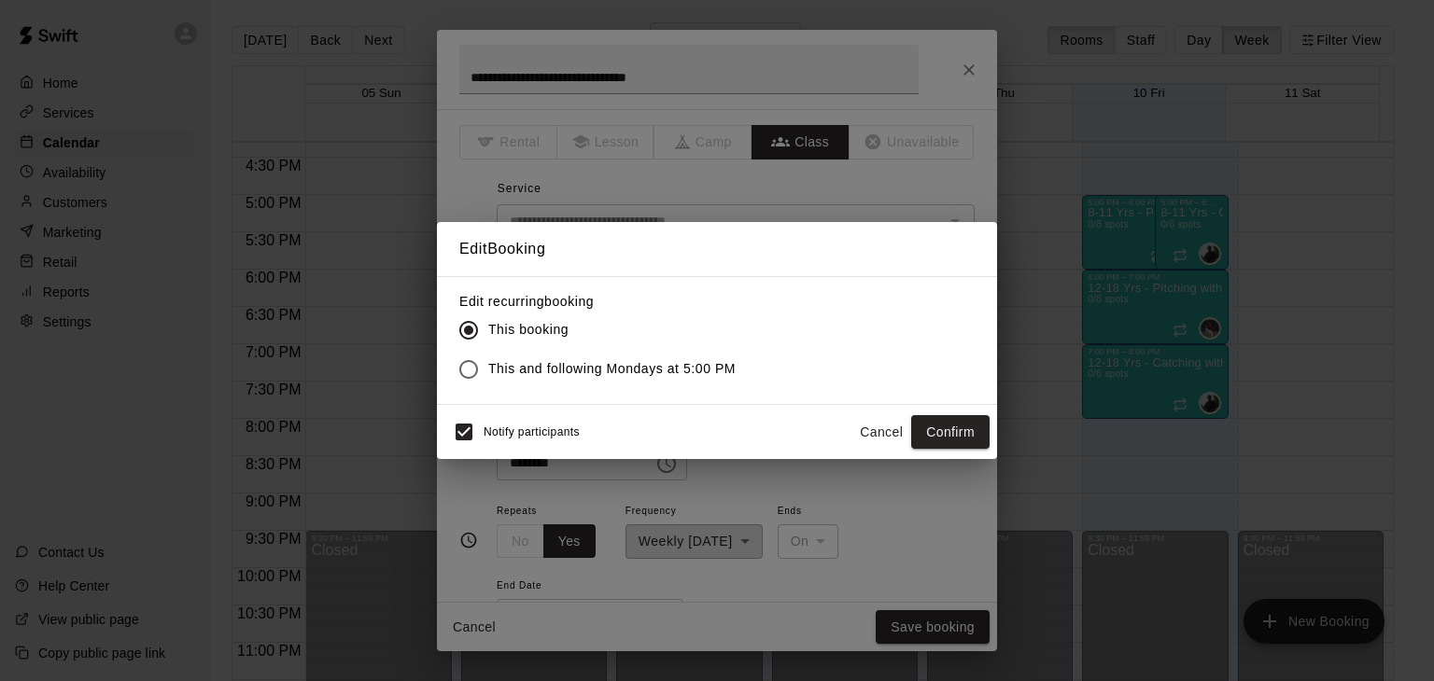
click at [688, 363] on span "This and following Mondays at 5:00 PM" at bounding box center [611, 369] width 247 height 20
click at [920, 428] on button "Confirm" at bounding box center [950, 432] width 78 height 35
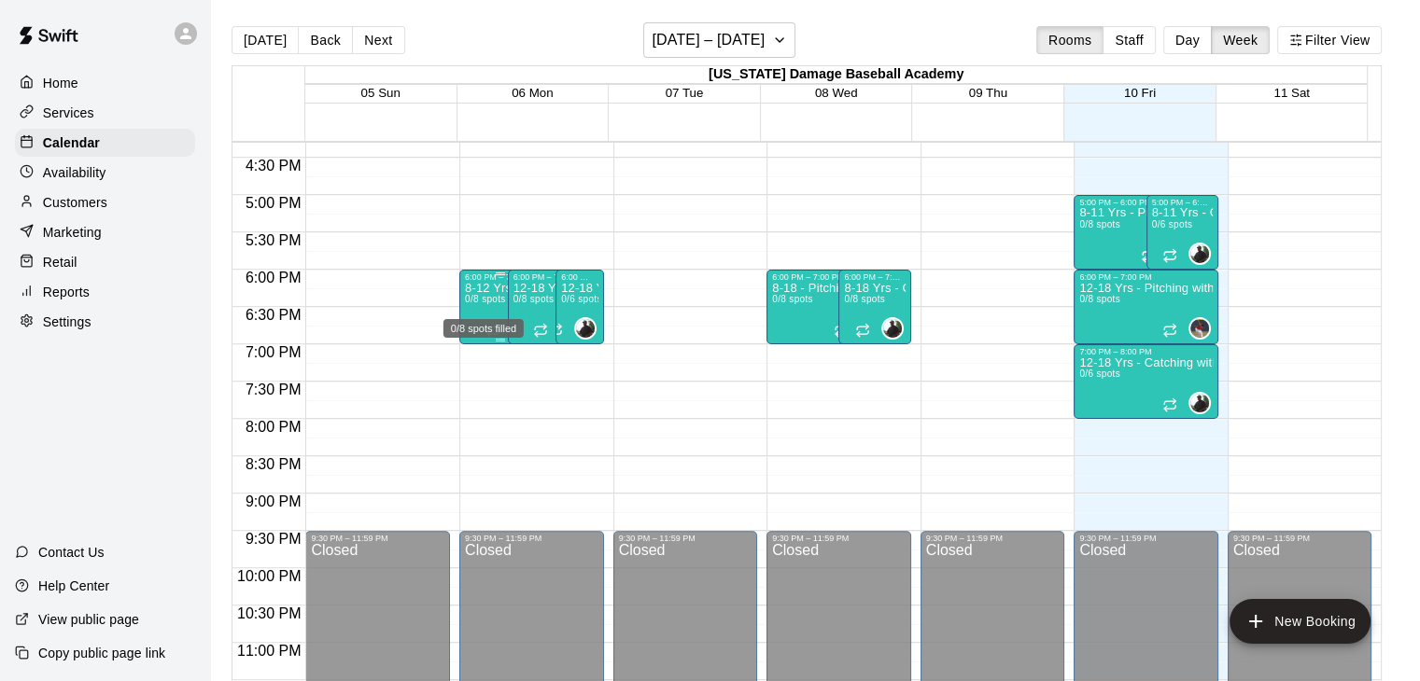
click at [482, 298] on span "0/8 spots" at bounding box center [485, 299] width 41 height 10
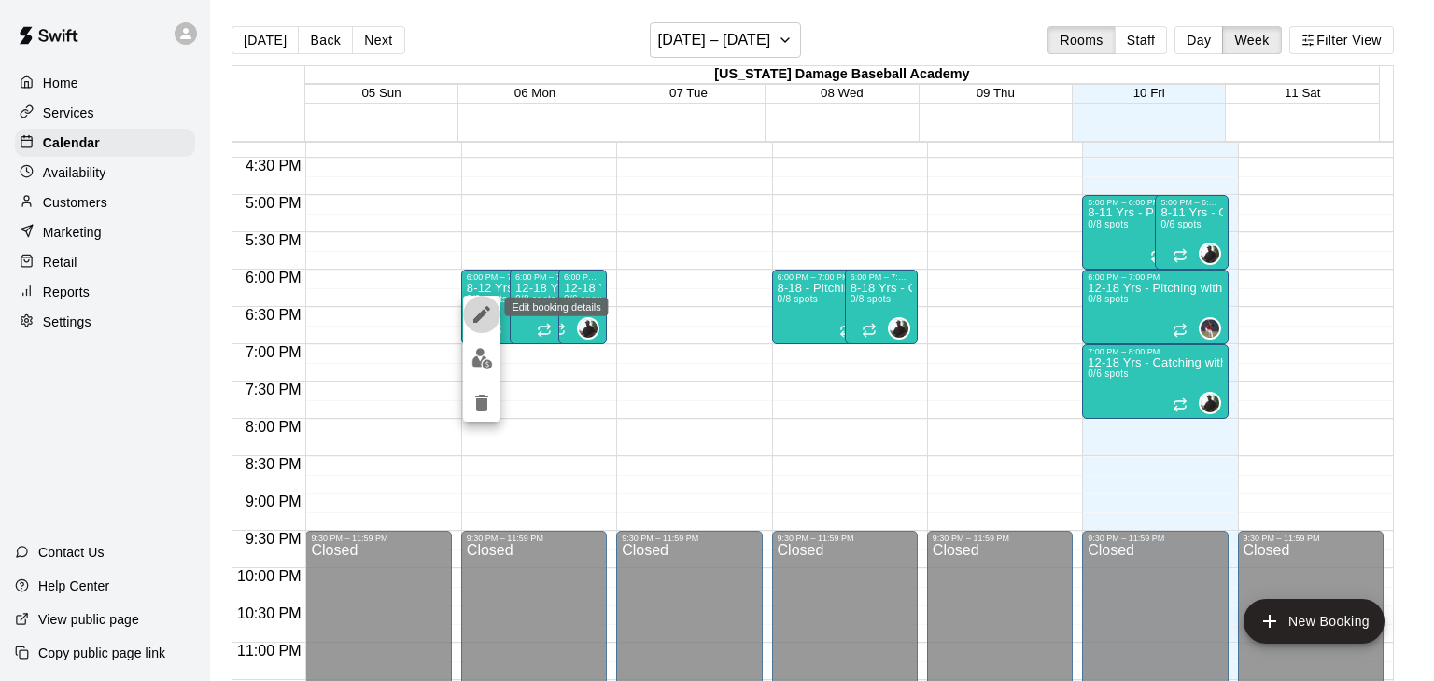
click at [487, 313] on icon "edit" at bounding box center [481, 314] width 22 height 22
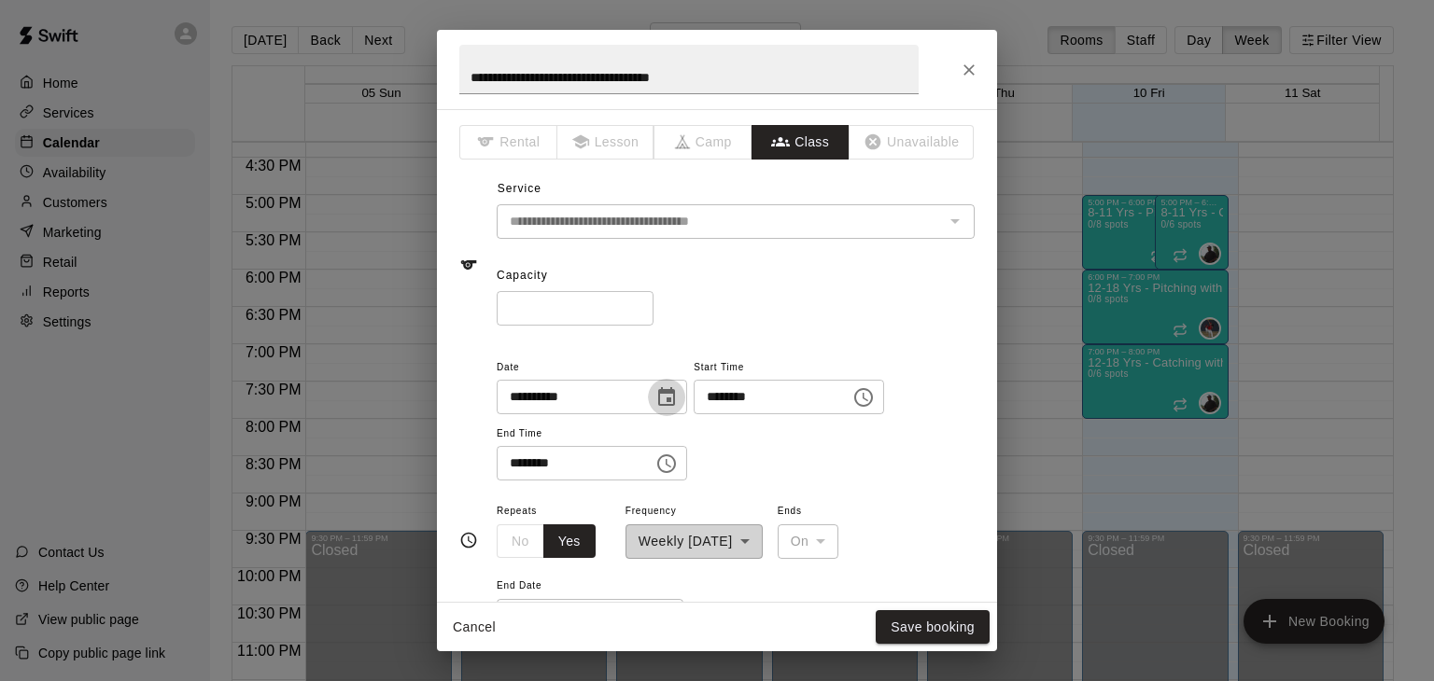
click at [675, 392] on icon "Choose date, selected date is Oct 6, 2025" at bounding box center [666, 396] width 17 height 19
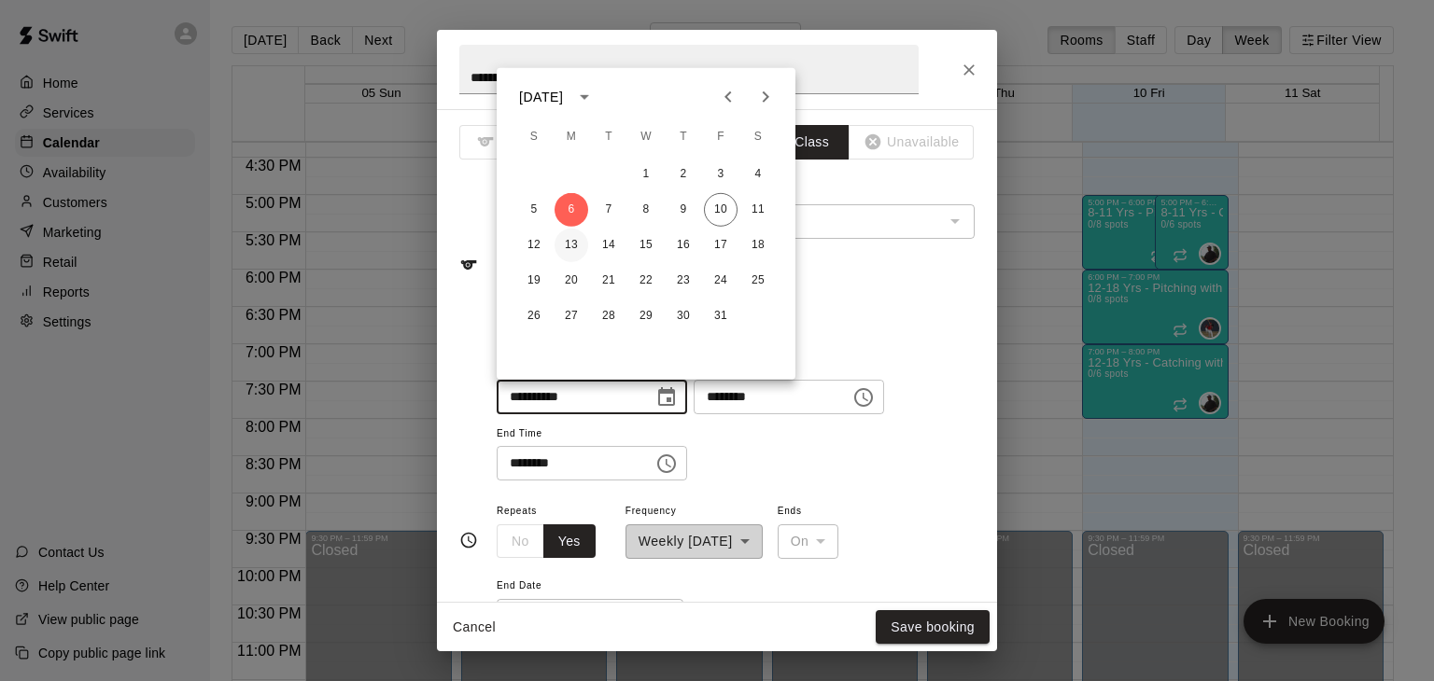
click at [571, 240] on button "13" at bounding box center [572, 246] width 34 height 34
type input "**********"
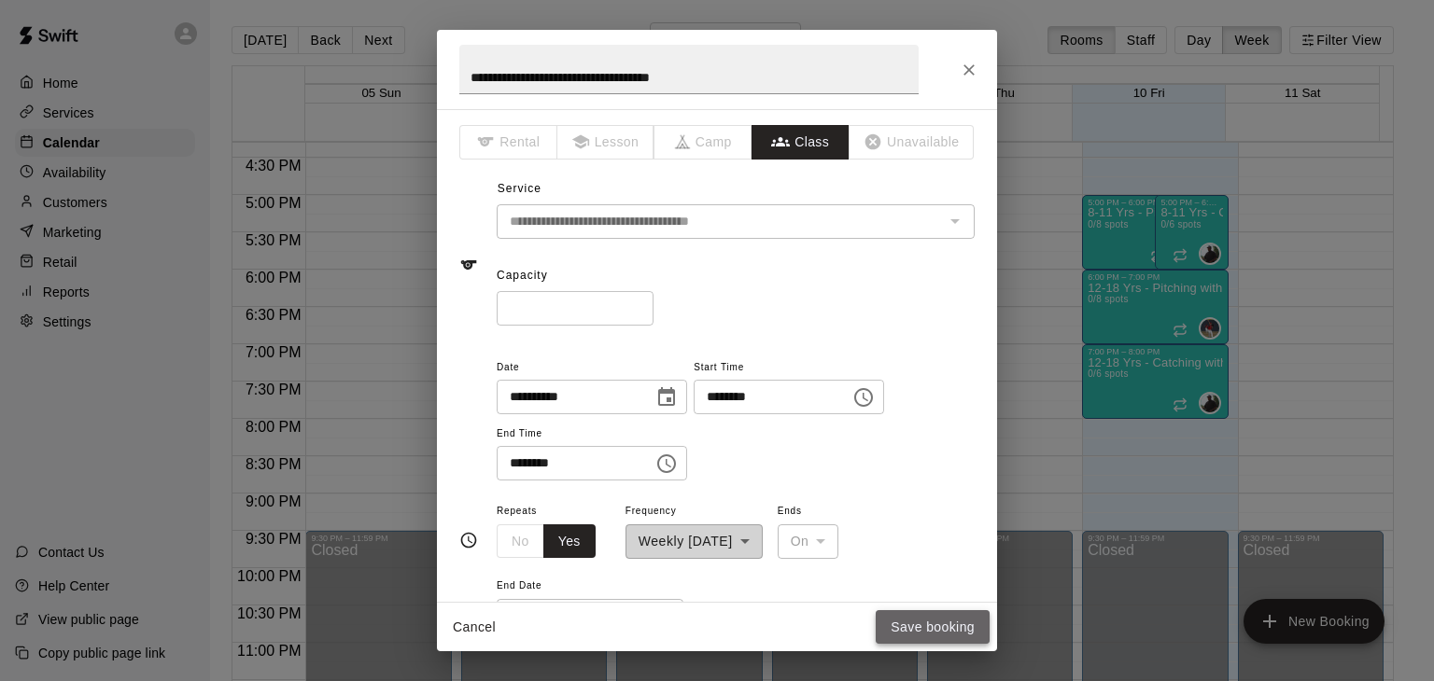
click at [899, 614] on button "Save booking" at bounding box center [933, 628] width 114 height 35
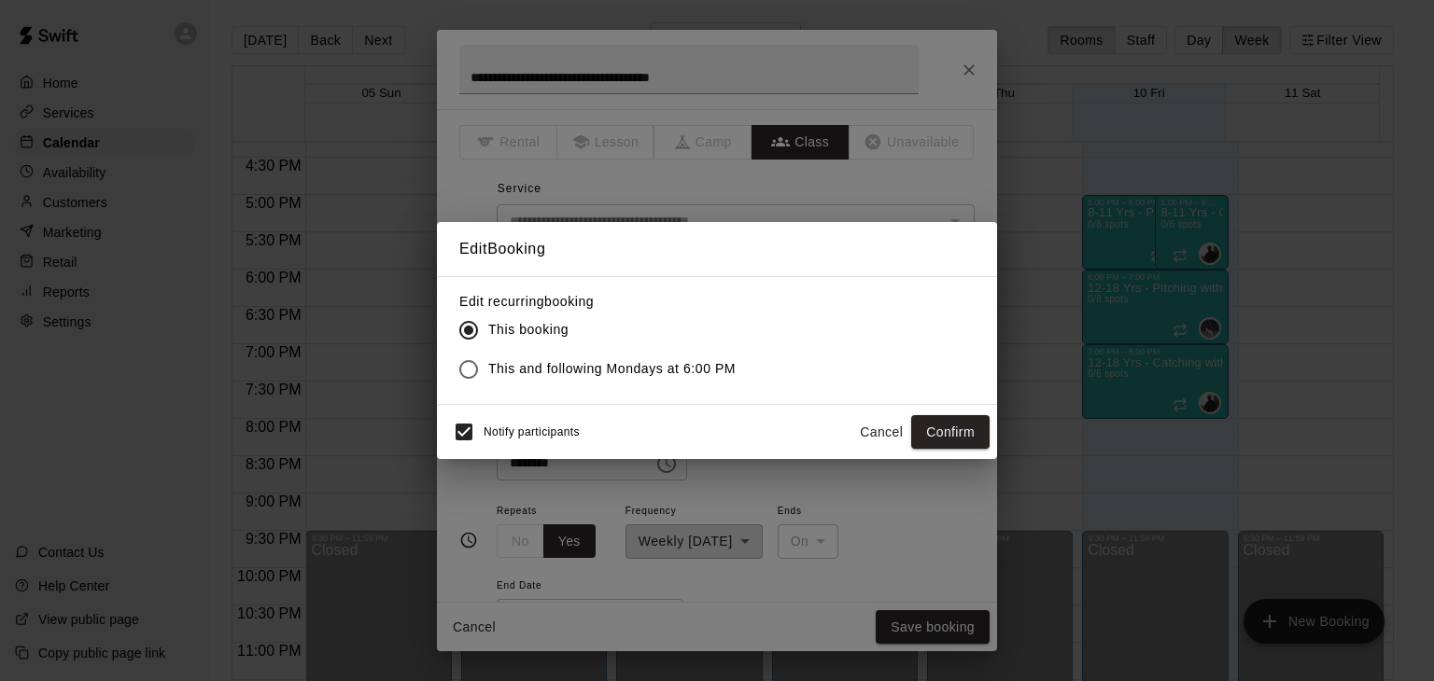
click at [721, 359] on span "This and following Mondays at 6:00 PM" at bounding box center [611, 369] width 247 height 20
click at [931, 433] on button "Confirm" at bounding box center [950, 432] width 78 height 35
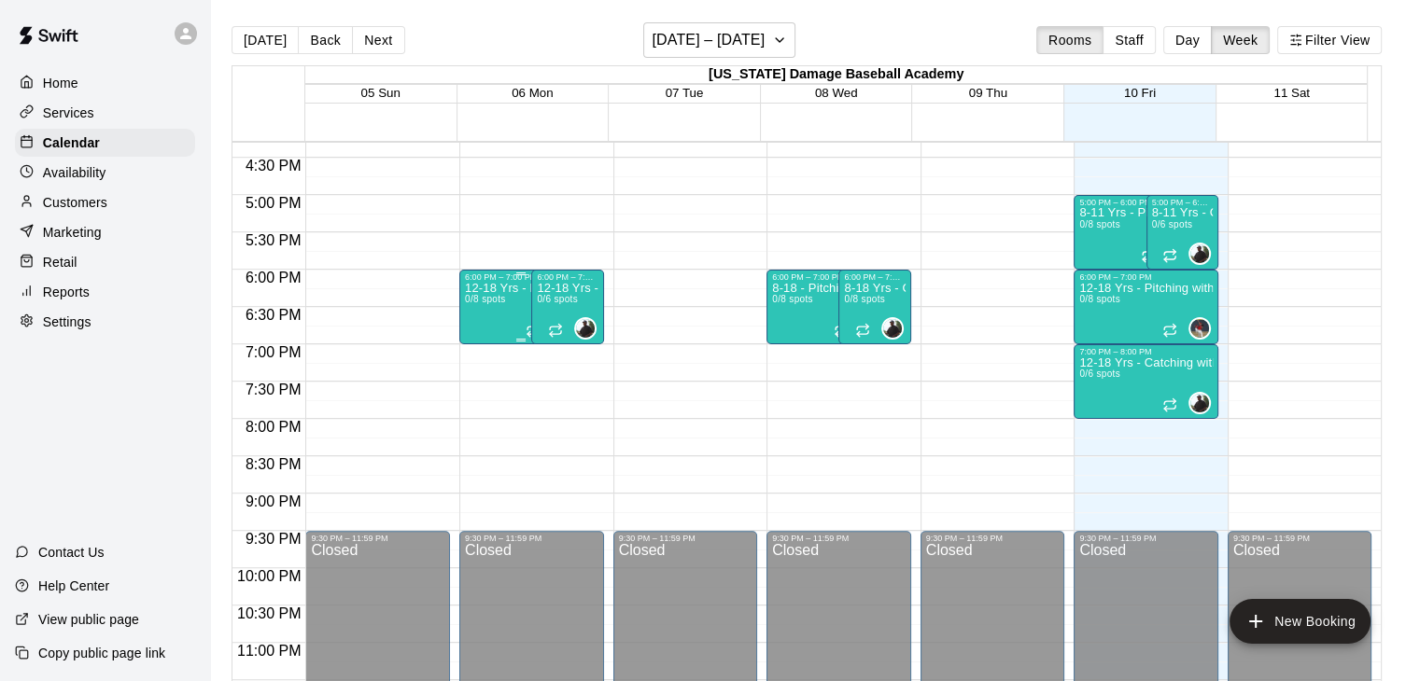
click at [497, 288] on p "12-18 Yrs - Pitching with Coach [PERSON_NAME]" at bounding box center [520, 288] width 111 height 0
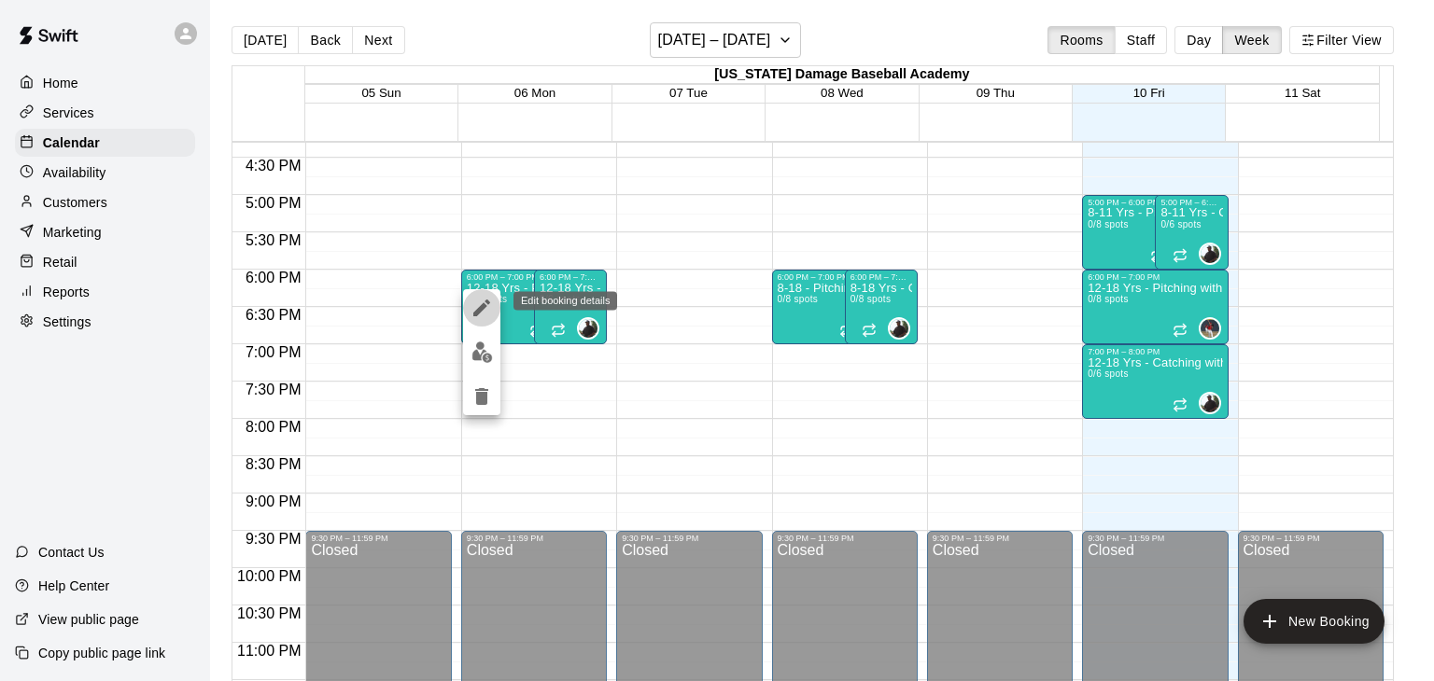
click at [489, 311] on icon "edit" at bounding box center [481, 308] width 22 height 22
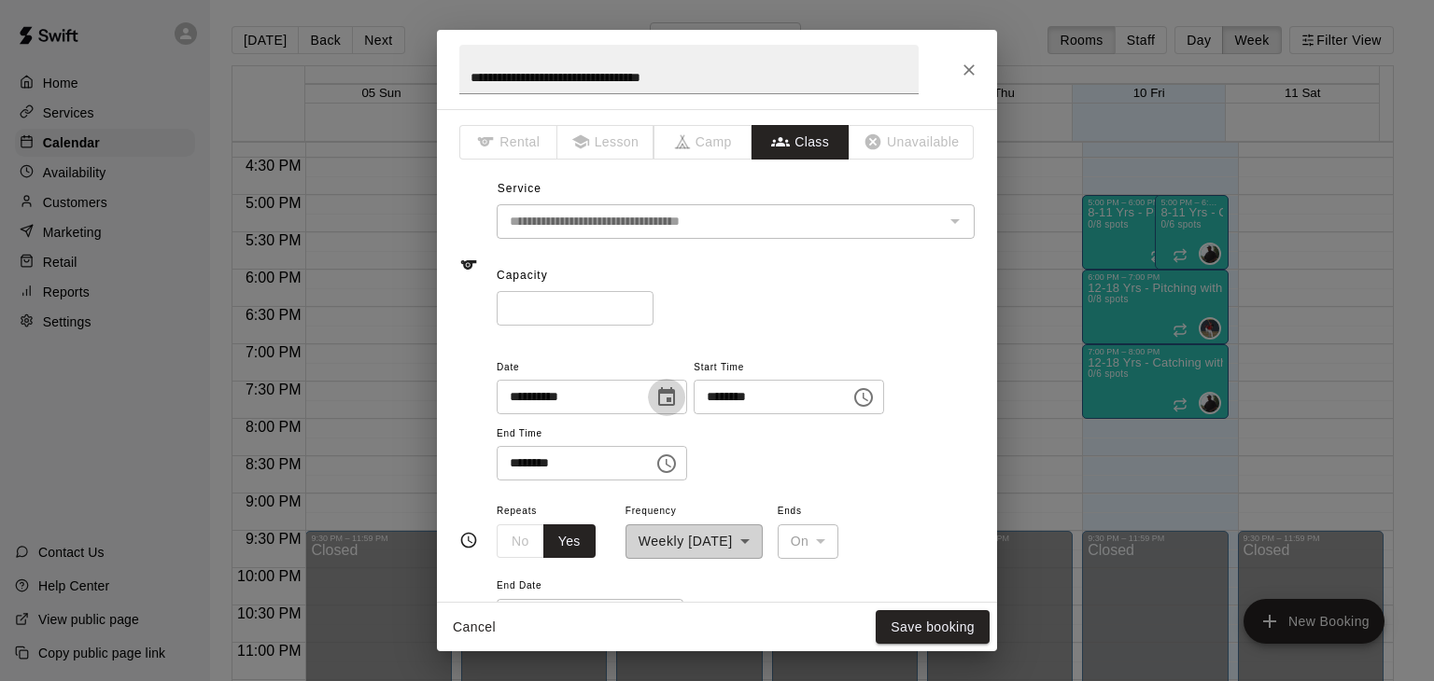
click at [675, 393] on icon "Choose date, selected date is Oct 6, 2025" at bounding box center [666, 396] width 17 height 19
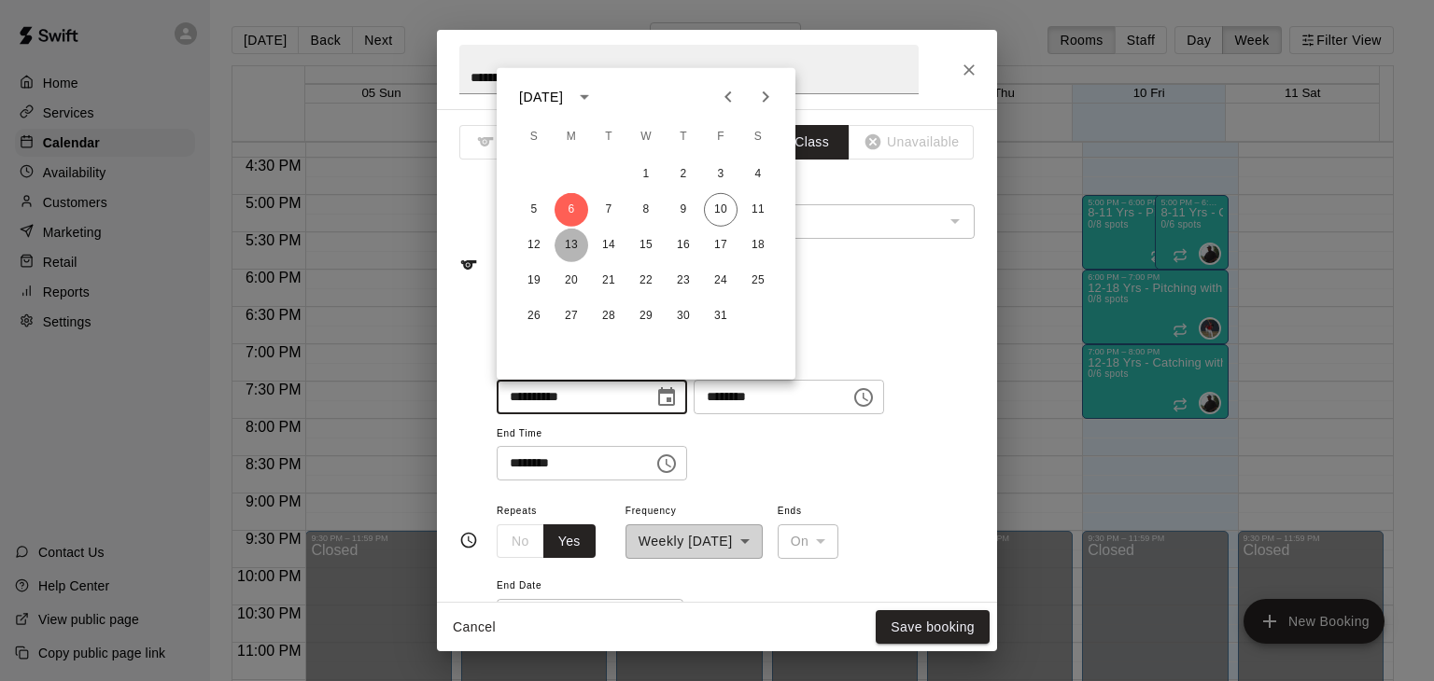
click at [568, 243] on button "13" at bounding box center [572, 246] width 34 height 34
type input "**********"
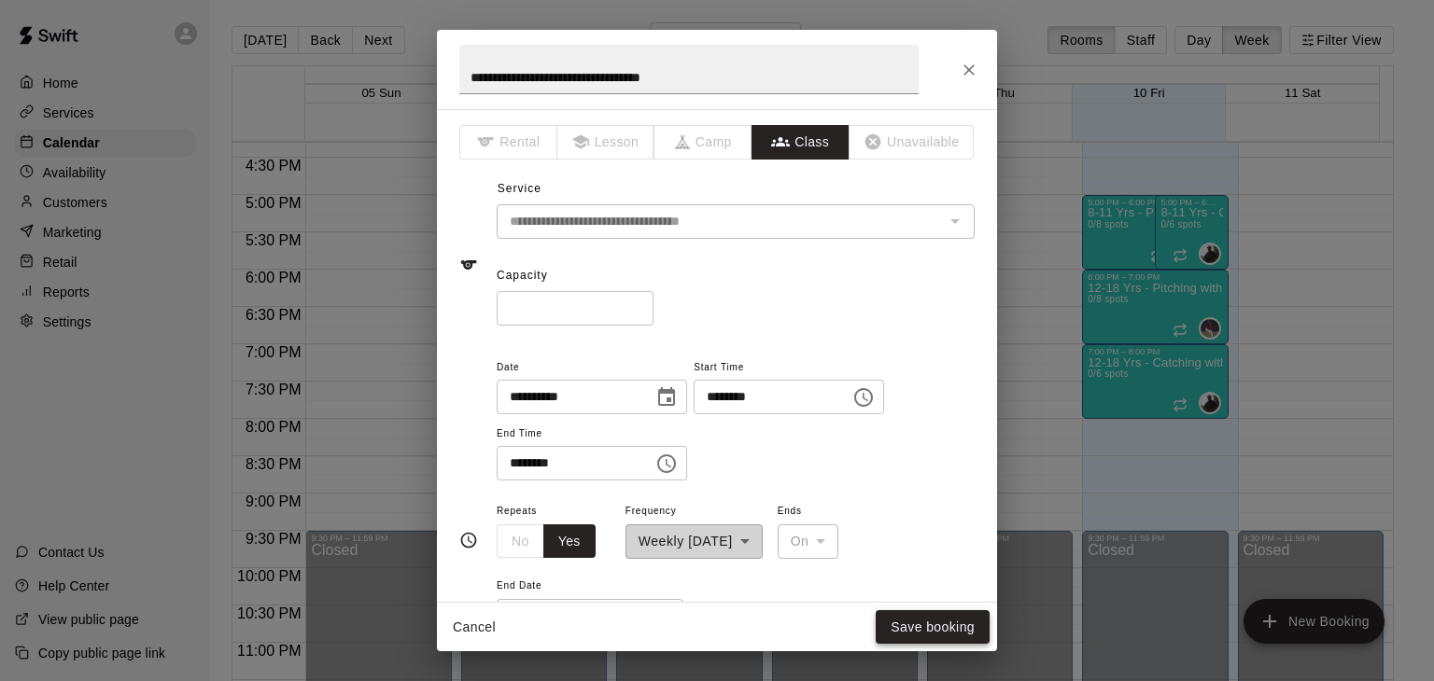
click at [903, 623] on button "Save booking" at bounding box center [933, 628] width 114 height 35
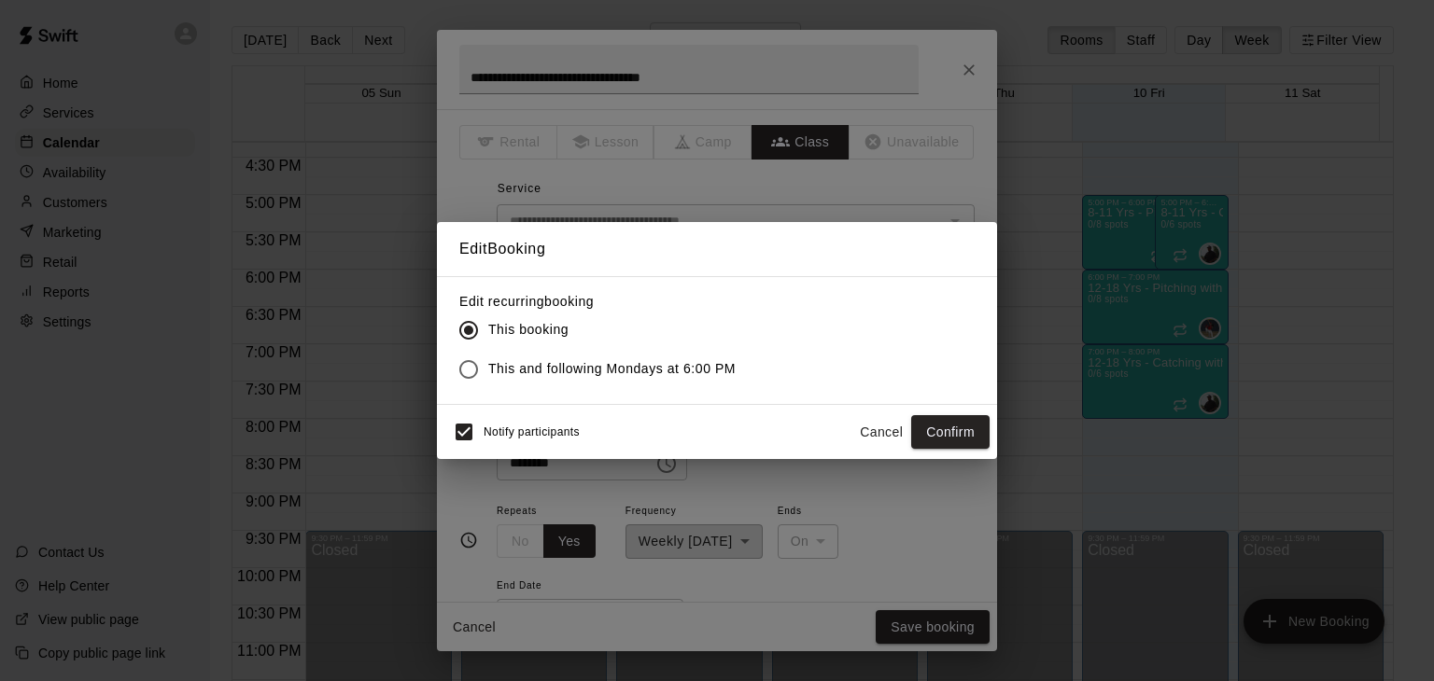
click at [647, 370] on span "This and following Mondays at 6:00 PM" at bounding box center [611, 369] width 247 height 20
click at [922, 420] on button "Confirm" at bounding box center [950, 432] width 78 height 35
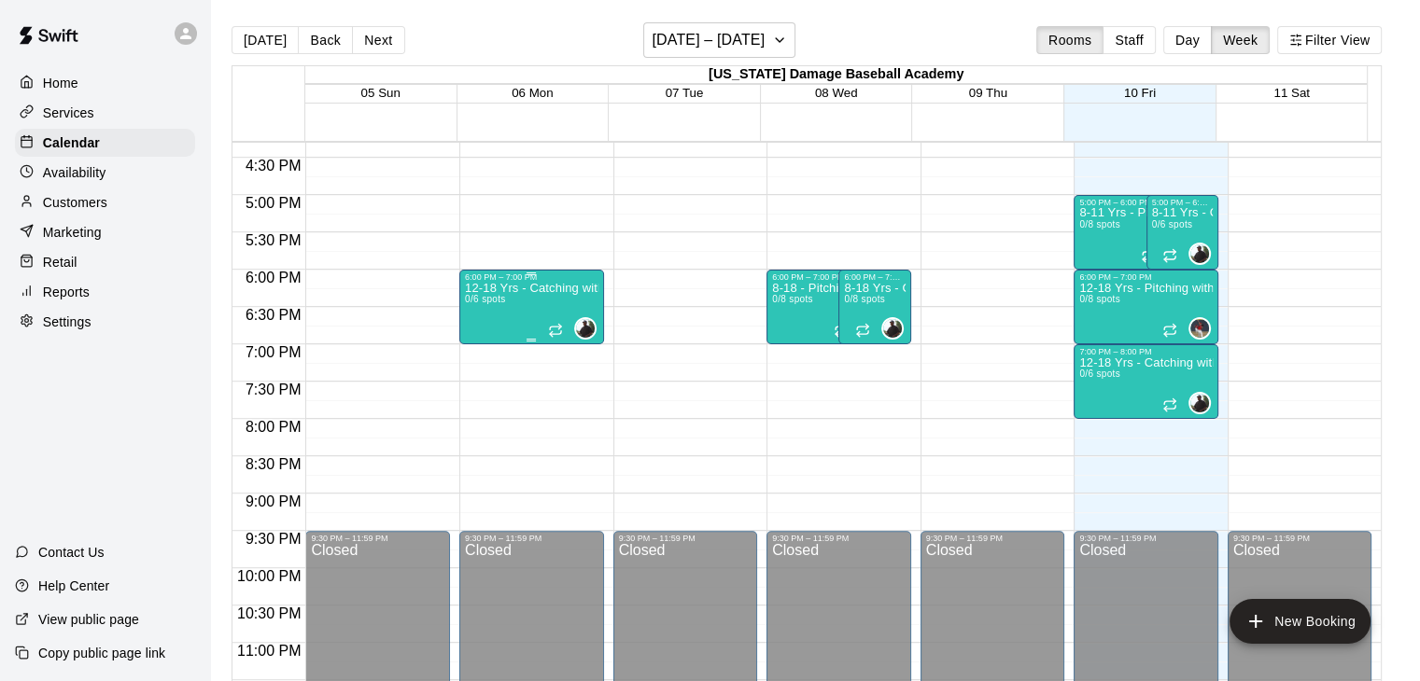
click at [511, 288] on p "12-18 Yrs - Catching with Coach [PERSON_NAME]" at bounding box center [531, 288] width 133 height 0
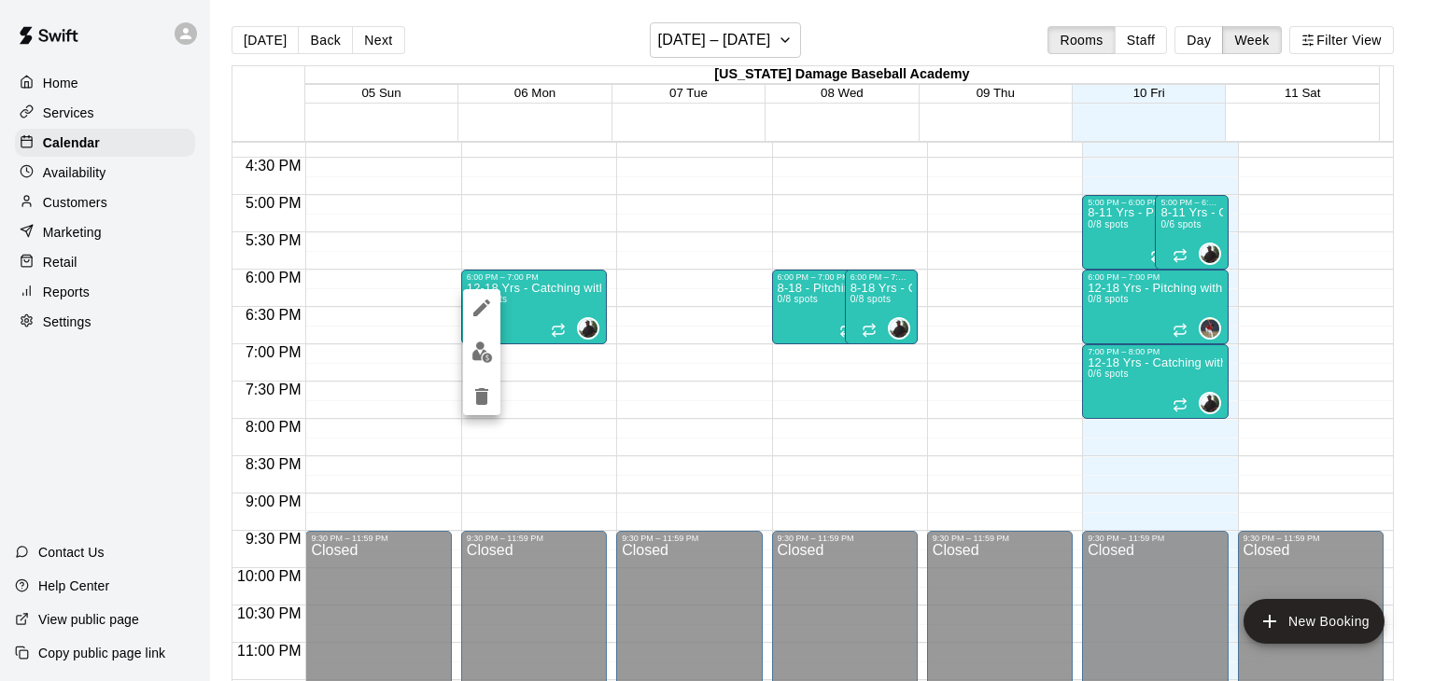
click at [480, 305] on icon "edit" at bounding box center [481, 308] width 22 height 22
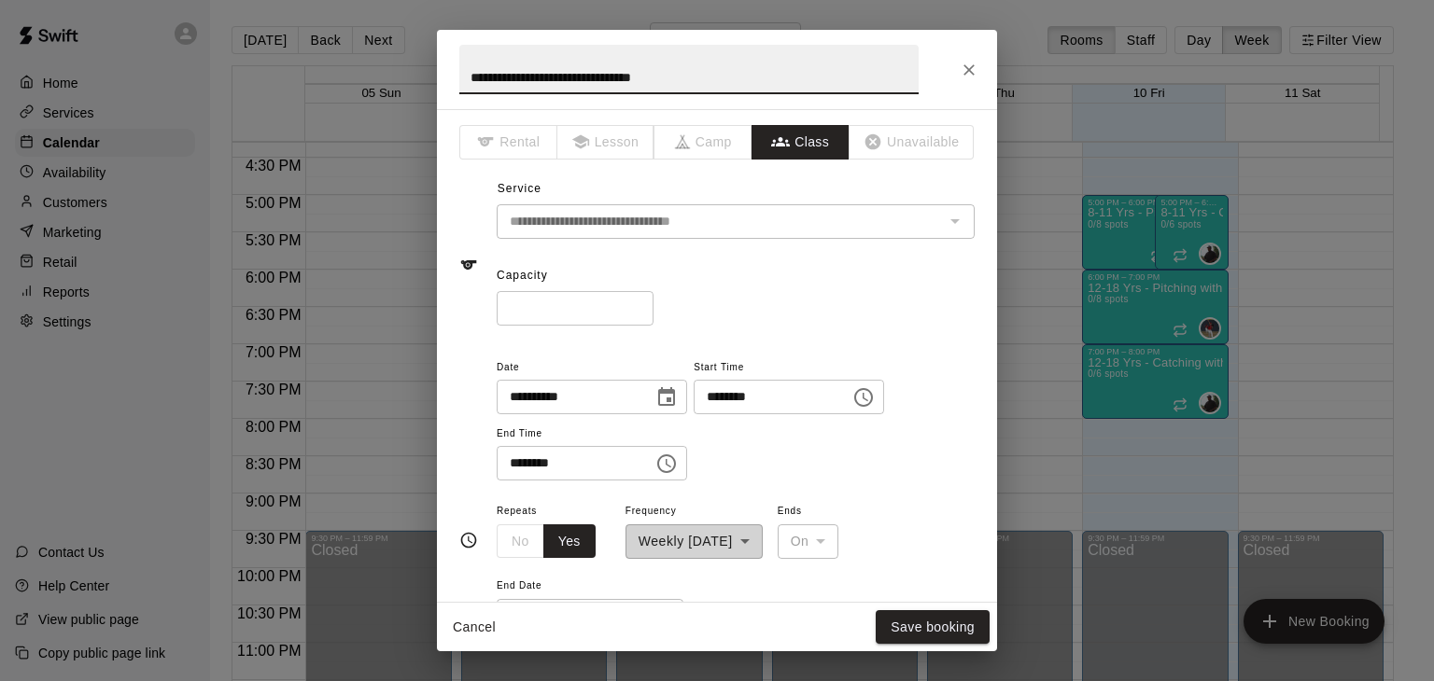
click at [684, 385] on button "Choose date, selected date is Oct 6, 2025" at bounding box center [666, 397] width 37 height 37
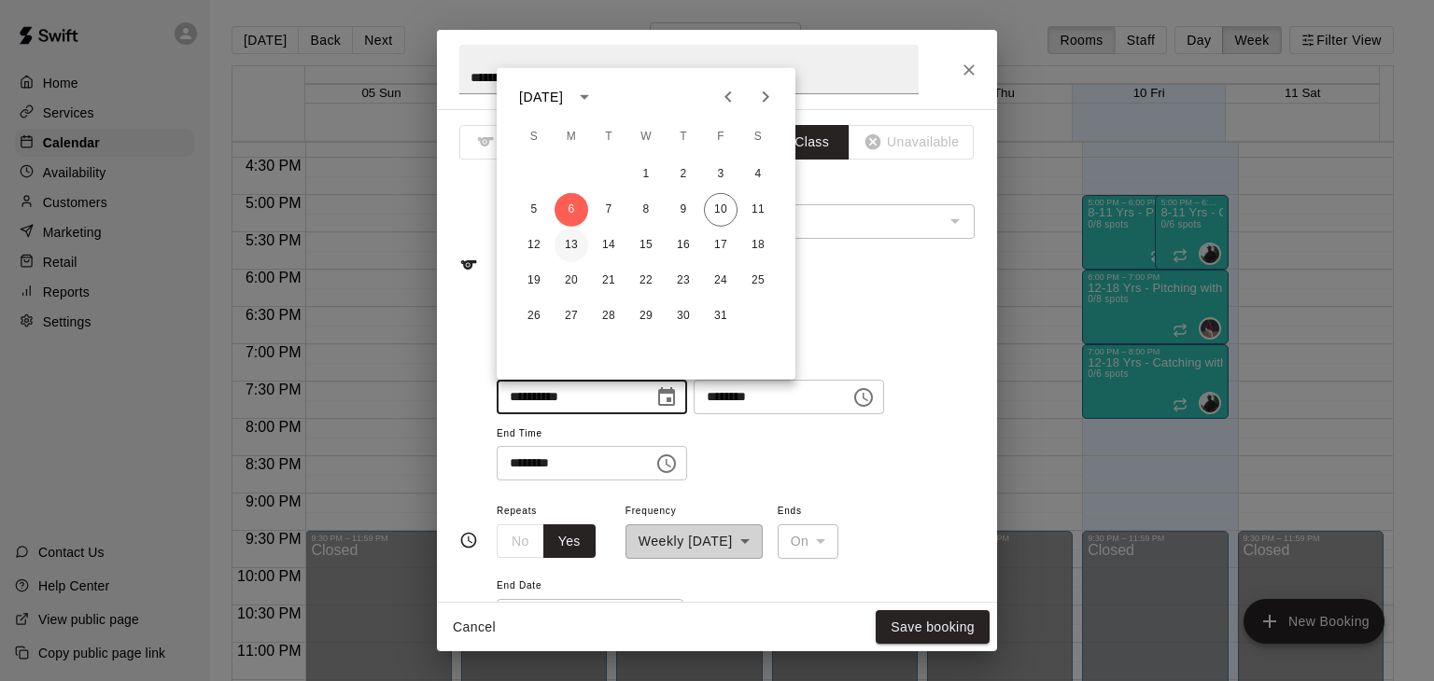
click at [568, 244] on button "13" at bounding box center [572, 246] width 34 height 34
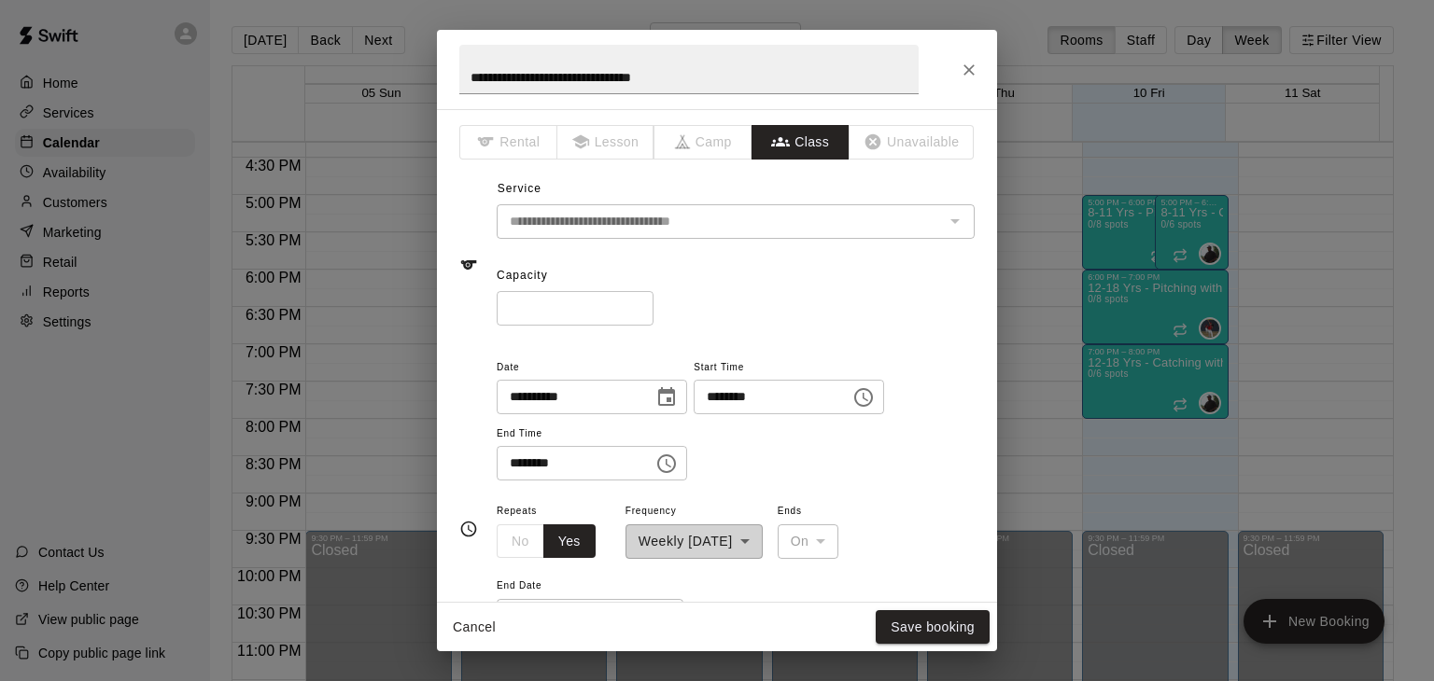
type input "**********"
click at [896, 617] on button "Save booking" at bounding box center [933, 628] width 114 height 35
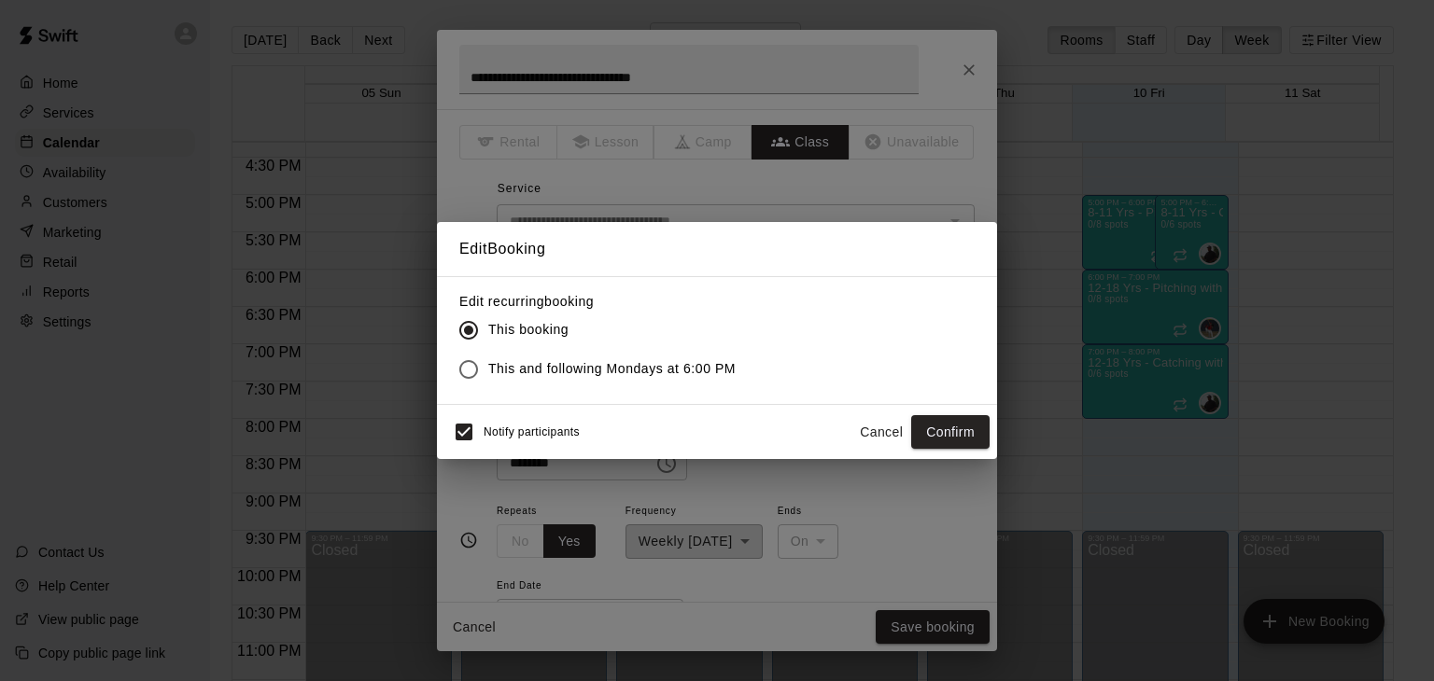
click at [573, 365] on span "This and following Mondays at 6:00 PM" at bounding box center [611, 369] width 247 height 20
click at [916, 417] on button "Confirm" at bounding box center [950, 432] width 78 height 35
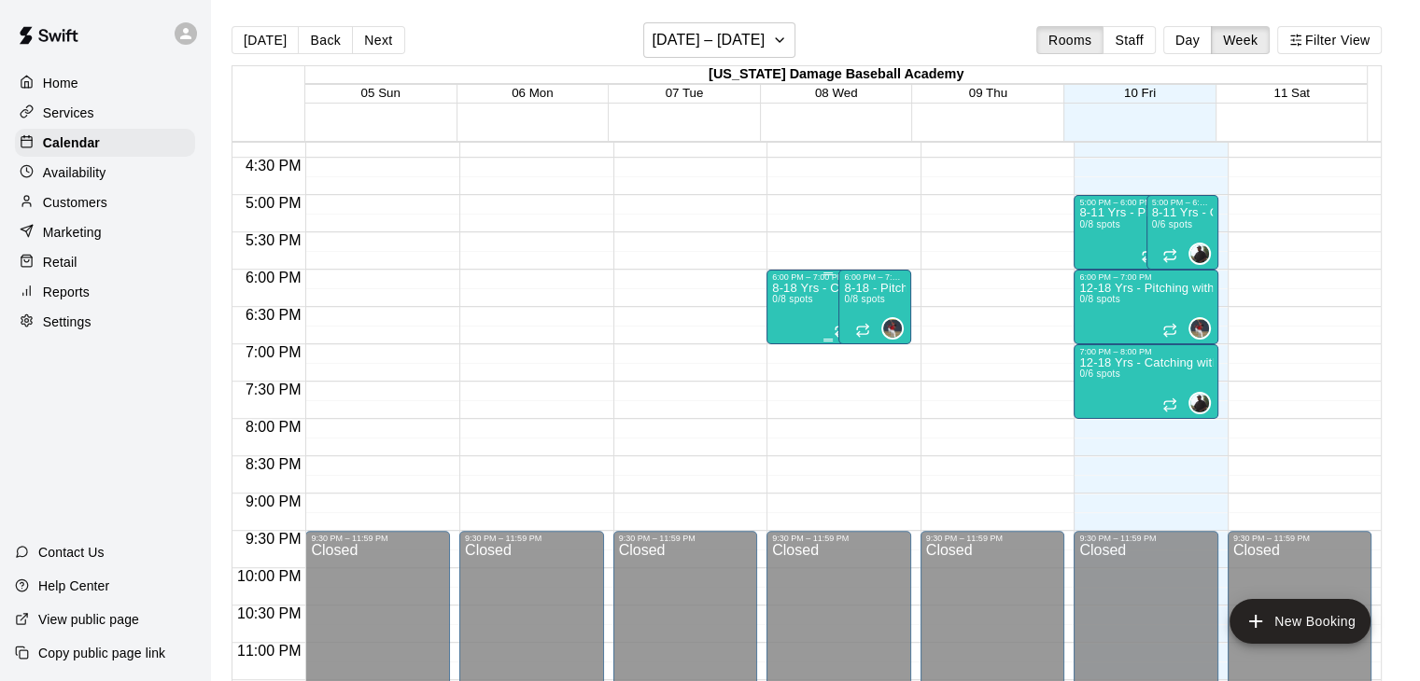
click at [795, 296] on span "0/8 spots" at bounding box center [792, 299] width 41 height 10
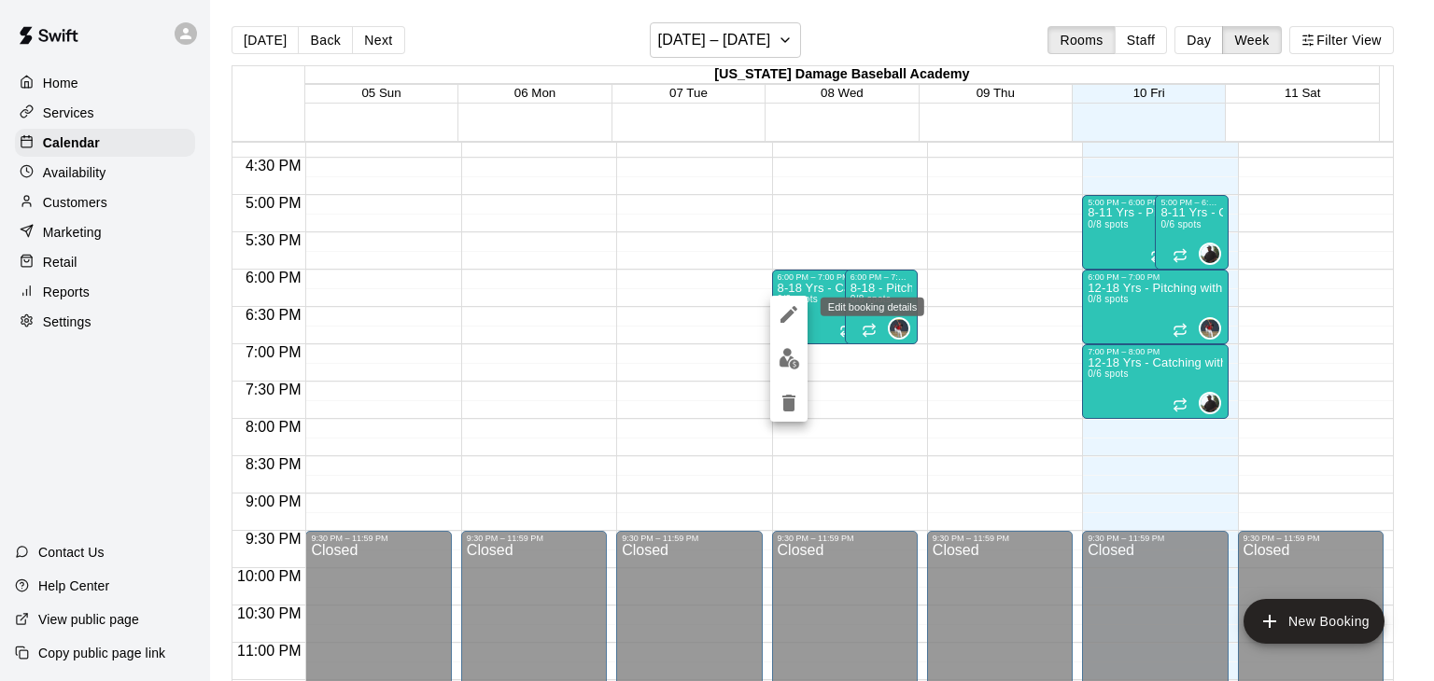
click at [793, 315] on icon "edit" at bounding box center [789, 314] width 22 height 22
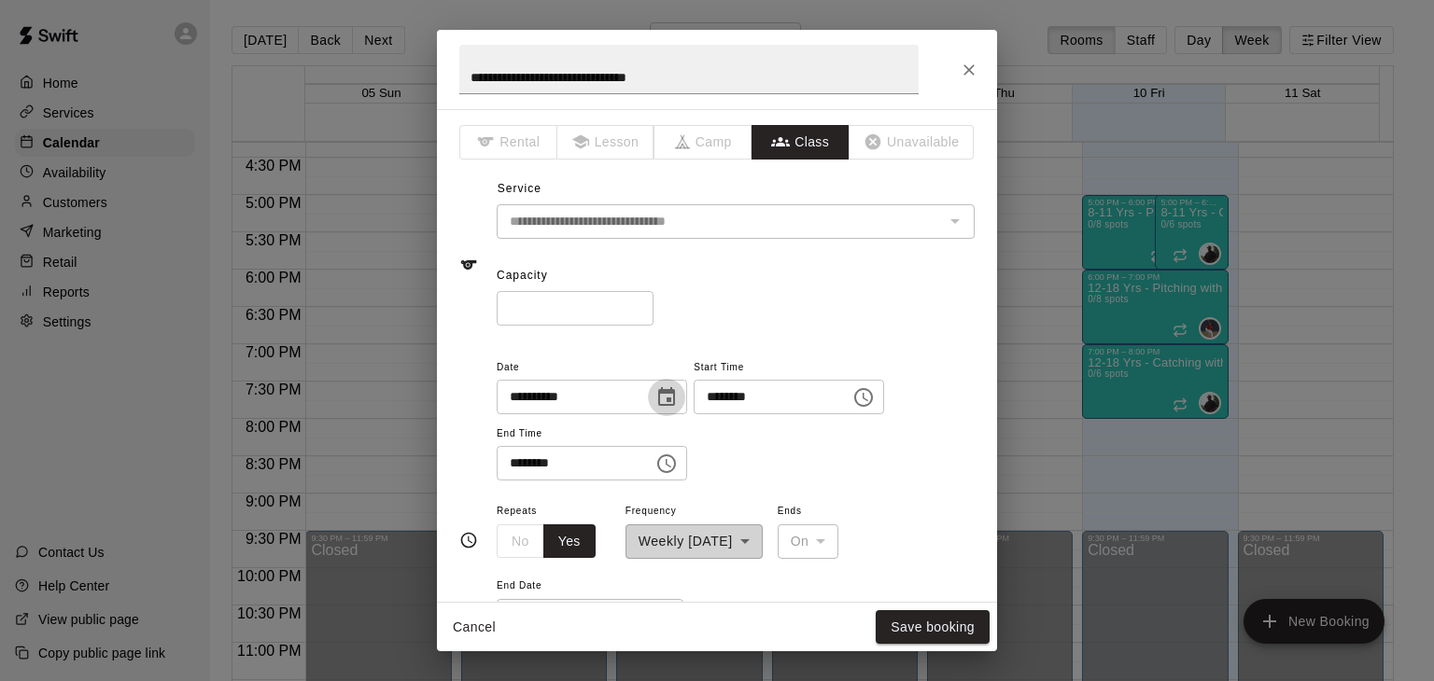
click at [678, 389] on icon "Choose date, selected date is Oct 8, 2025" at bounding box center [666, 397] width 22 height 22
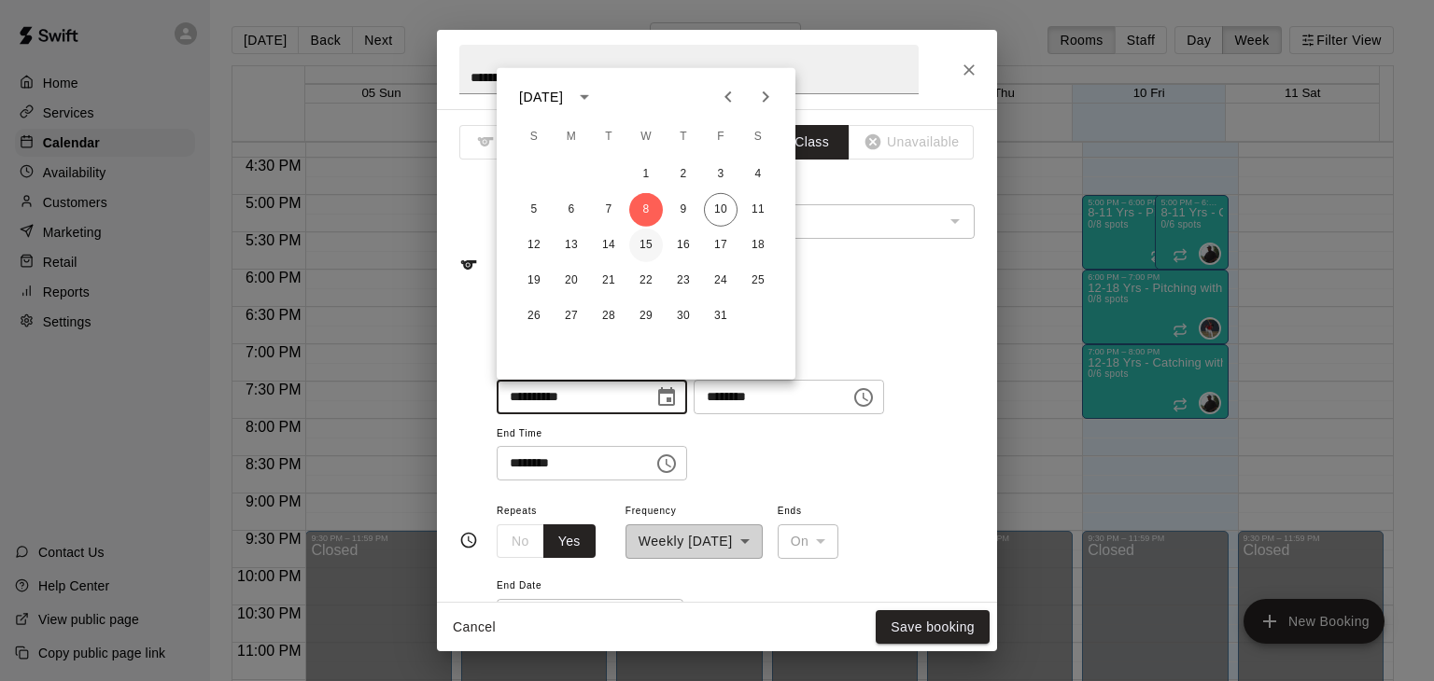
click at [645, 236] on button "15" at bounding box center [646, 246] width 34 height 34
type input "**********"
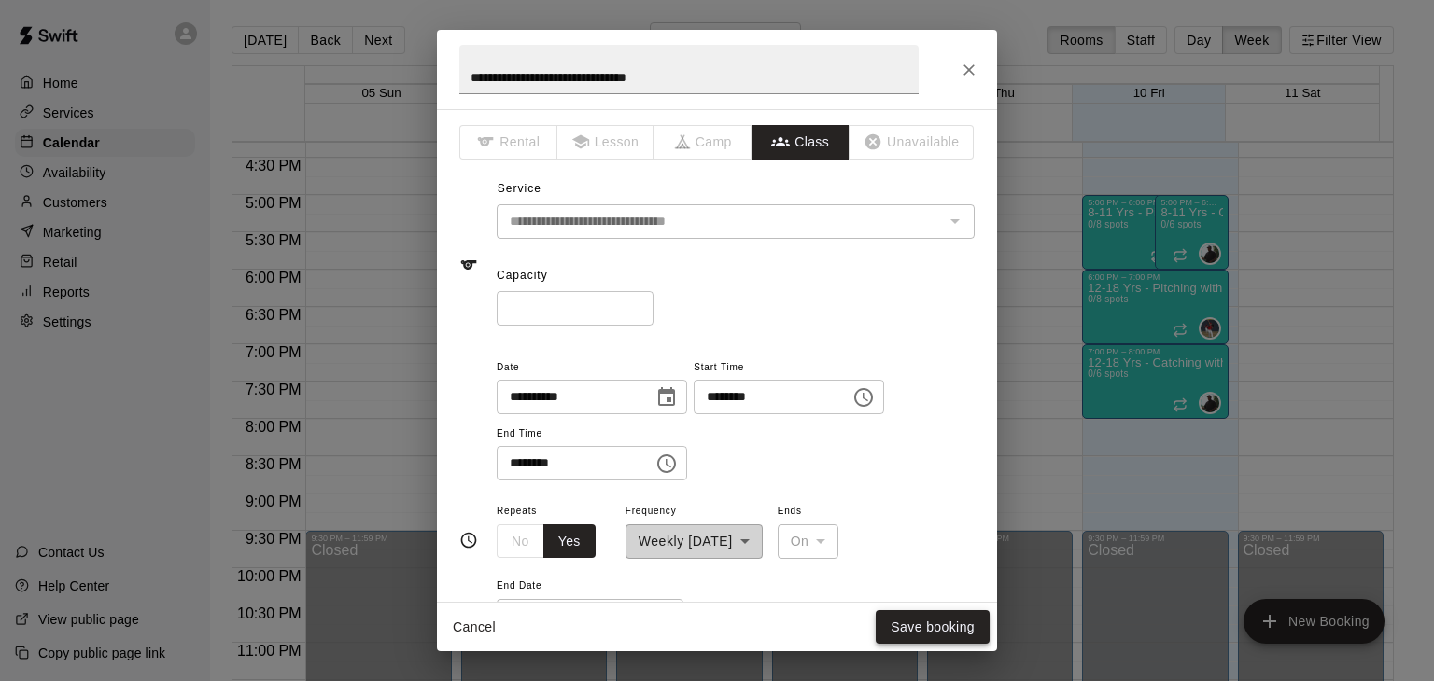
click at [922, 617] on button "Save booking" at bounding box center [933, 628] width 114 height 35
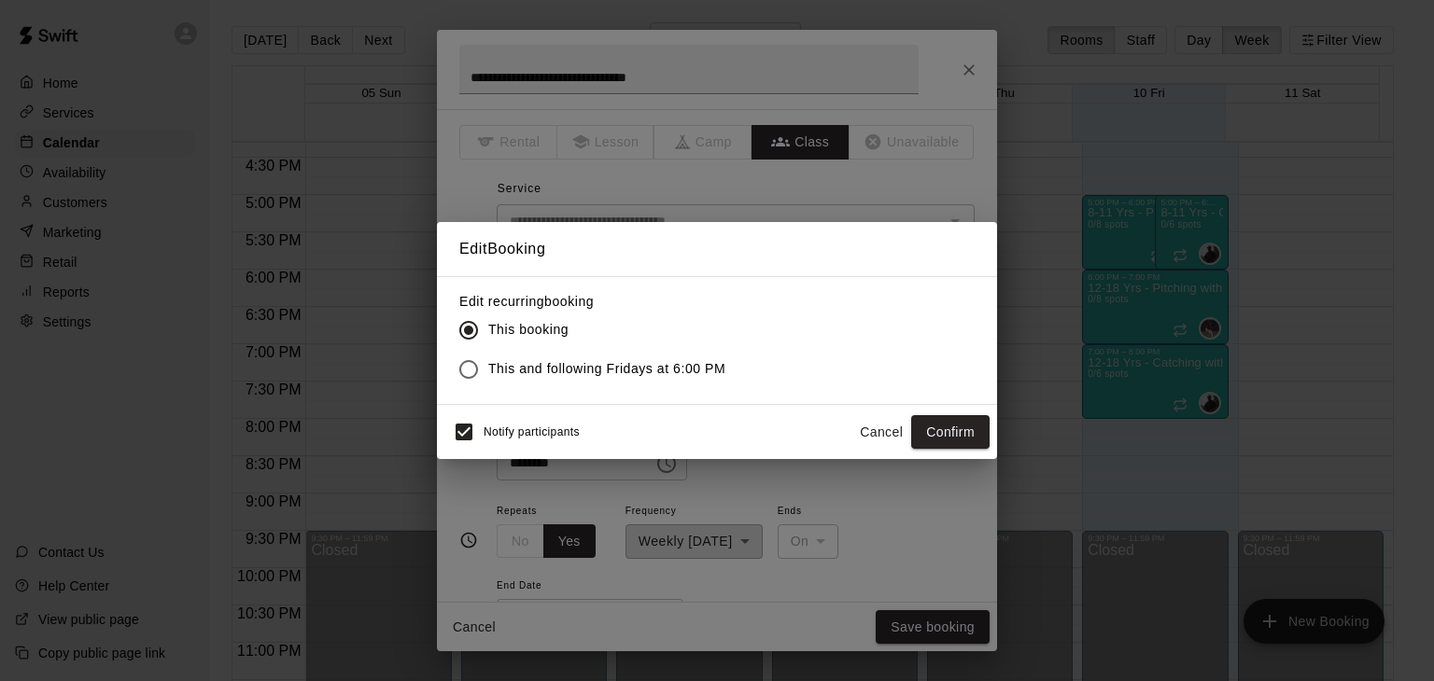
click at [702, 378] on span "This and following Fridays at 6:00 PM" at bounding box center [606, 369] width 237 height 20
click at [946, 424] on button "Confirm" at bounding box center [950, 432] width 78 height 35
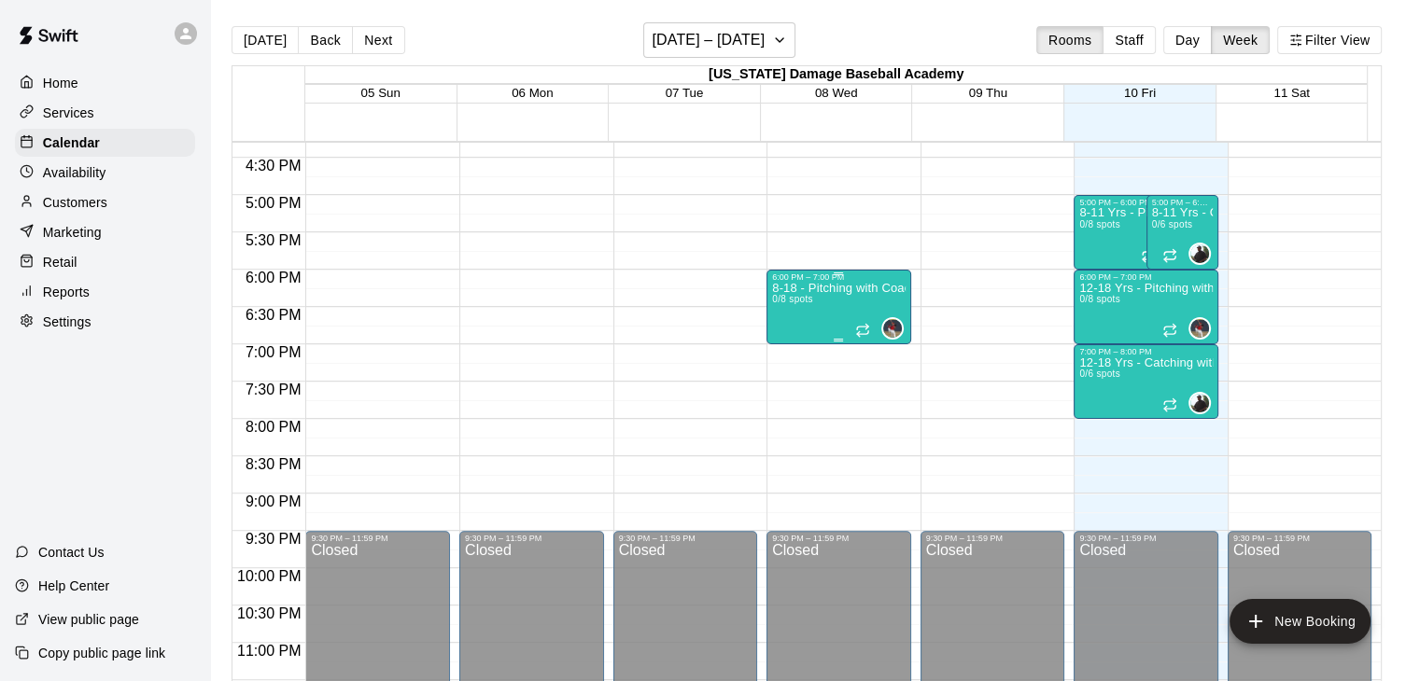
click at [819, 302] on div "8-18 - Pitching with Coach [PERSON_NAME] 0/8 spots" at bounding box center [838, 622] width 133 height 681
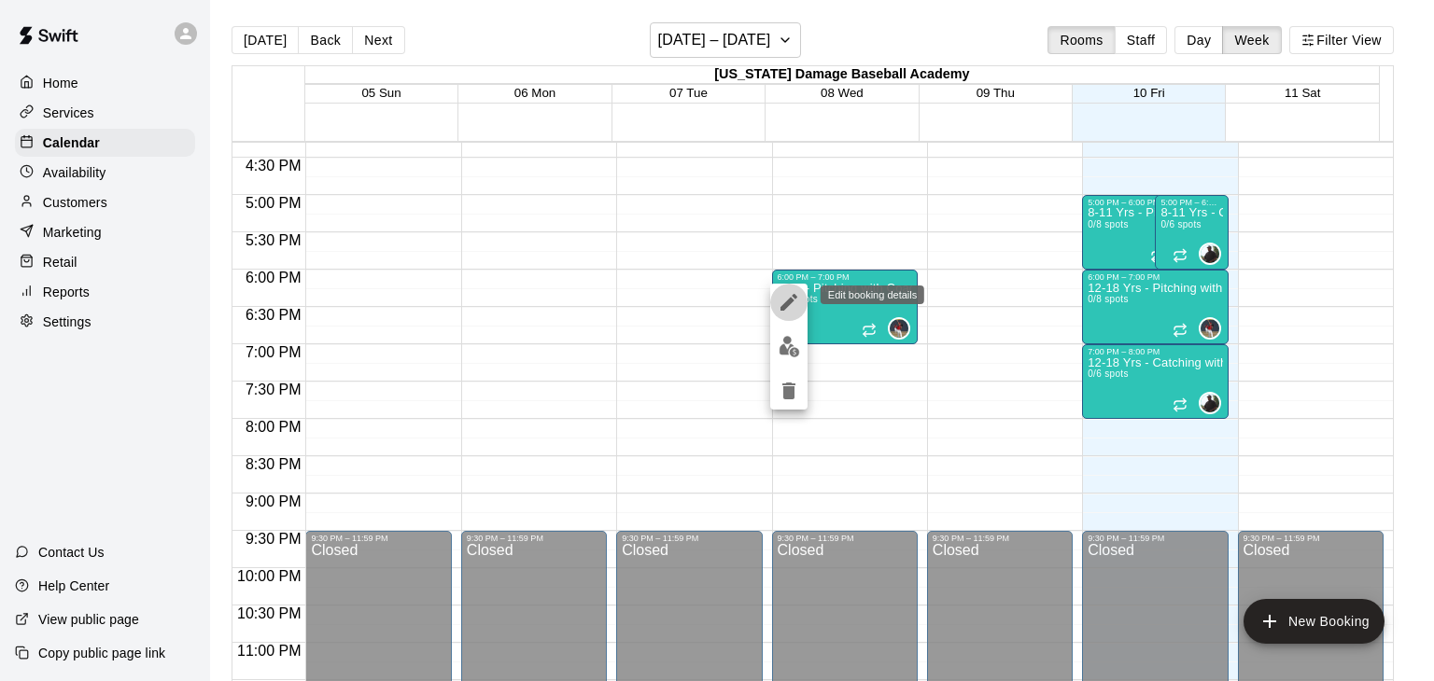
click at [795, 304] on icon "edit" at bounding box center [789, 302] width 22 height 22
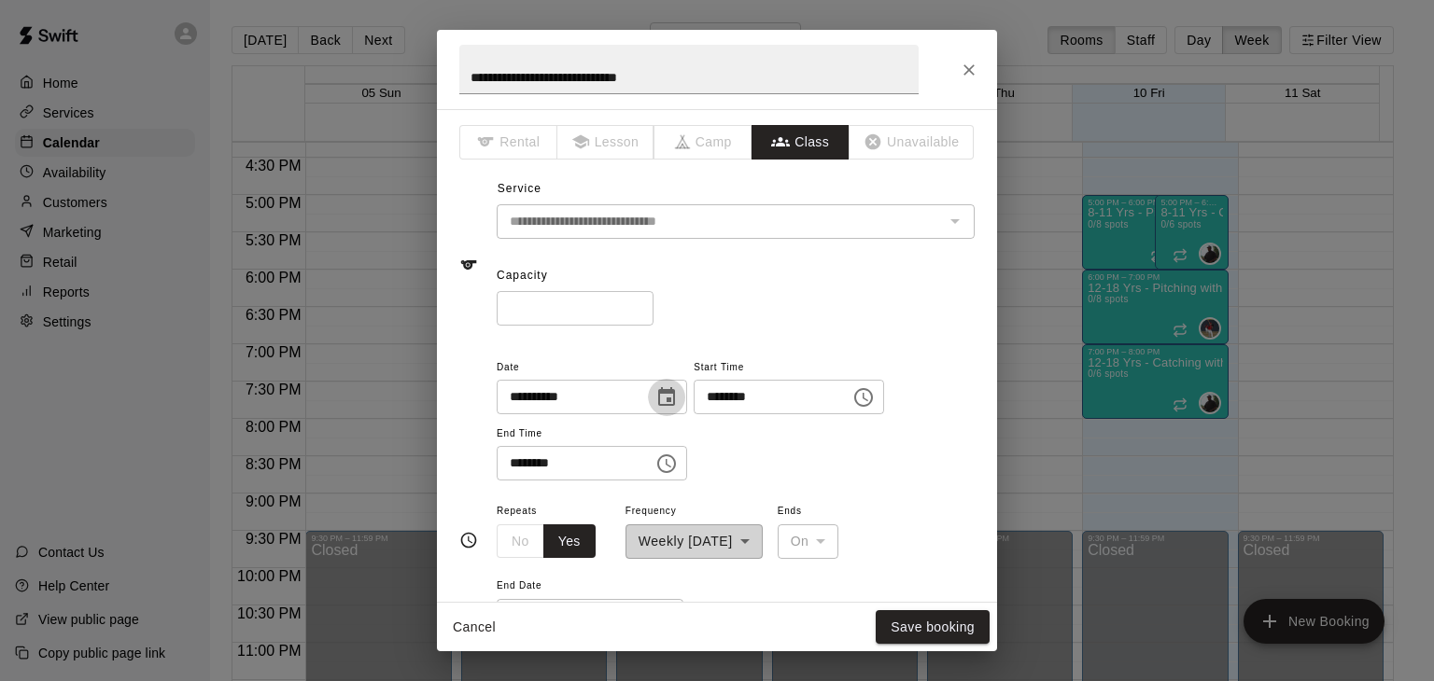
click at [678, 401] on icon "Choose date, selected date is Oct 8, 2025" at bounding box center [666, 397] width 22 height 22
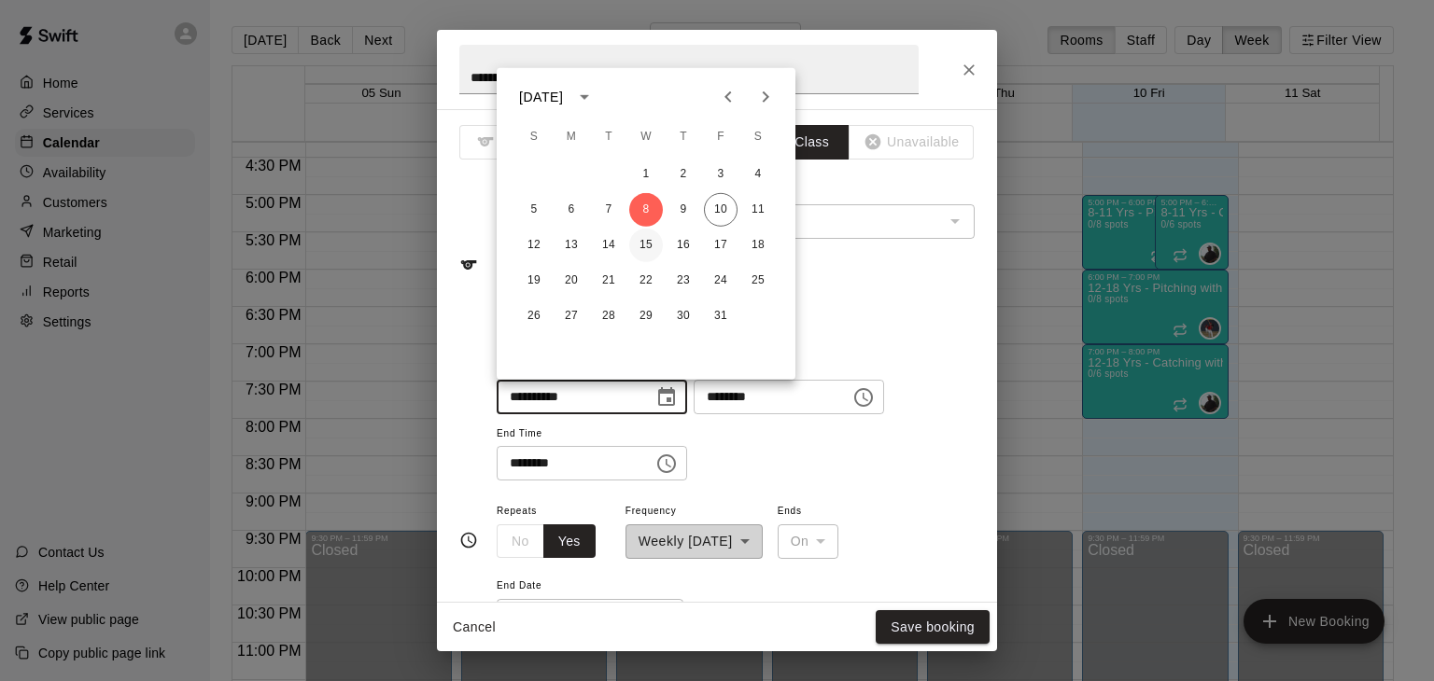
click at [640, 244] on button "15" at bounding box center [646, 246] width 34 height 34
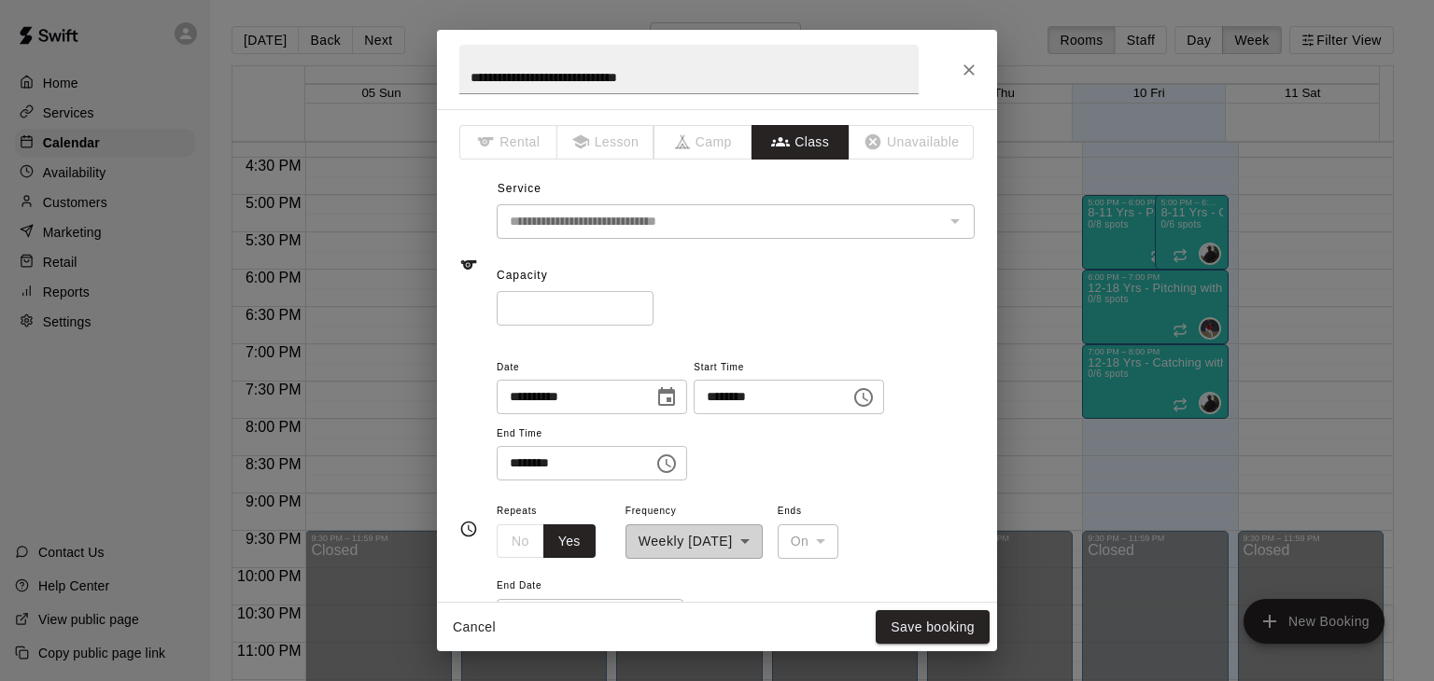
type input "**********"
click at [909, 617] on button "Save booking" at bounding box center [933, 628] width 114 height 35
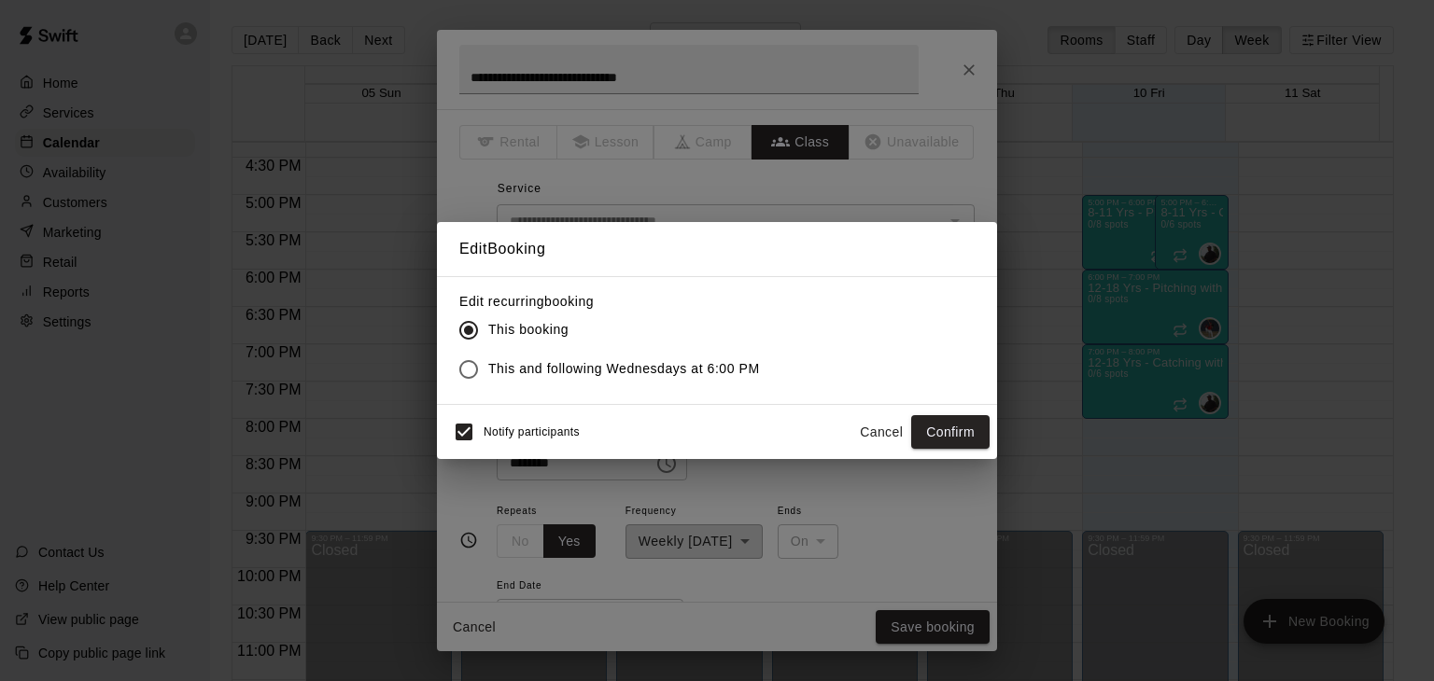
click at [749, 359] on span "This and following Wednesdays at 6:00 PM" at bounding box center [624, 369] width 272 height 20
click at [917, 433] on button "Confirm" at bounding box center [950, 432] width 78 height 35
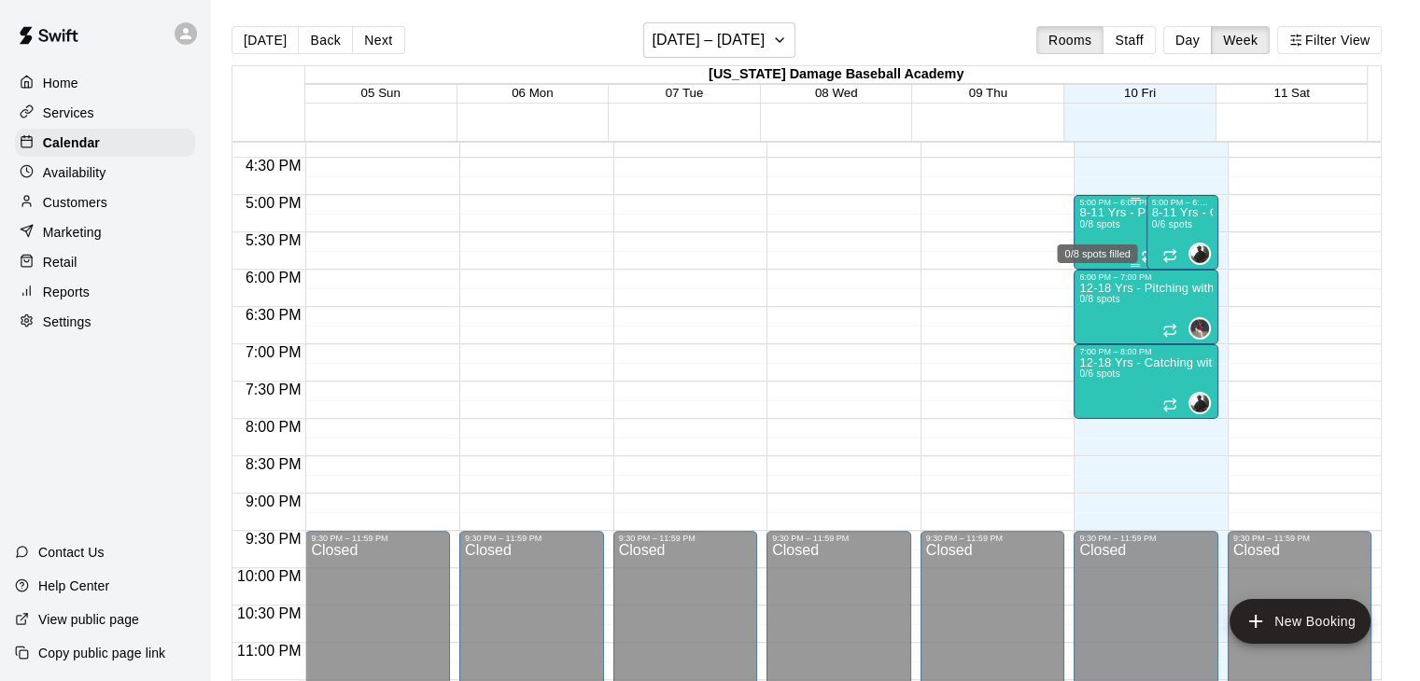
click at [1102, 229] on span "0/8 spots" at bounding box center [1099, 224] width 41 height 10
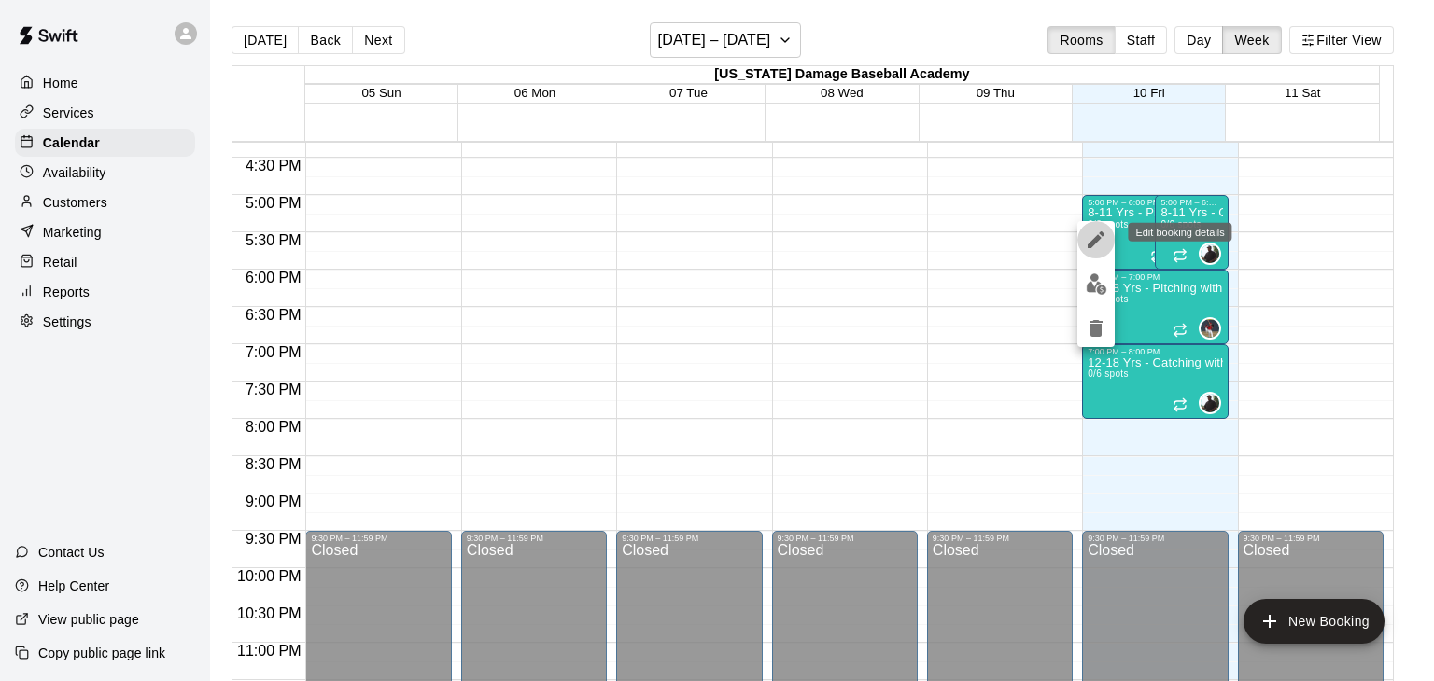
click at [1093, 242] on icon "edit" at bounding box center [1096, 240] width 17 height 17
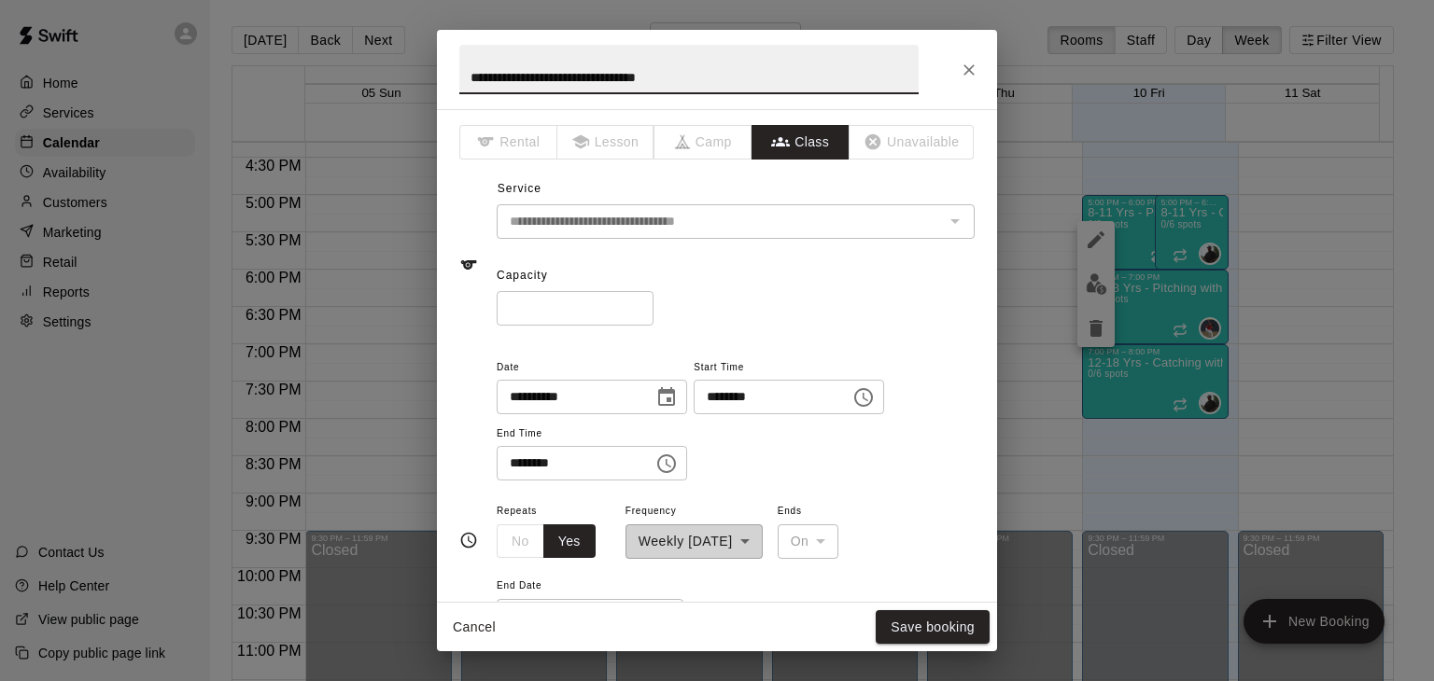
click at [675, 404] on icon "Choose date, selected date is Oct 10, 2025" at bounding box center [666, 396] width 17 height 19
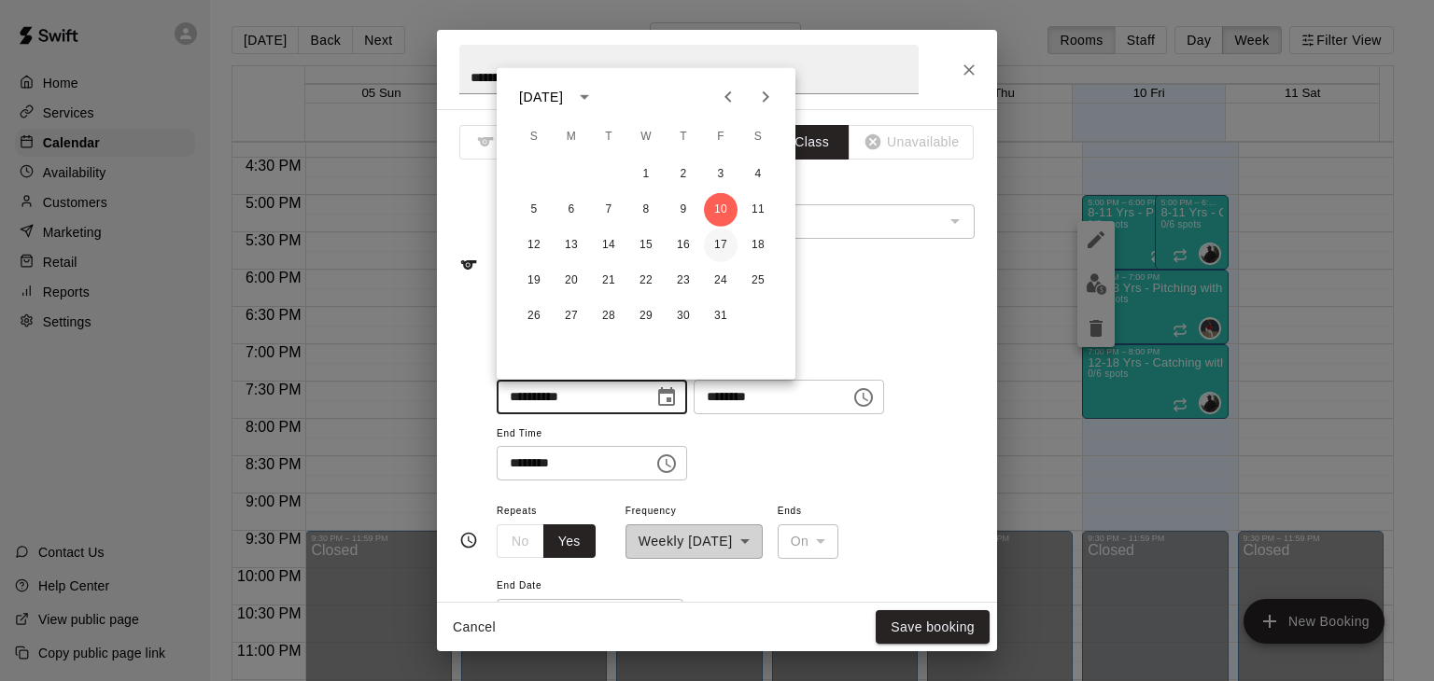
click at [717, 249] on button "17" at bounding box center [721, 246] width 34 height 34
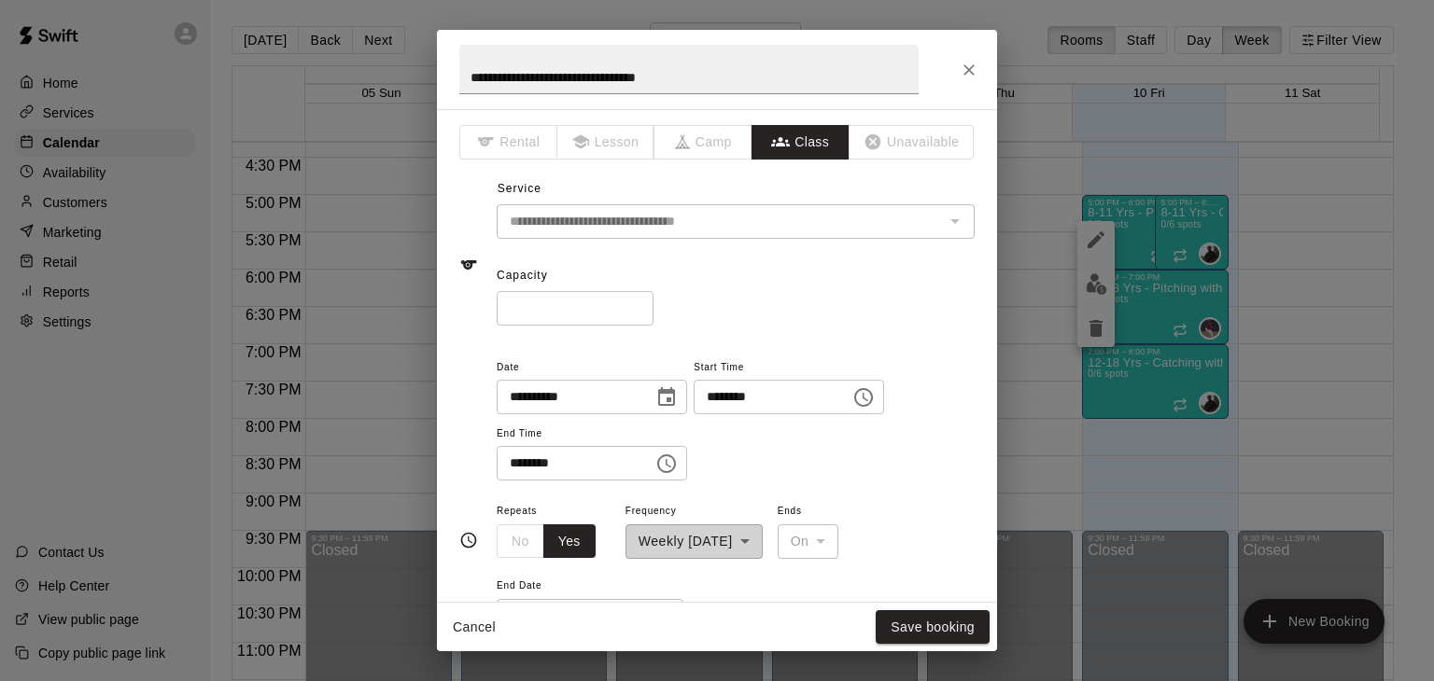
type input "**********"
drag, startPoint x: 905, startPoint y: 613, endPoint x: 882, endPoint y: 620, distance: 23.3
click at [882, 620] on button "Save booking" at bounding box center [933, 628] width 114 height 35
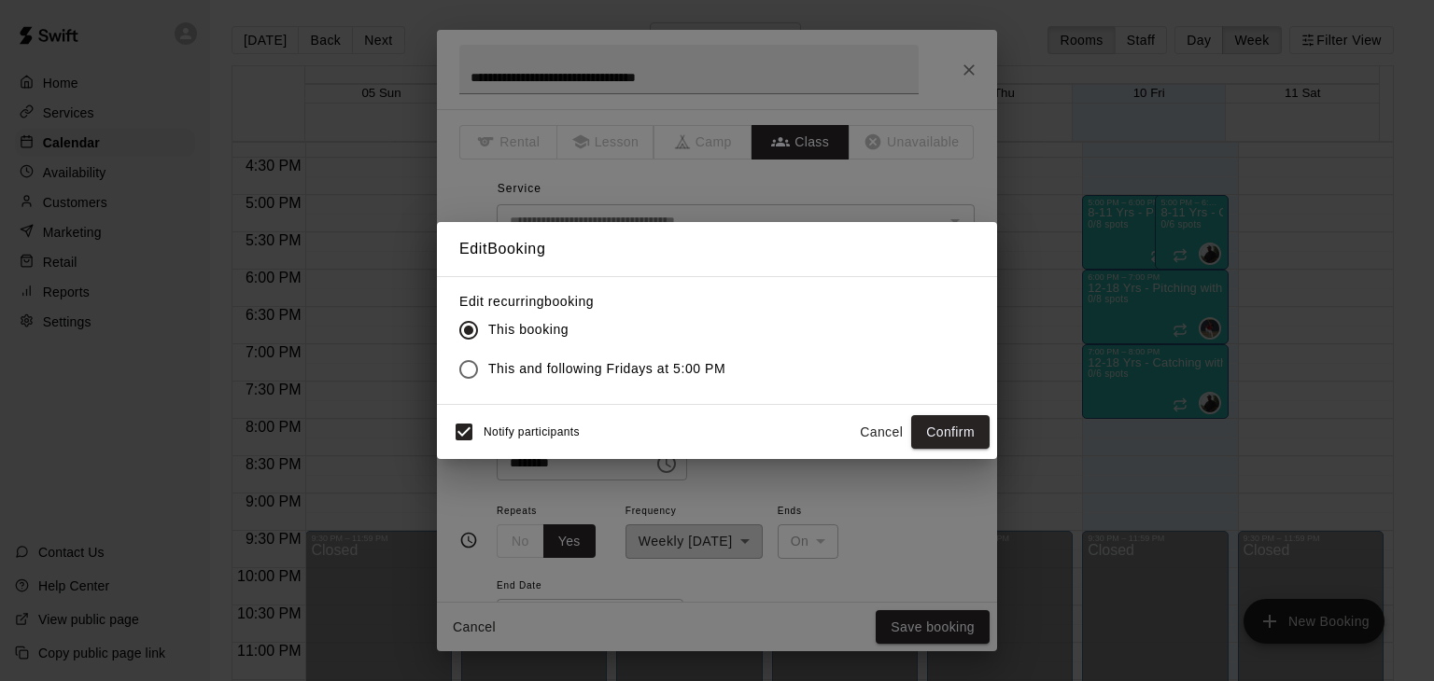
click at [680, 367] on span "This and following Fridays at 5:00 PM" at bounding box center [606, 369] width 237 height 20
click at [943, 428] on button "Confirm" at bounding box center [950, 432] width 78 height 35
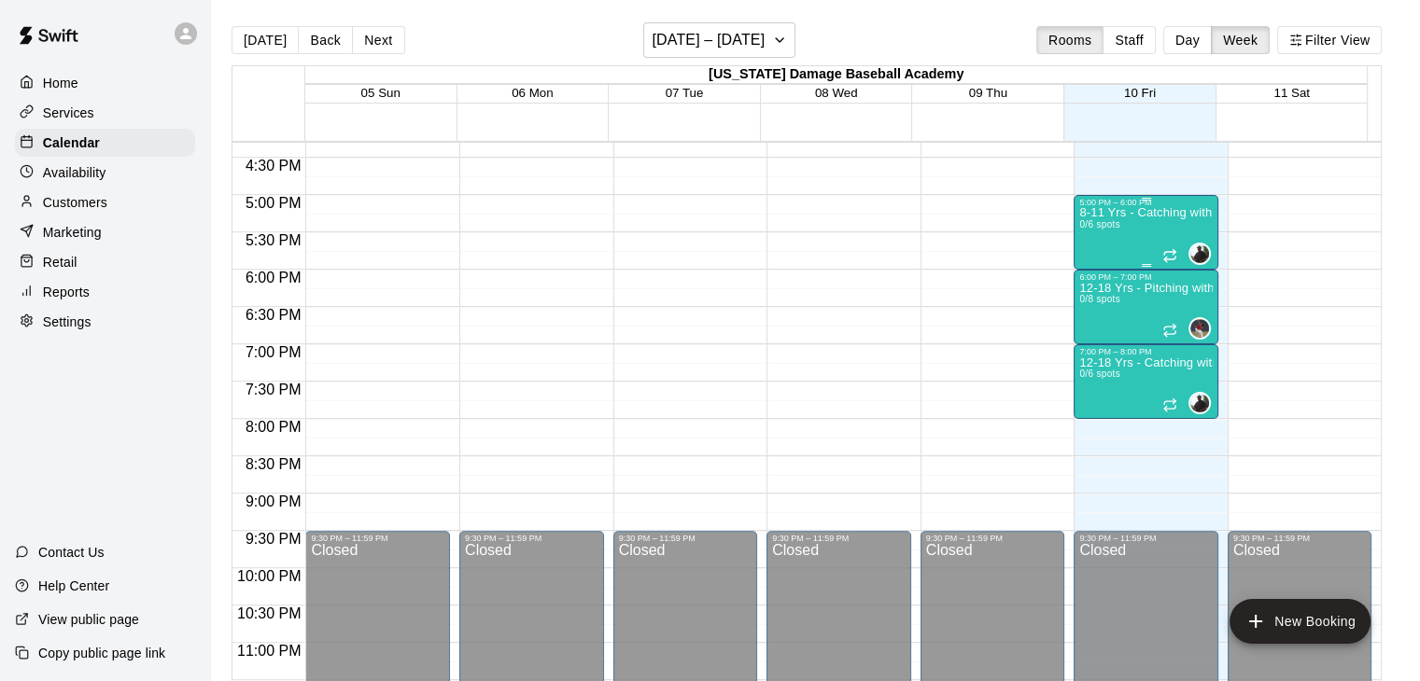
click at [1105, 245] on div "8-11 Yrs - Catching with Coach JB 0/6 spots" at bounding box center [1145, 547] width 133 height 681
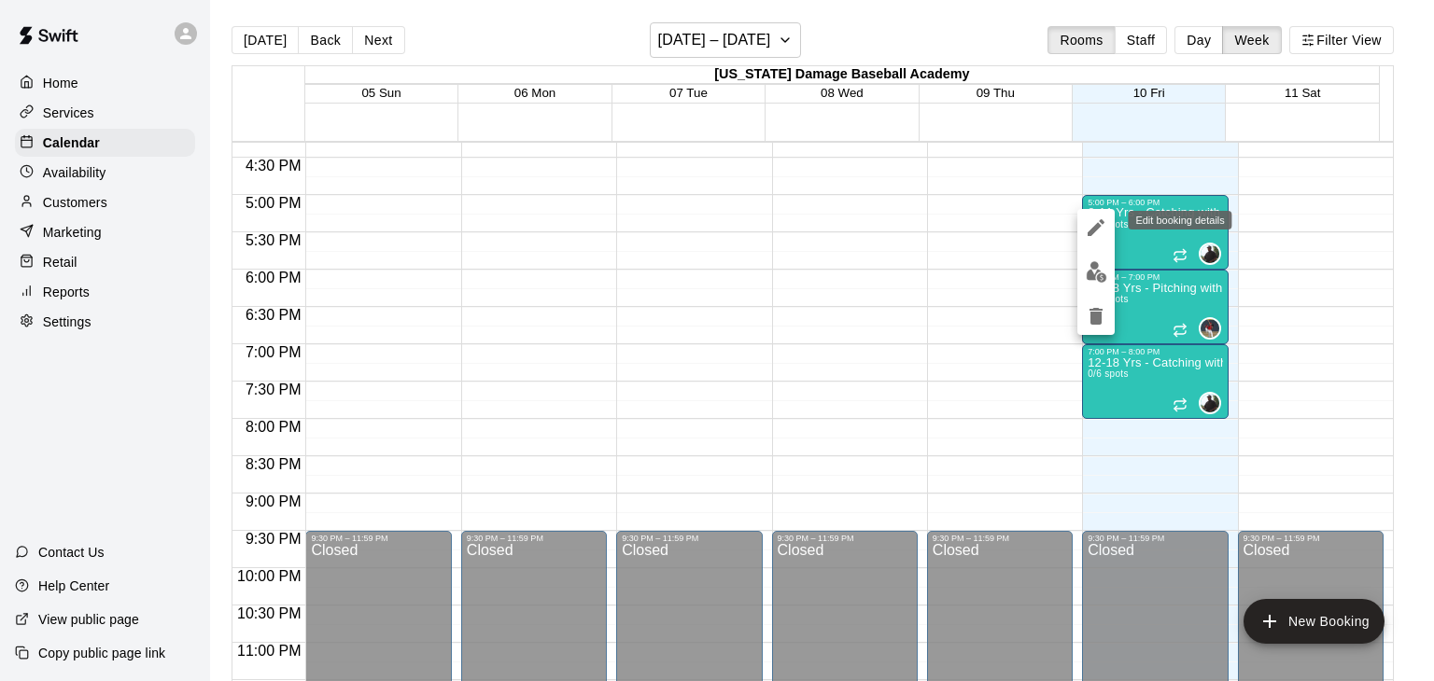
click at [1089, 227] on icon "edit" at bounding box center [1096, 228] width 22 height 22
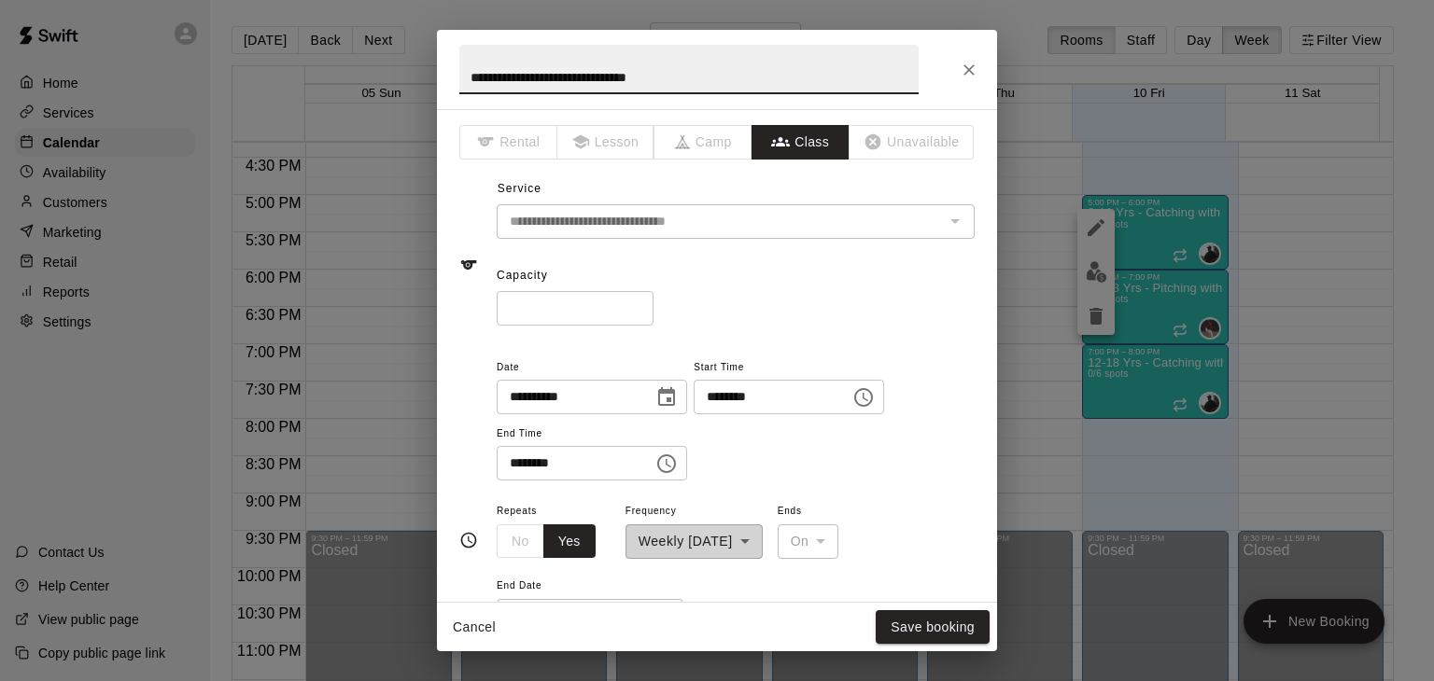
click at [678, 395] on icon "Choose date, selected date is Oct 10, 2025" at bounding box center [666, 397] width 22 height 22
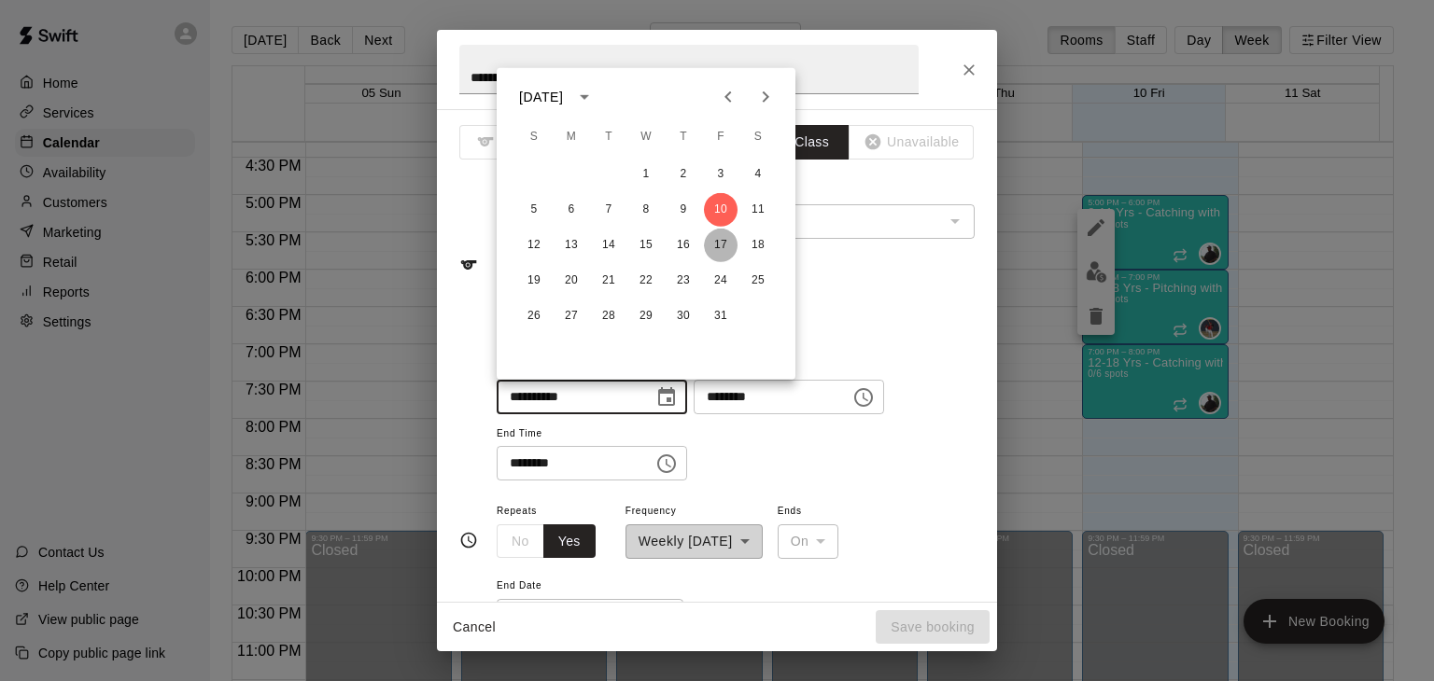
click at [721, 241] on button "17" at bounding box center [721, 246] width 34 height 34
type input "**********"
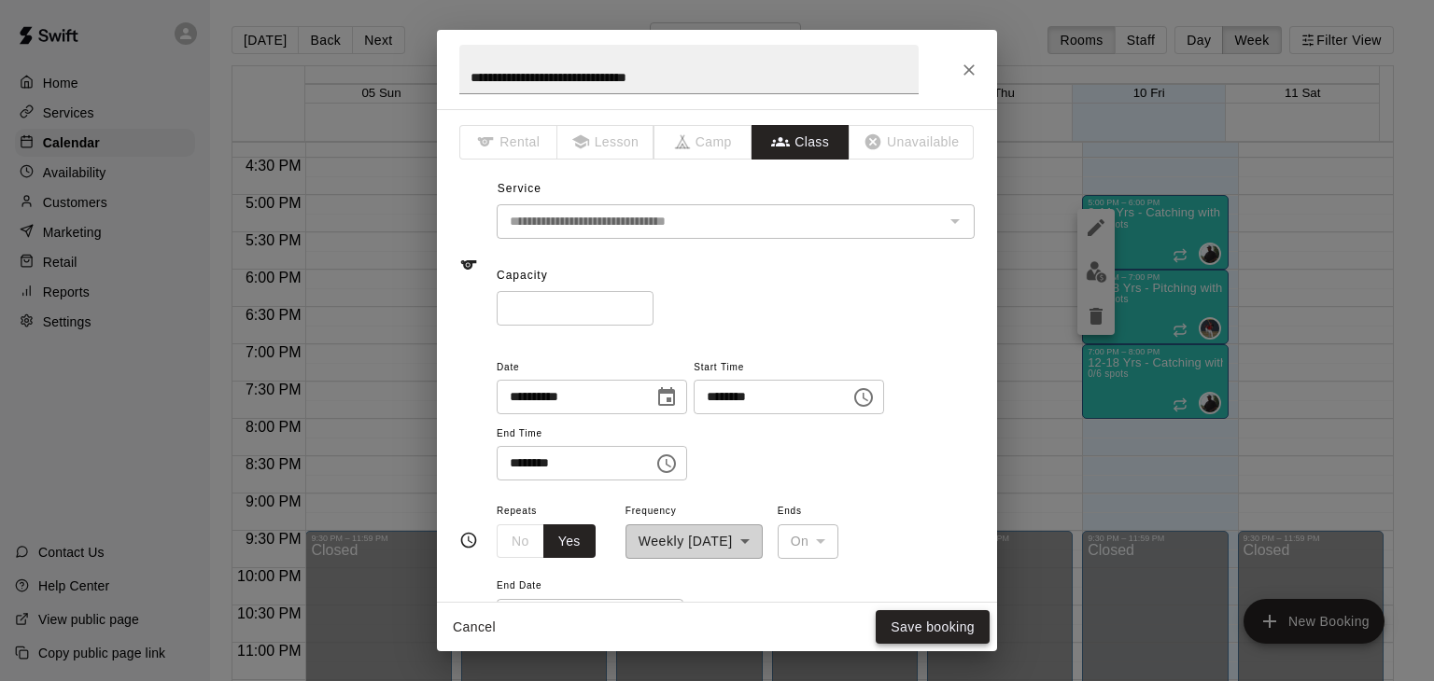
click at [904, 632] on button "Save booking" at bounding box center [933, 628] width 114 height 35
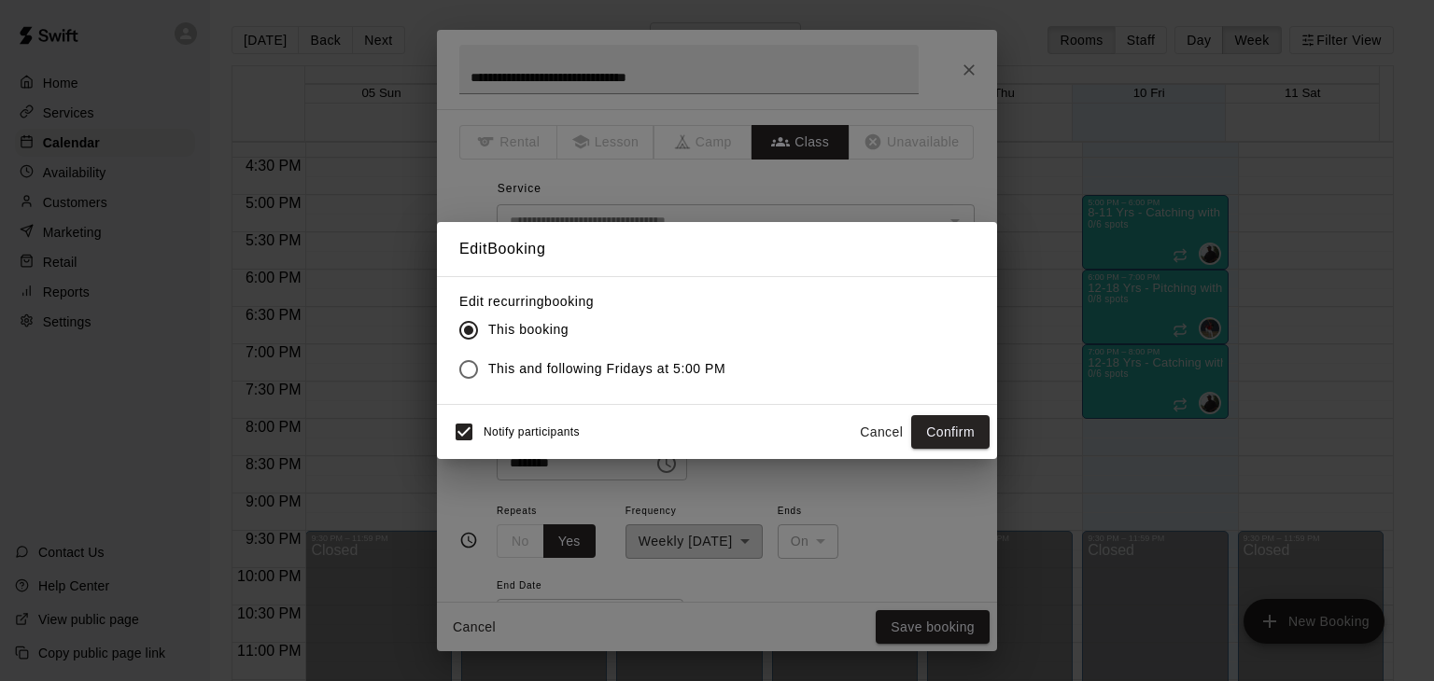
click at [705, 361] on span "This and following Fridays at 5:00 PM" at bounding box center [606, 369] width 237 height 20
click at [958, 437] on button "Confirm" at bounding box center [950, 432] width 78 height 35
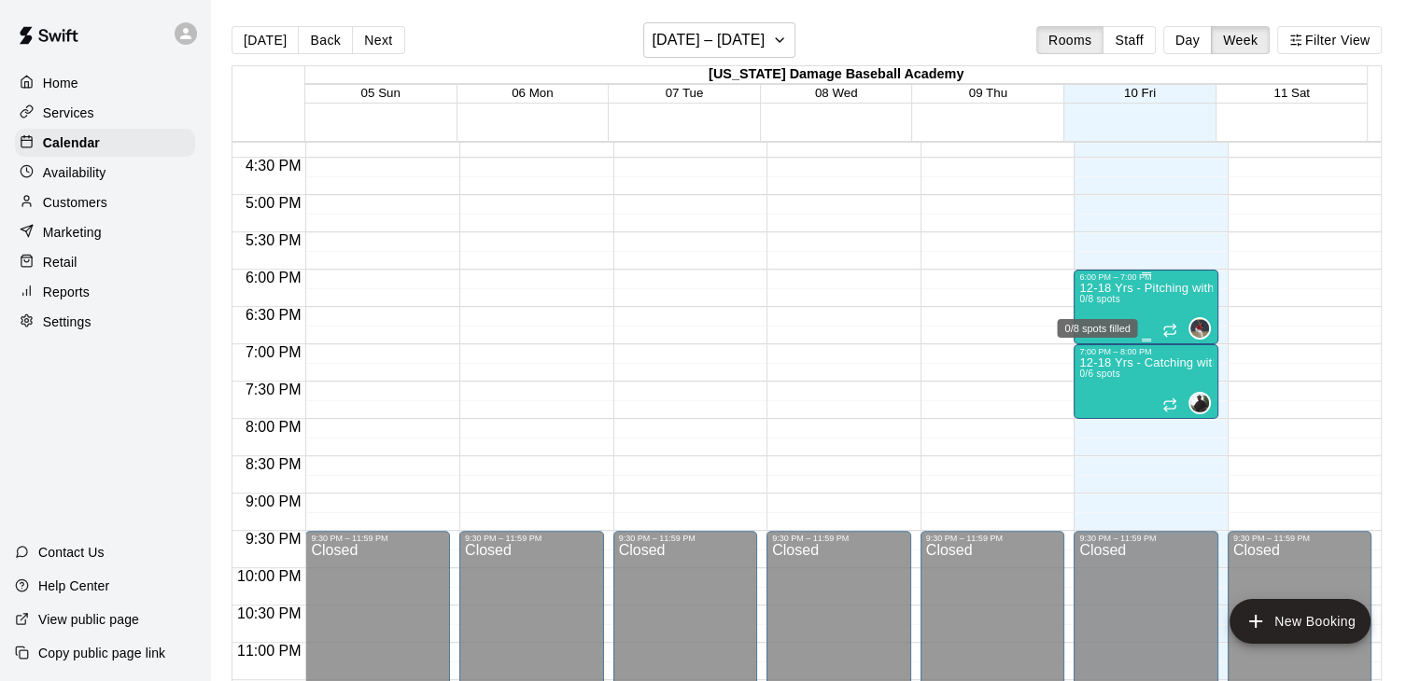
click at [1116, 301] on span "0/8 spots" at bounding box center [1099, 299] width 41 height 10
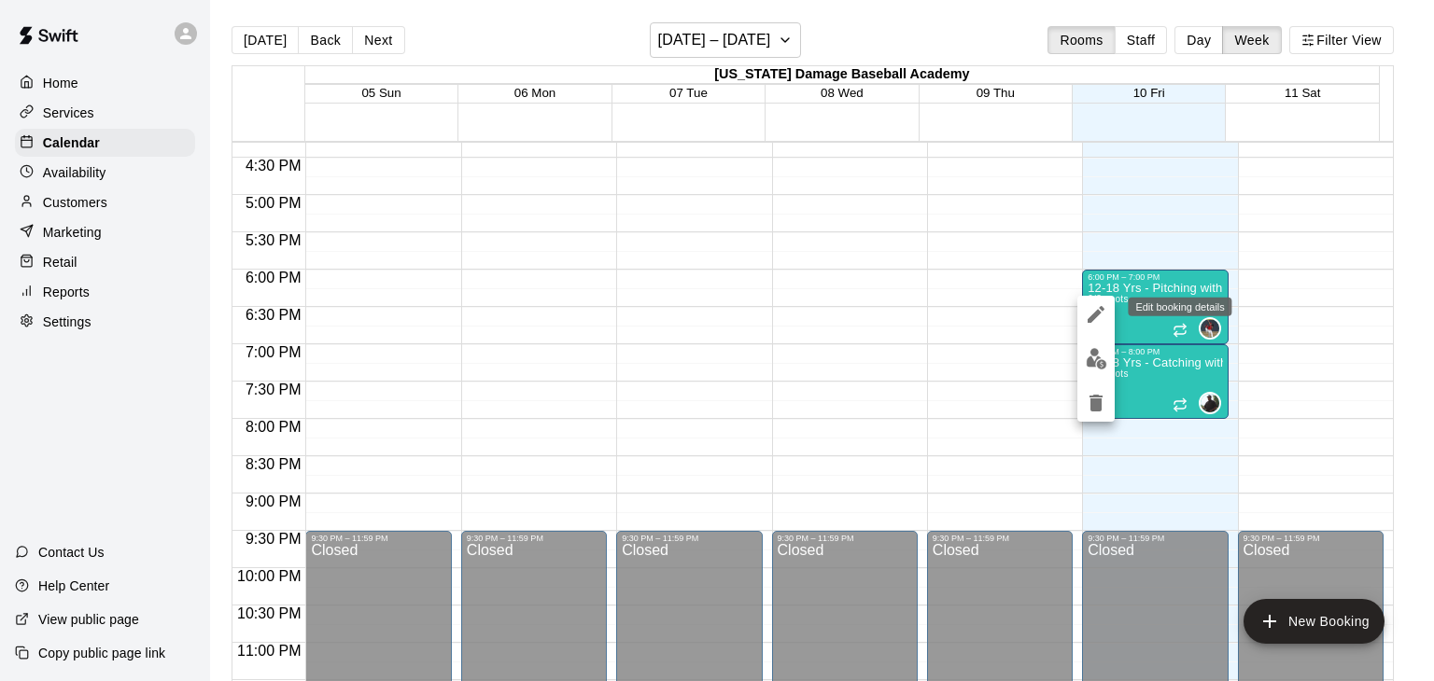
click at [1099, 306] on icon "edit" at bounding box center [1096, 314] width 22 height 22
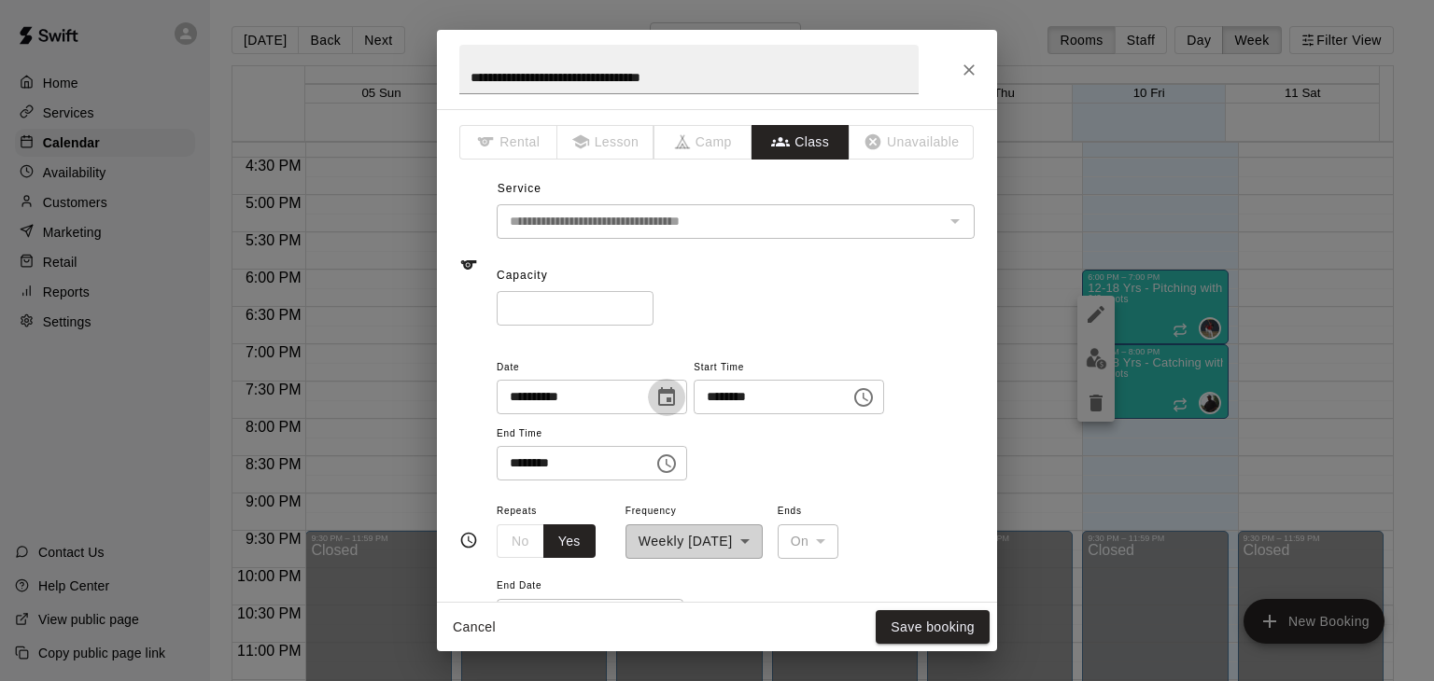
click at [675, 399] on icon "Choose date, selected date is Oct 10, 2025" at bounding box center [666, 396] width 17 height 19
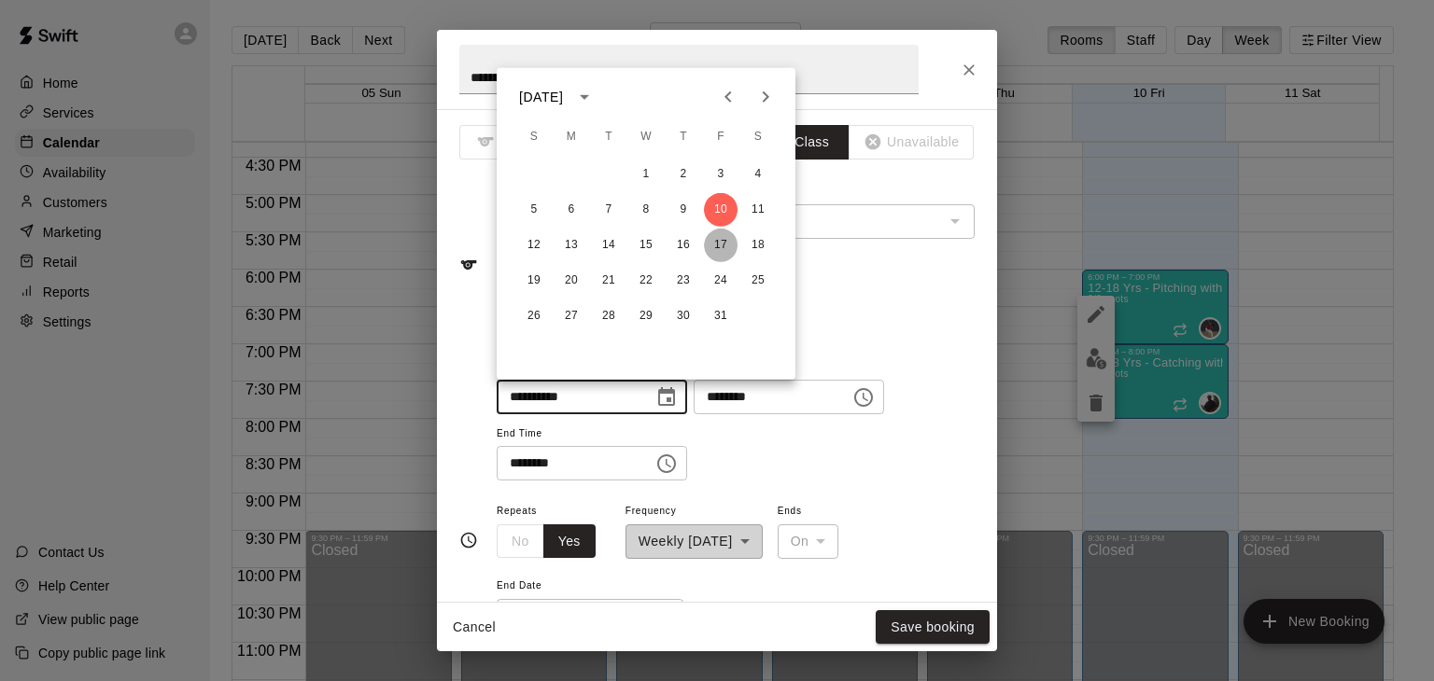
click at [718, 242] on button "17" at bounding box center [721, 246] width 34 height 34
type input "**********"
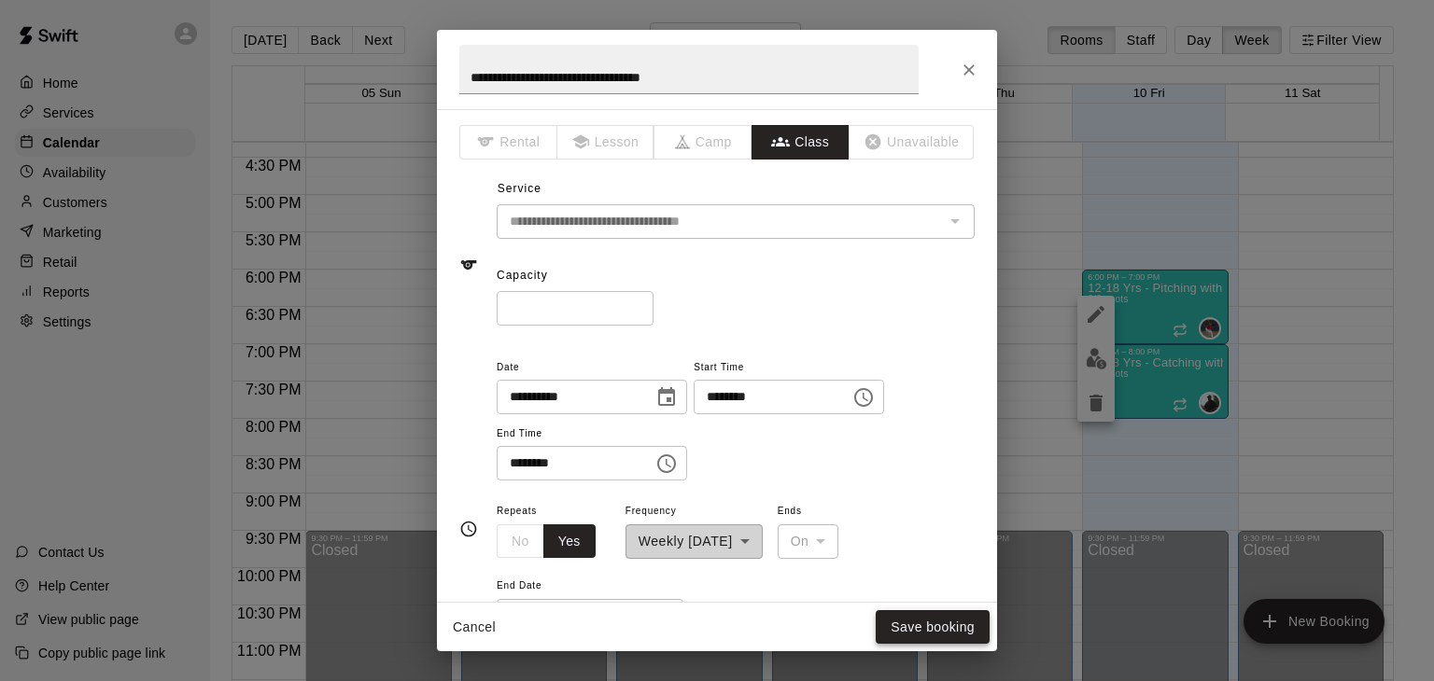
click at [902, 618] on button "Save booking" at bounding box center [933, 628] width 114 height 35
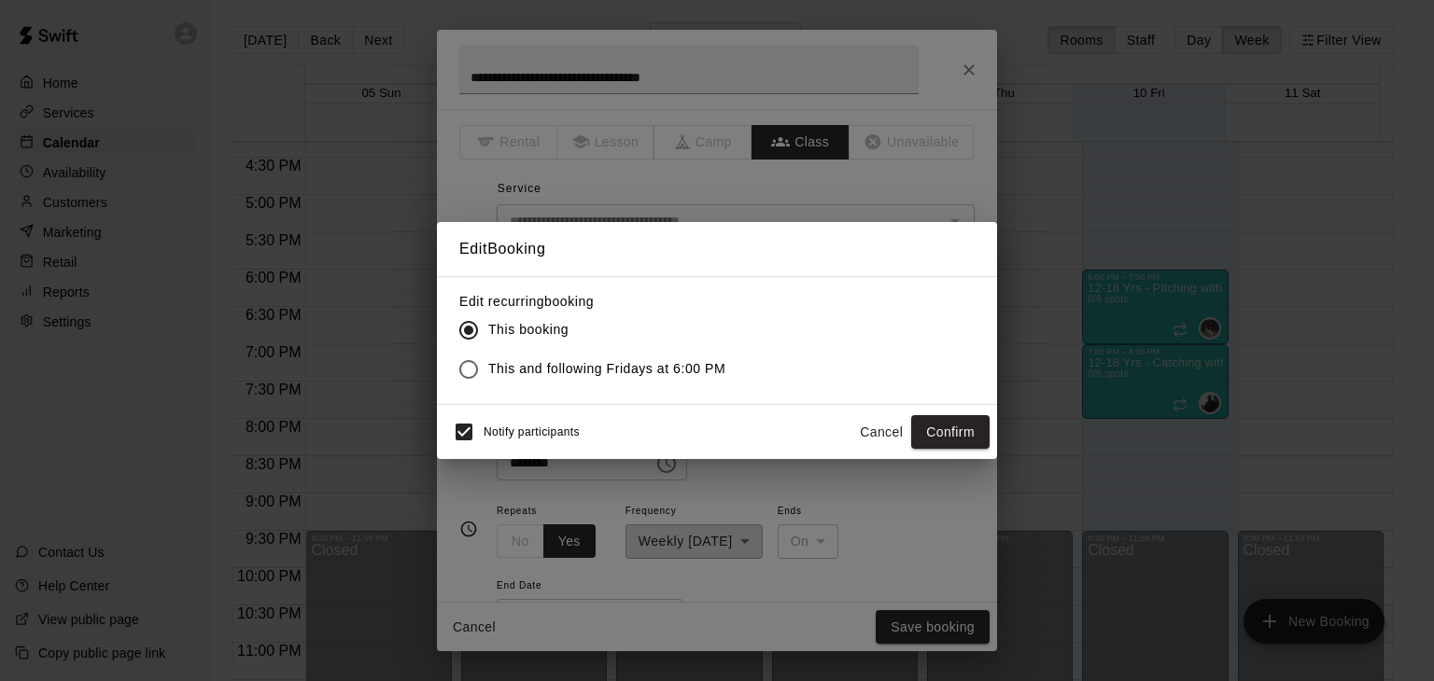
click at [691, 365] on span "This and following Fridays at 6:00 PM" at bounding box center [606, 369] width 237 height 20
click at [952, 432] on button "Confirm" at bounding box center [950, 432] width 78 height 35
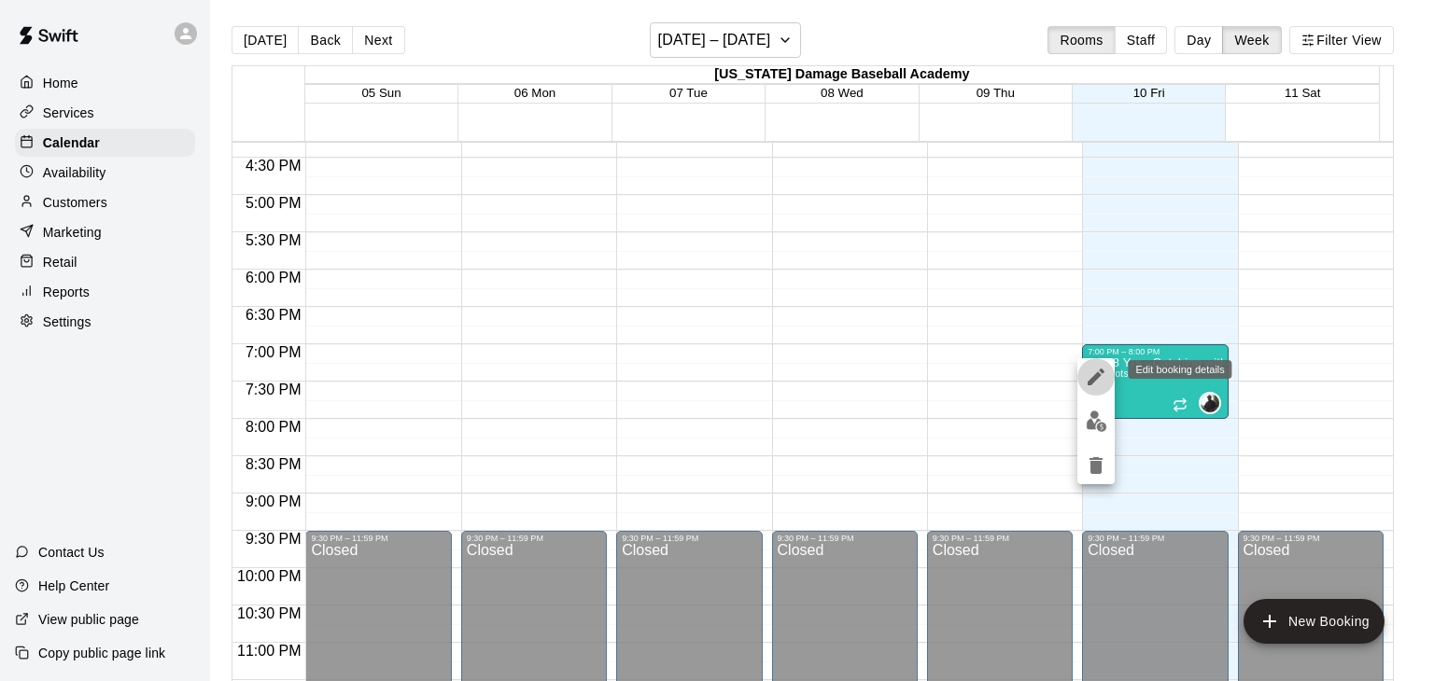
click at [1087, 367] on icon "edit" at bounding box center [1096, 377] width 22 height 22
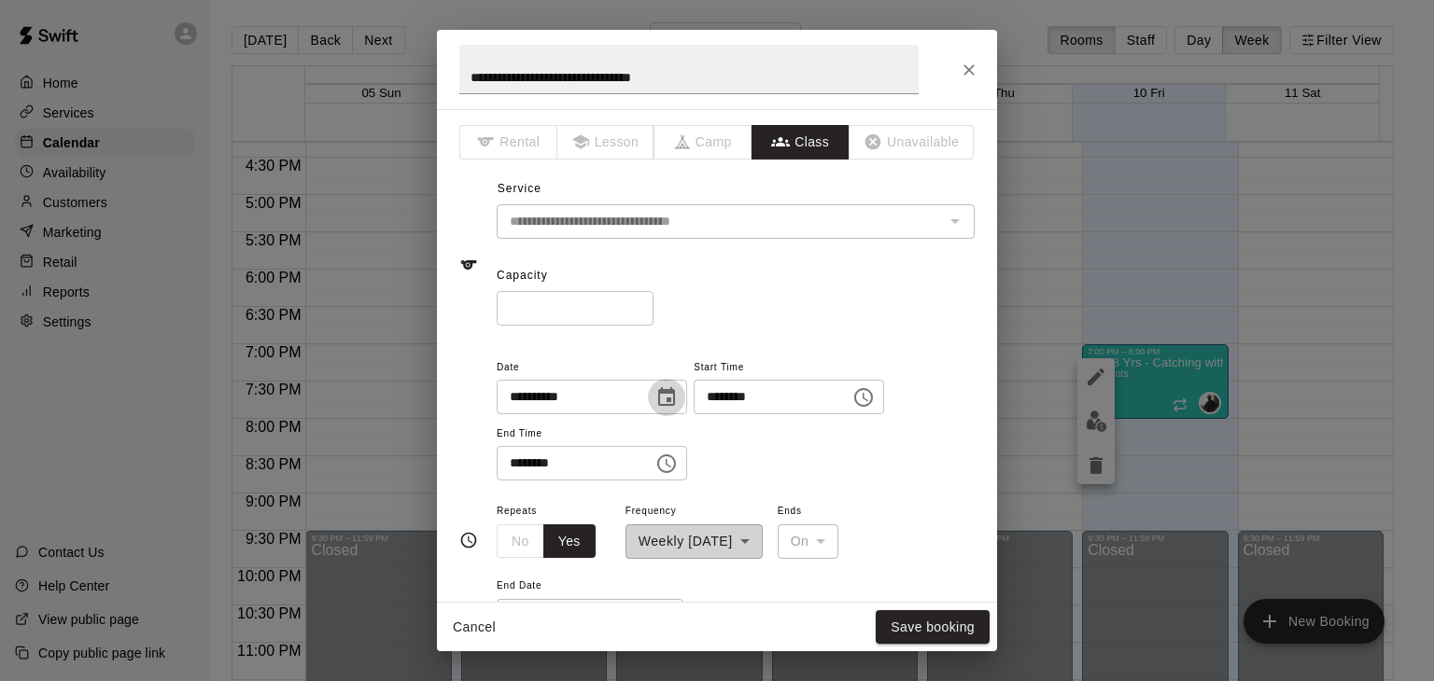
click at [678, 403] on icon "Choose date, selected date is Oct 10, 2025" at bounding box center [666, 397] width 22 height 22
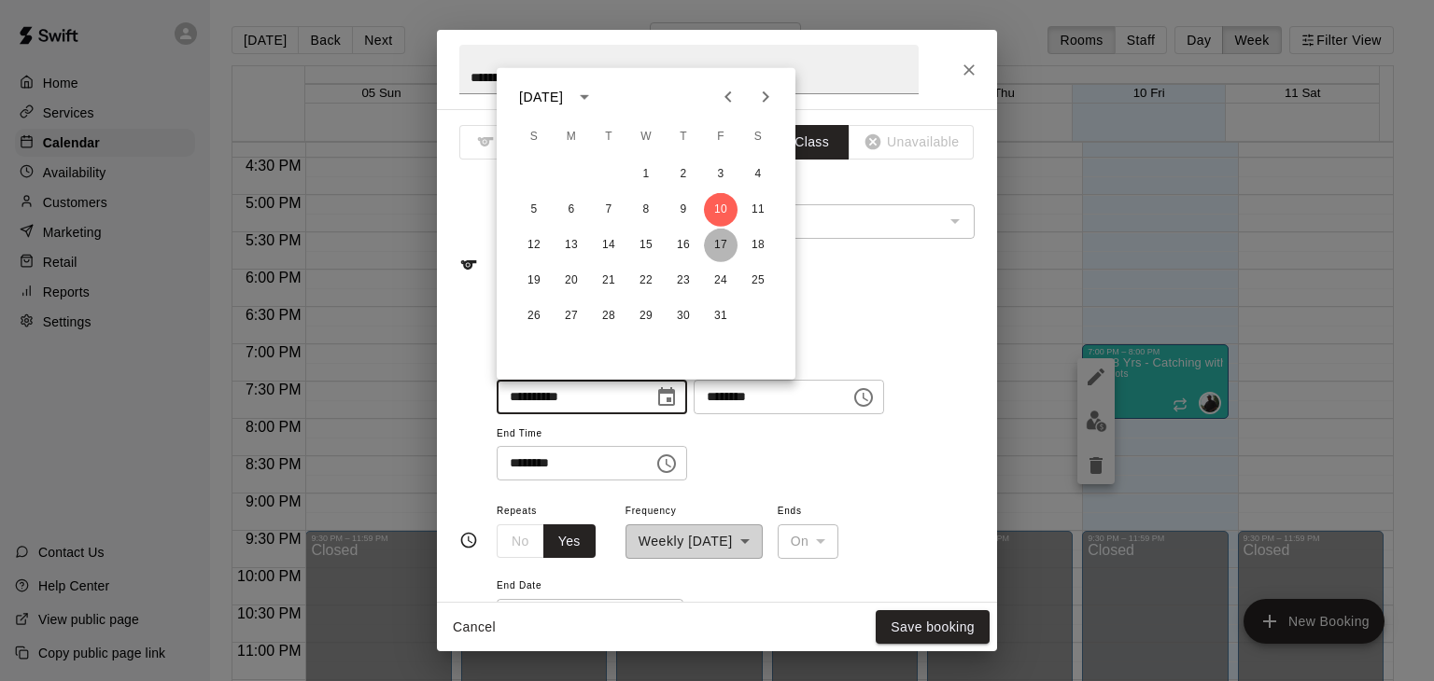
click at [713, 249] on button "17" at bounding box center [721, 246] width 34 height 34
type input "**********"
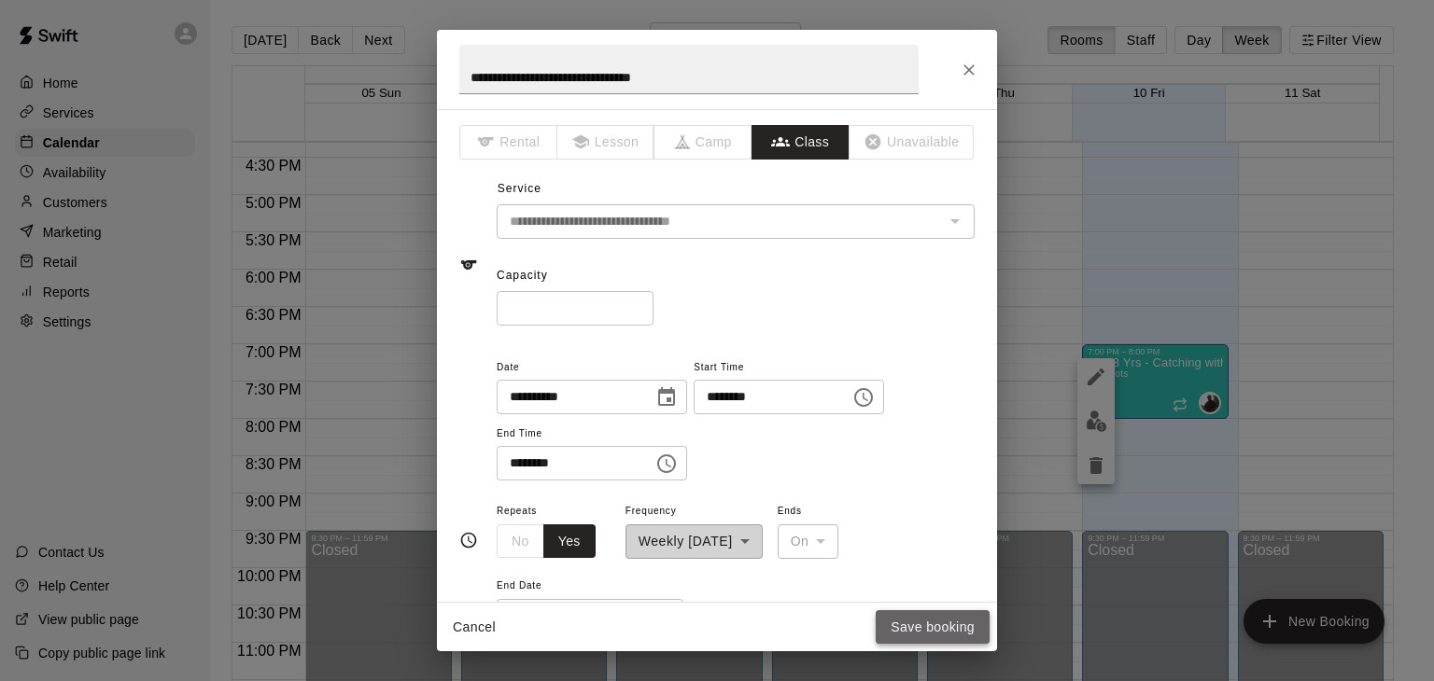
click at [890, 625] on button "Save booking" at bounding box center [933, 628] width 114 height 35
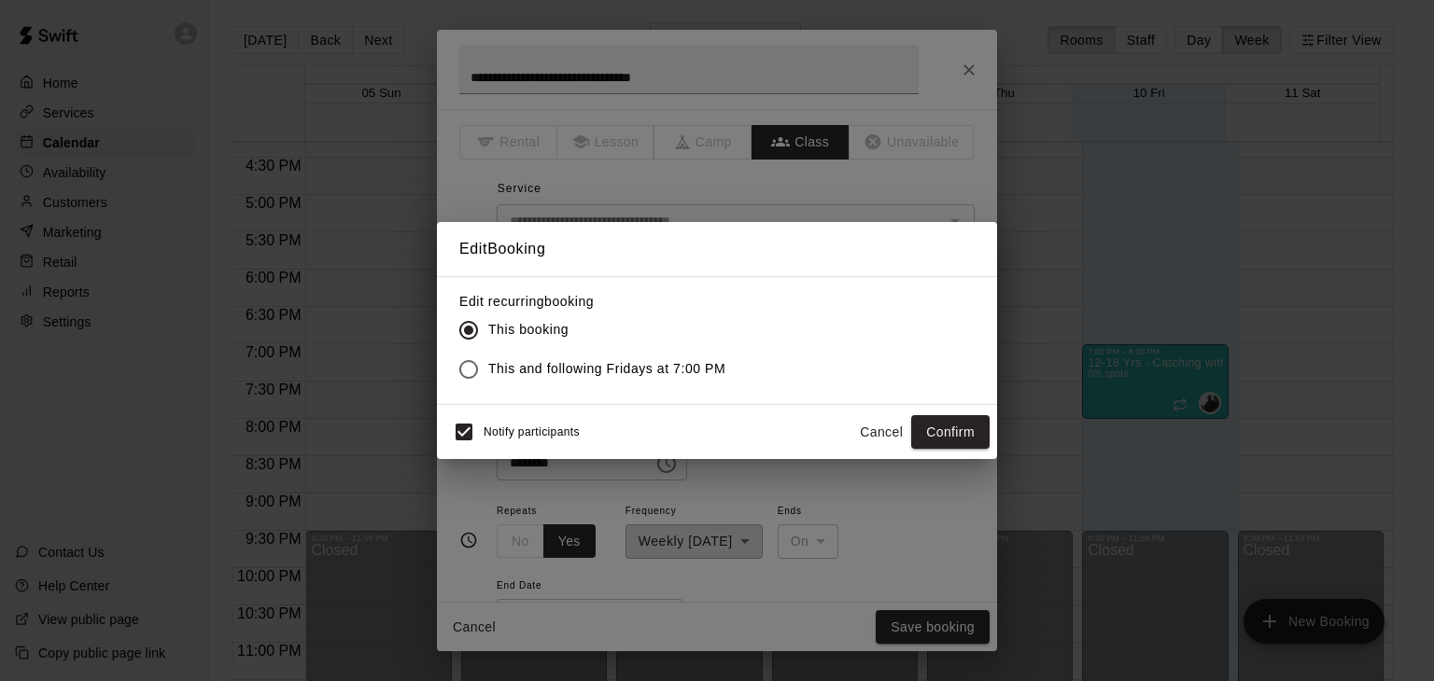
click at [669, 372] on span "This and following Fridays at 7:00 PM" at bounding box center [606, 369] width 237 height 20
click at [933, 438] on button "Confirm" at bounding box center [950, 432] width 78 height 35
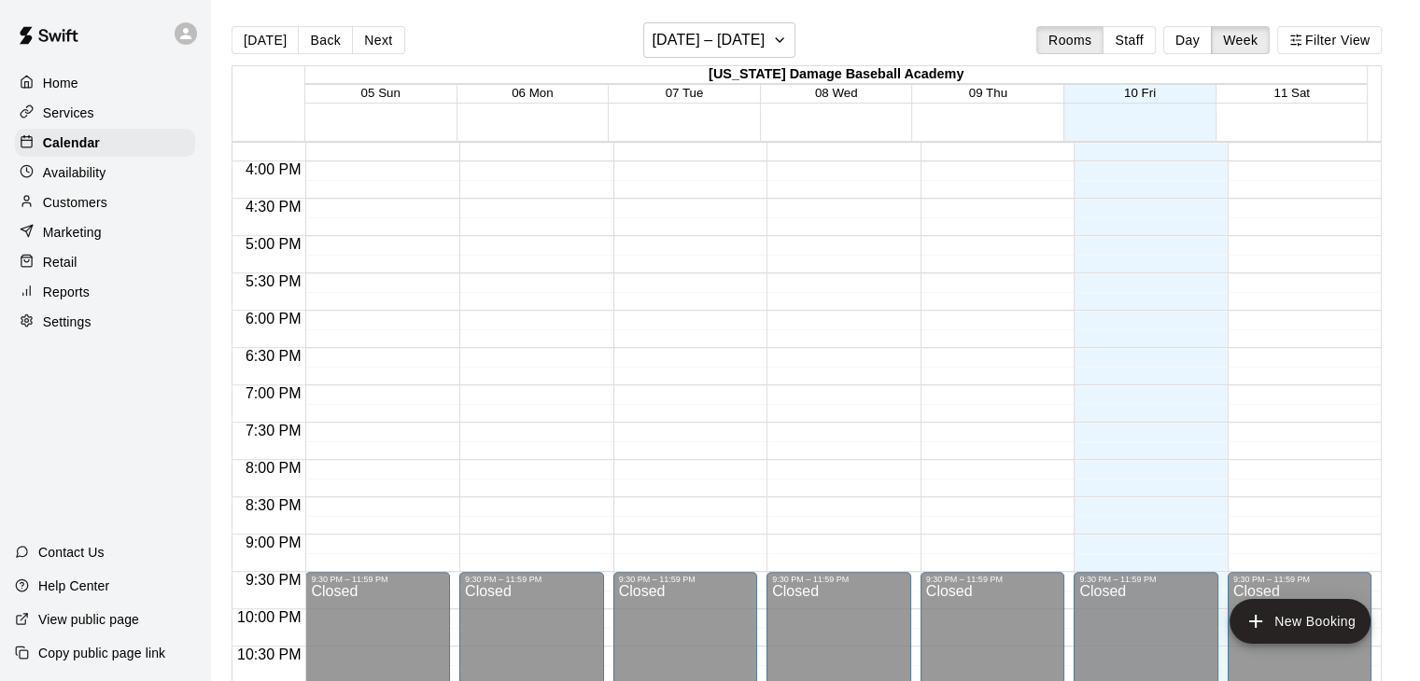
scroll to position [1232, 0]
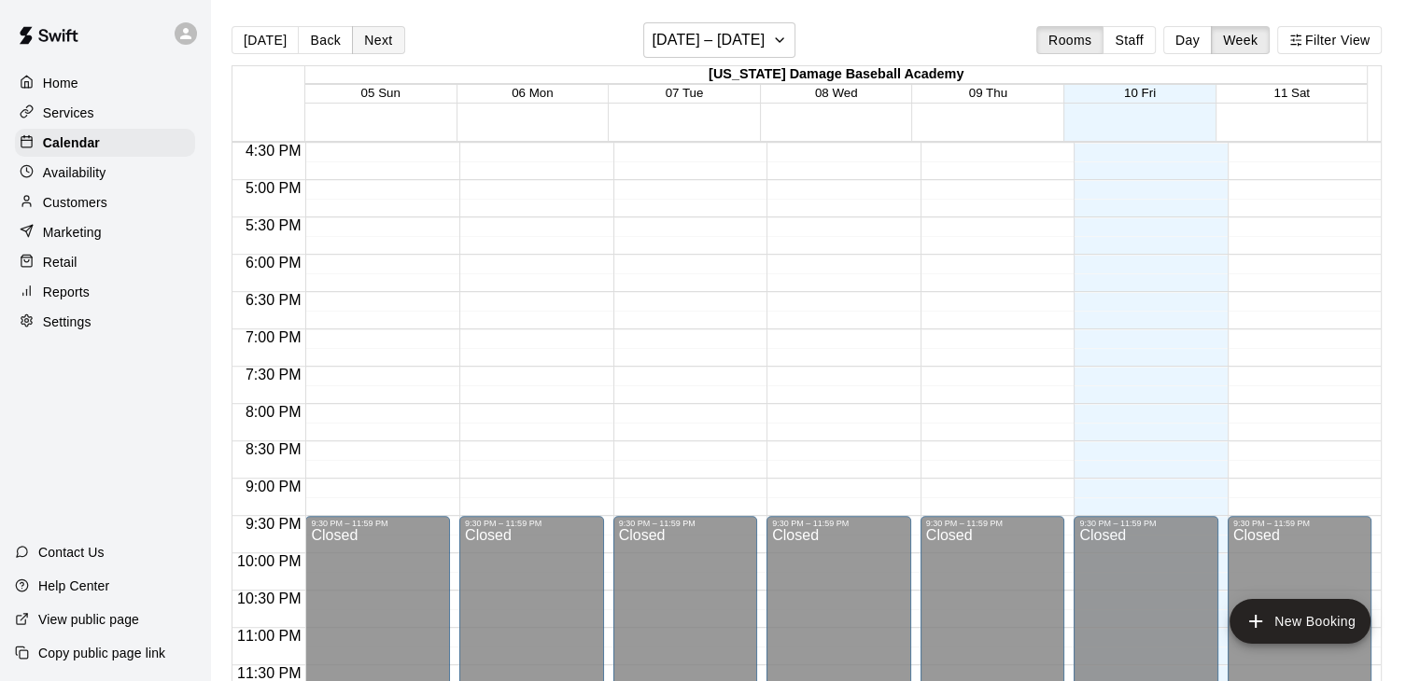
click at [381, 34] on button "Next" at bounding box center [378, 40] width 52 height 28
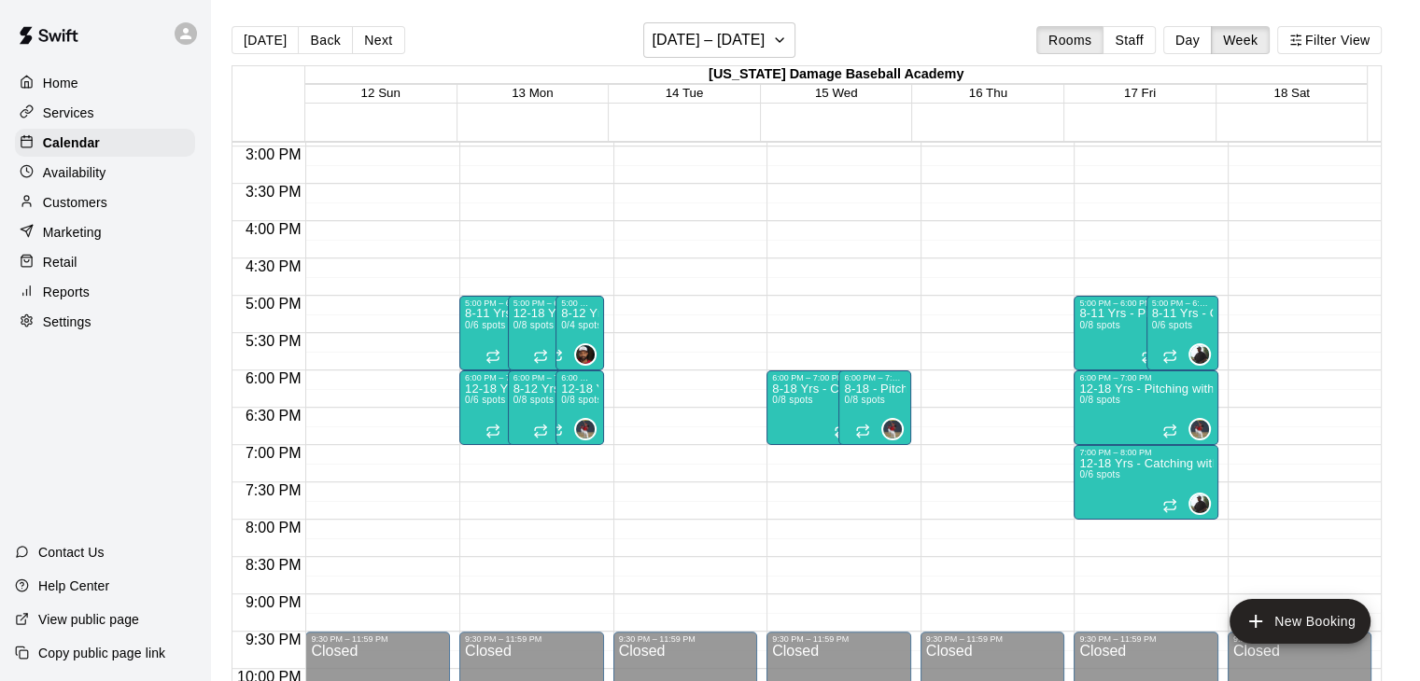
scroll to position [1089, 0]
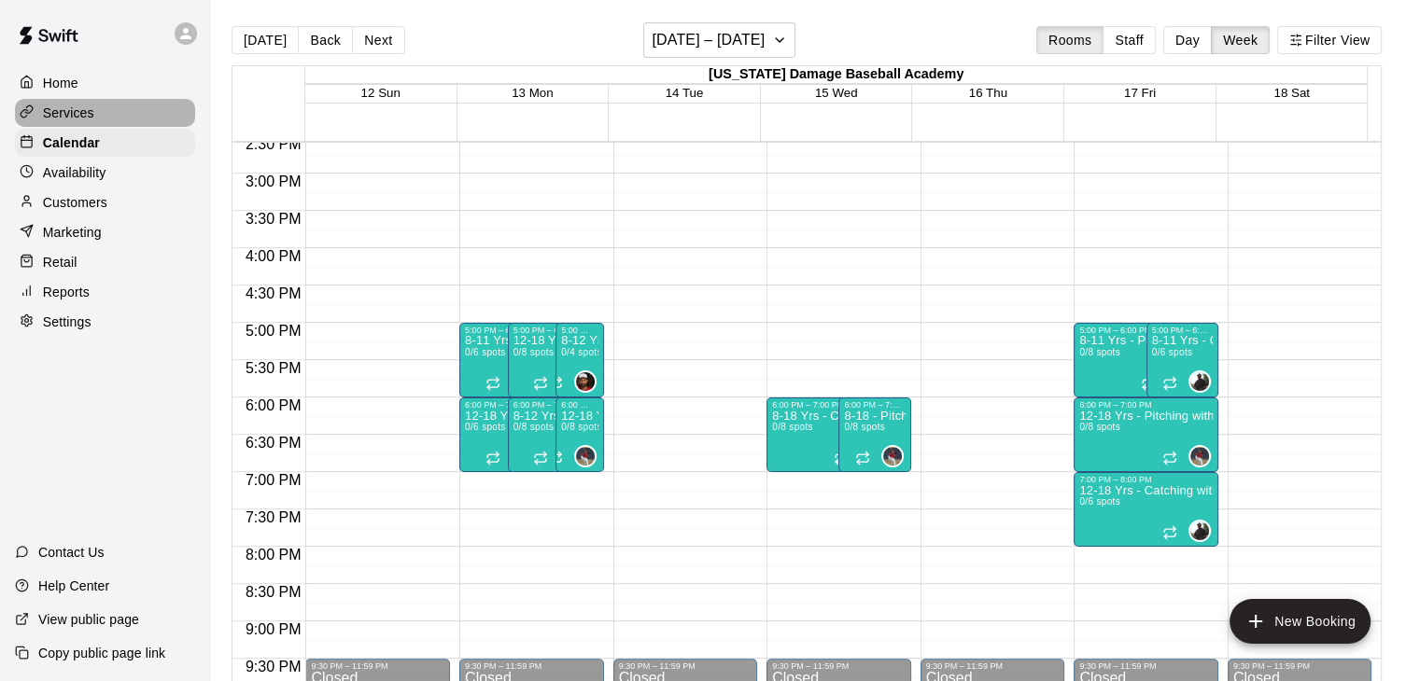
click at [119, 104] on div "Services" at bounding box center [105, 113] width 180 height 28
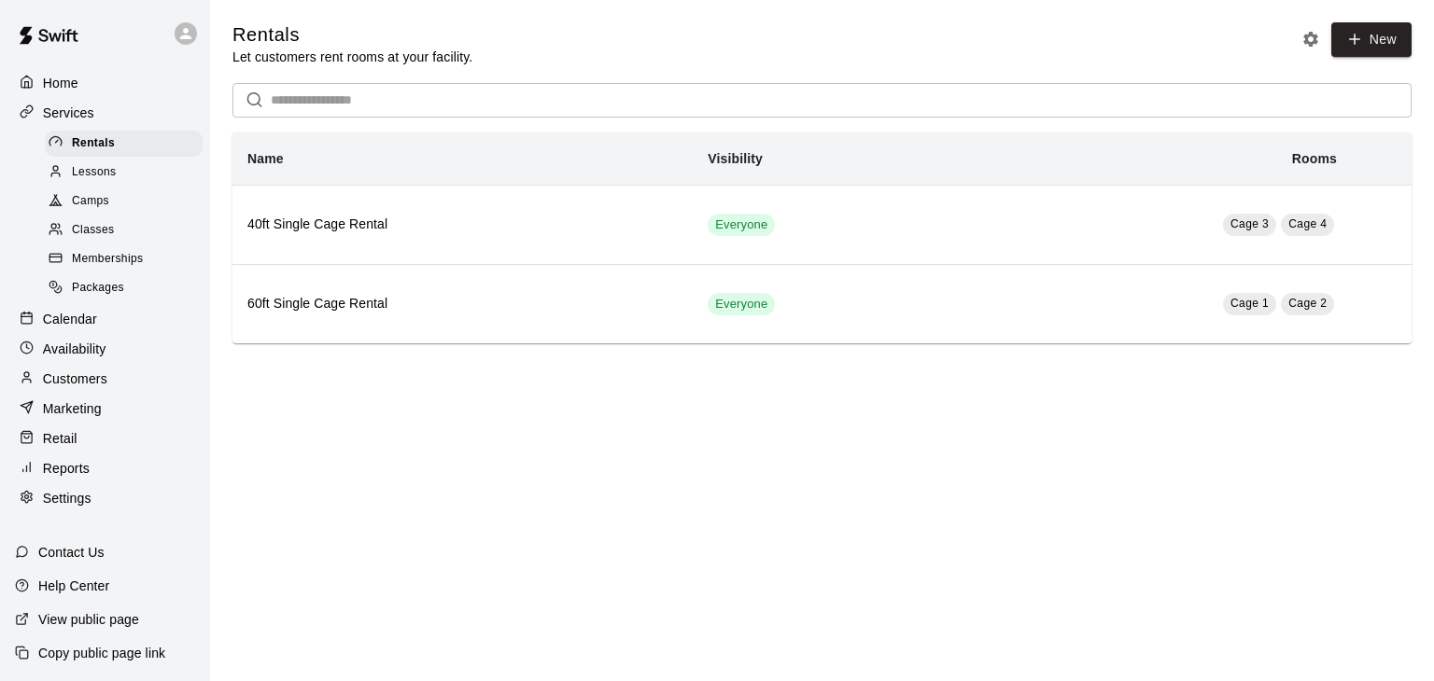
click at [142, 244] on div "Classes" at bounding box center [124, 231] width 158 height 26
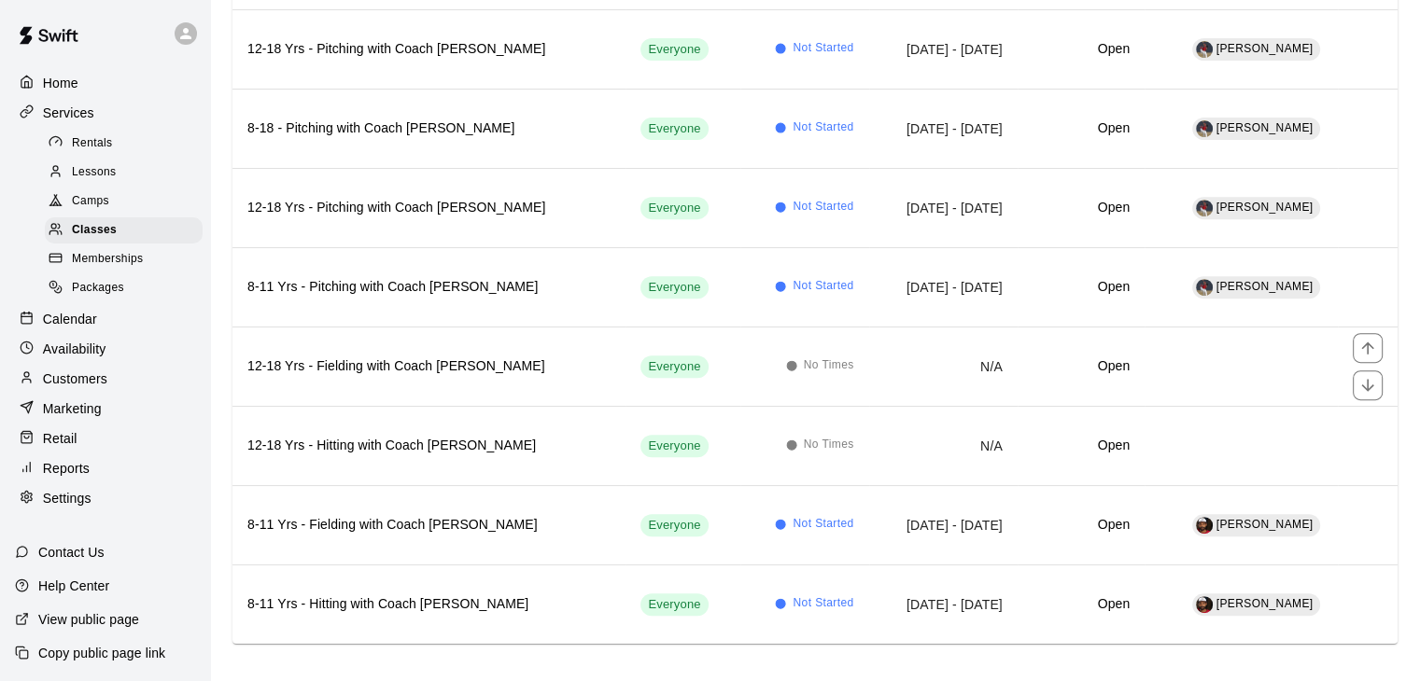
scroll to position [711, 0]
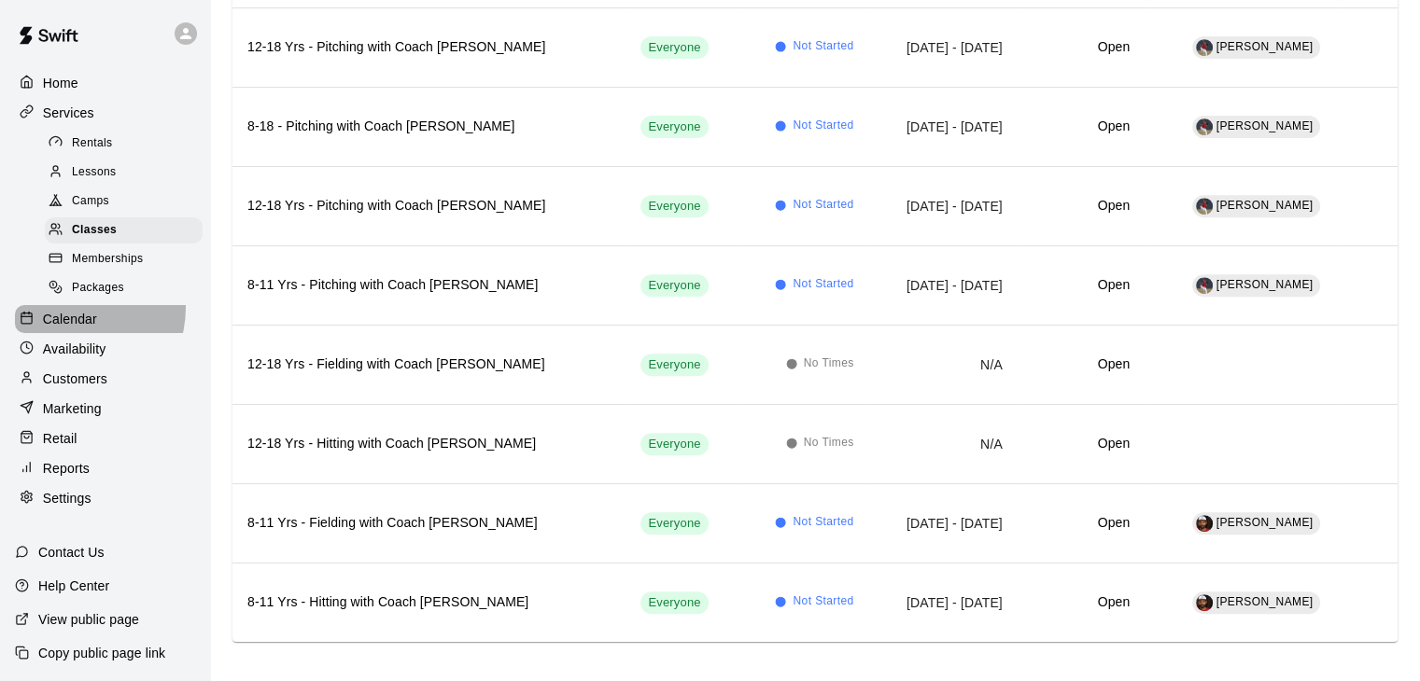
click at [70, 320] on div "Calendar" at bounding box center [105, 319] width 180 height 28
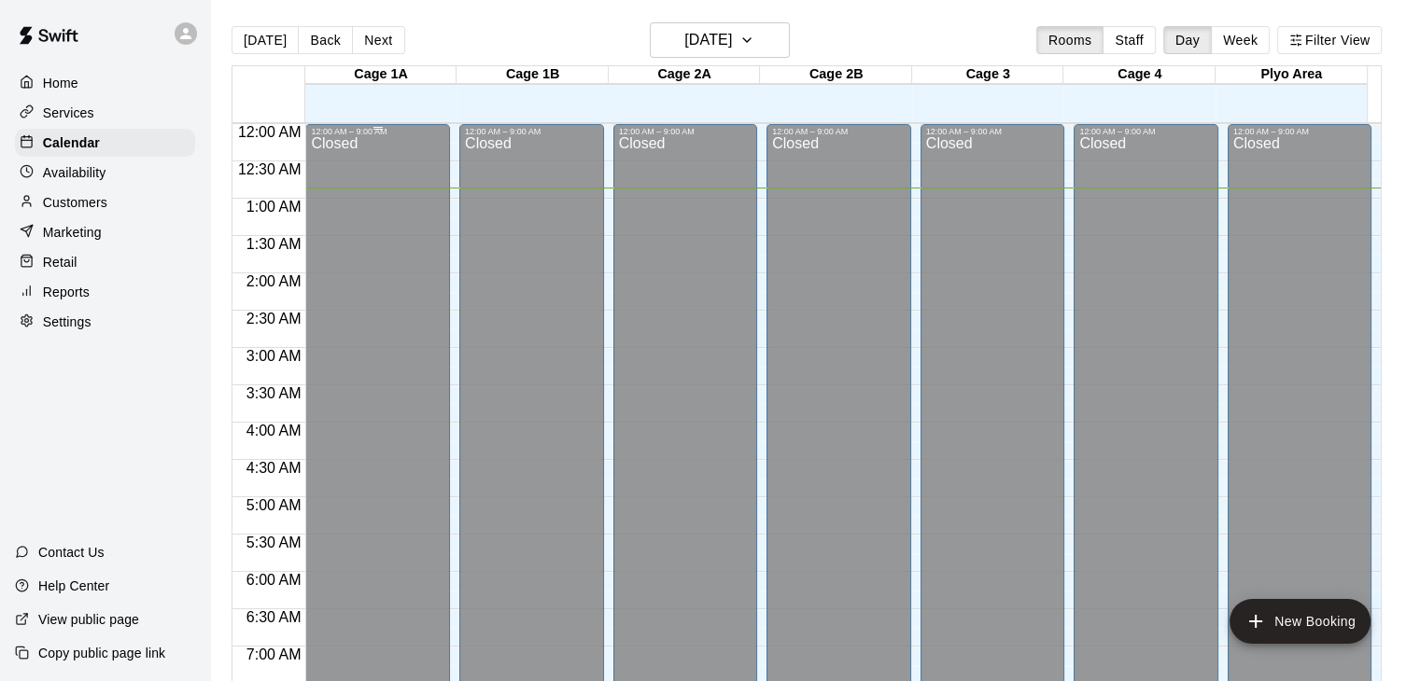
scroll to position [64, 0]
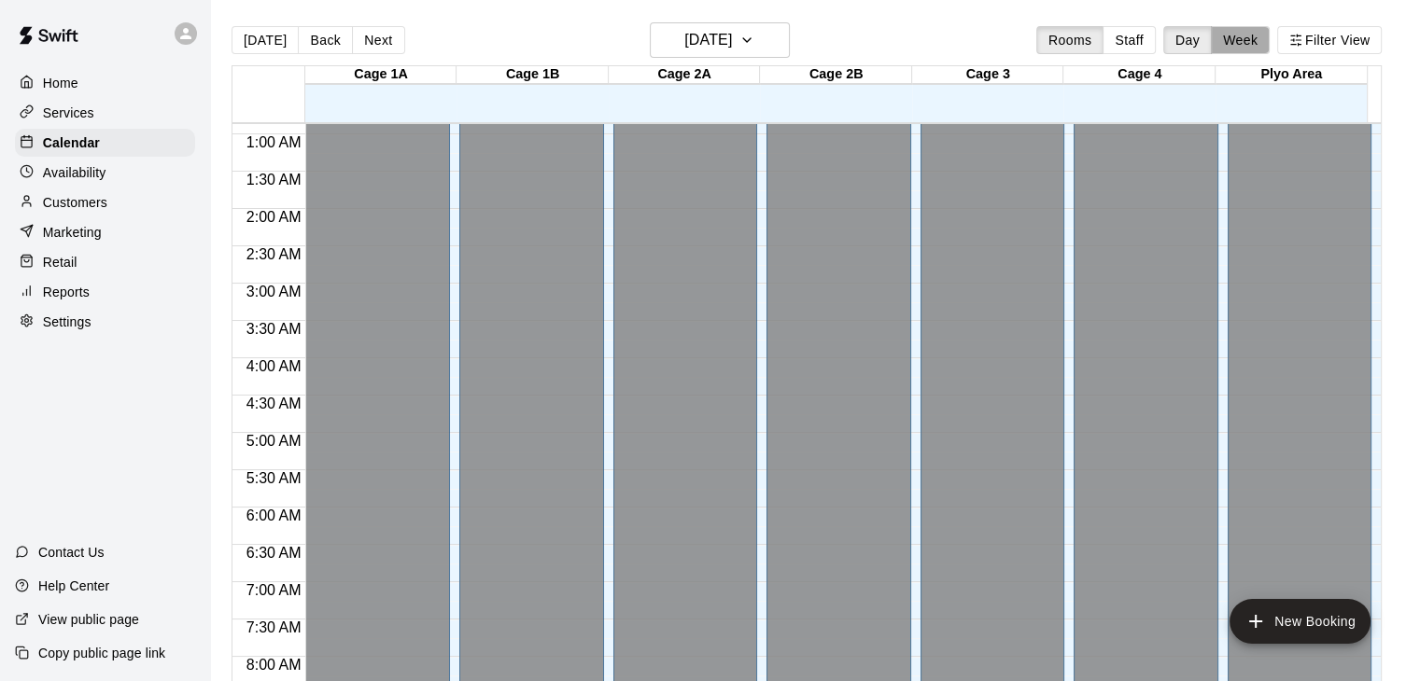
click at [1251, 41] on button "Week" at bounding box center [1240, 40] width 59 height 28
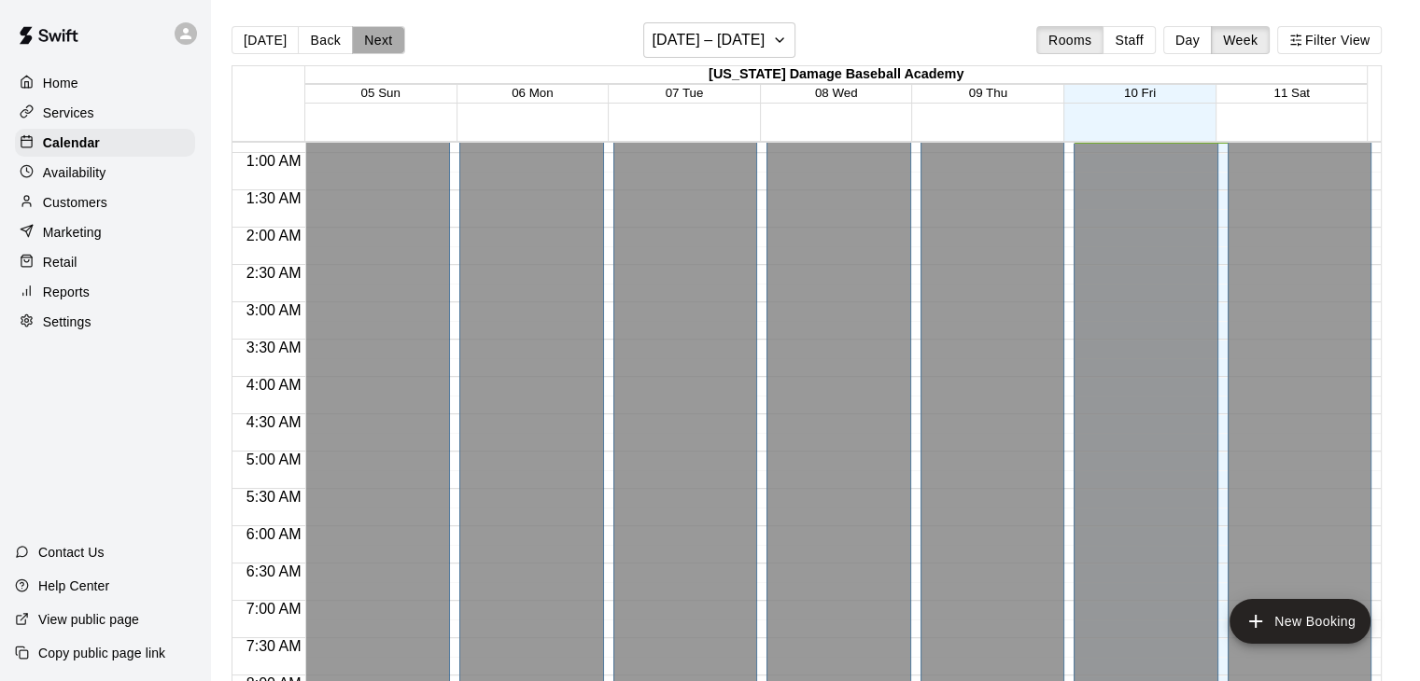
click at [383, 31] on button "Next" at bounding box center [378, 40] width 52 height 28
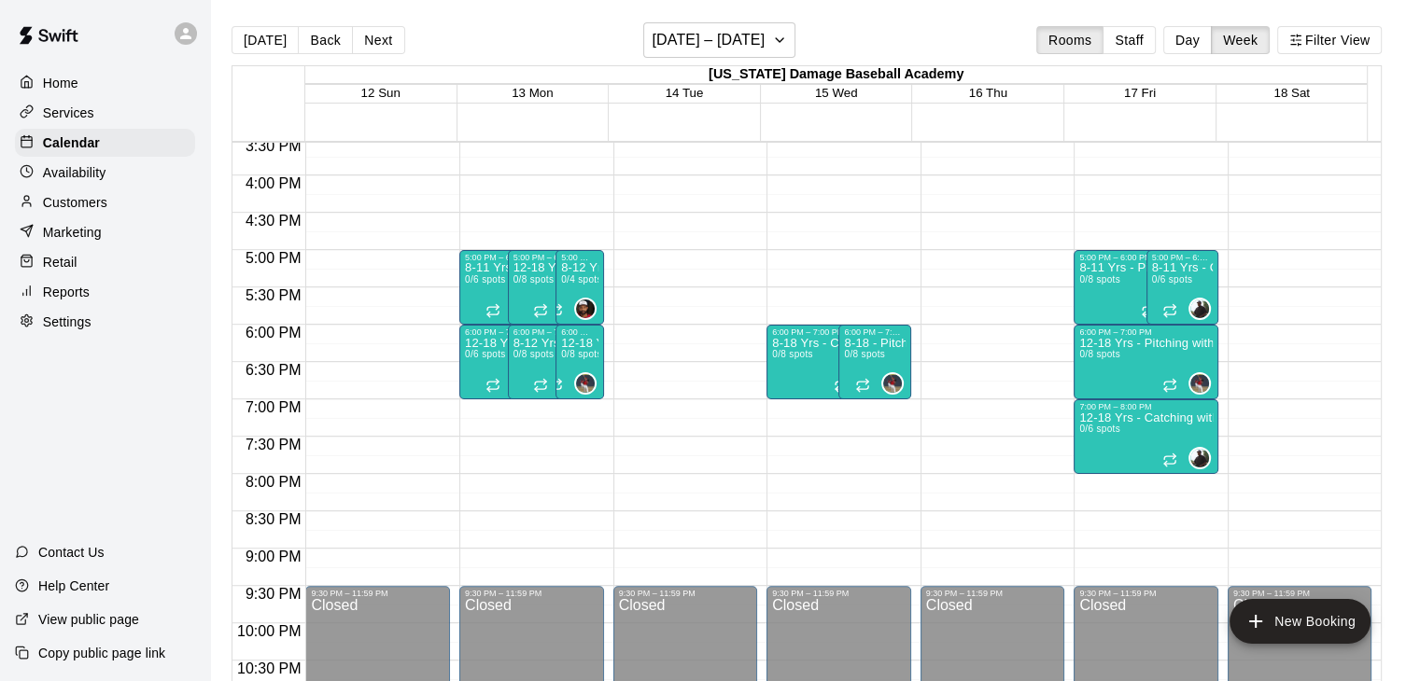
scroll to position [1167, 0]
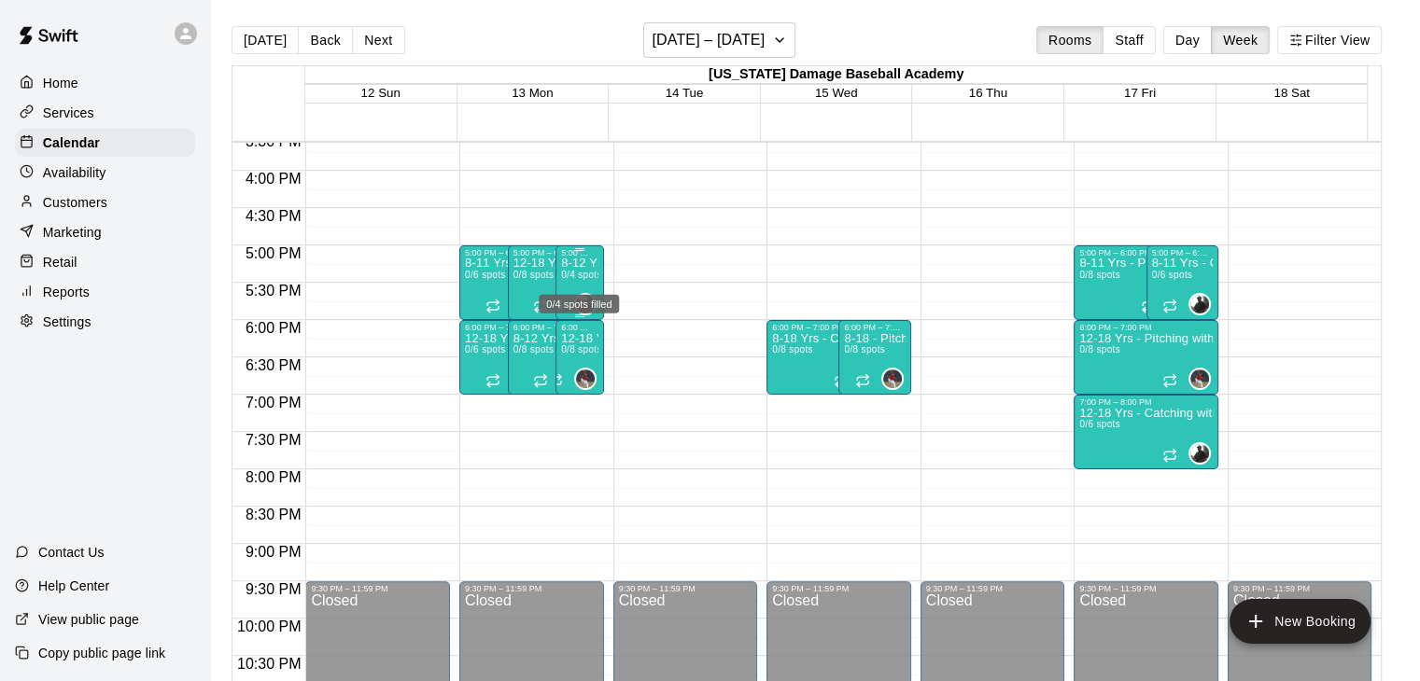
click at [579, 274] on span "0/4 spots" at bounding box center [581, 275] width 41 height 10
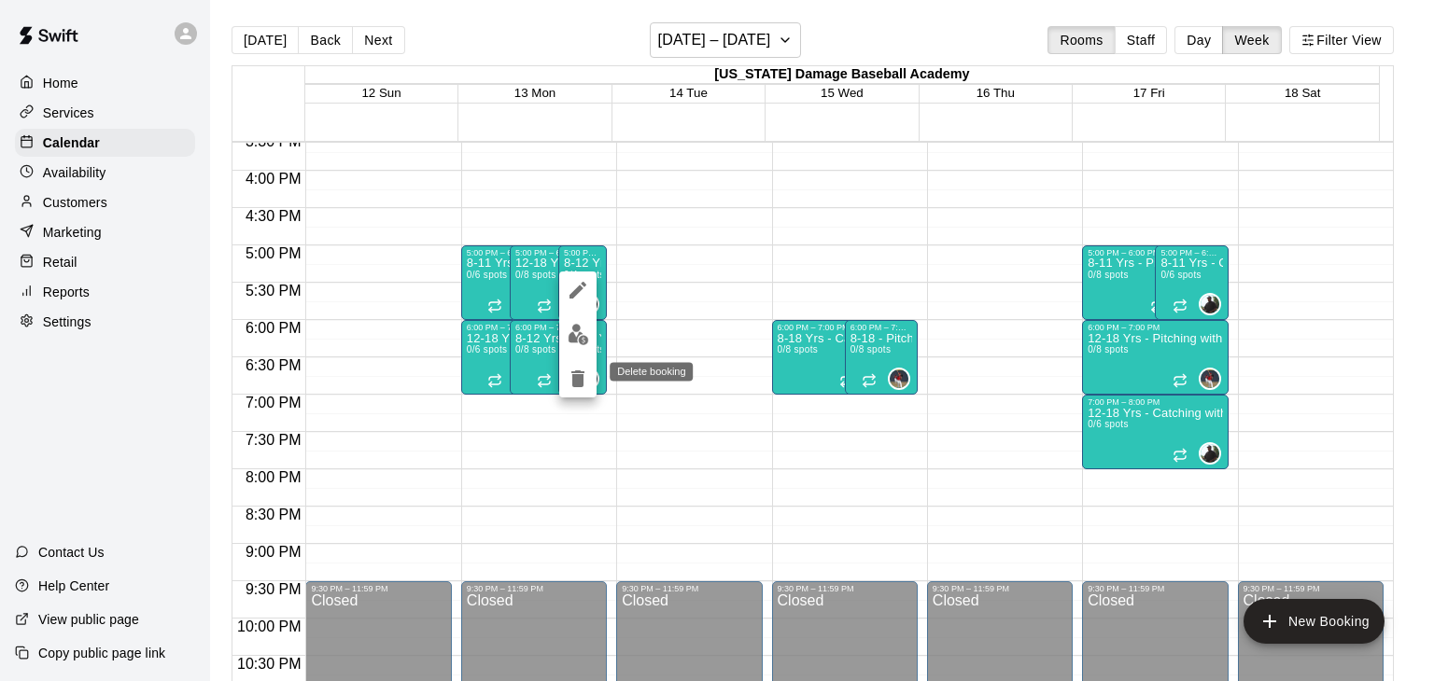
click at [583, 386] on icon "delete" at bounding box center [578, 379] width 22 height 22
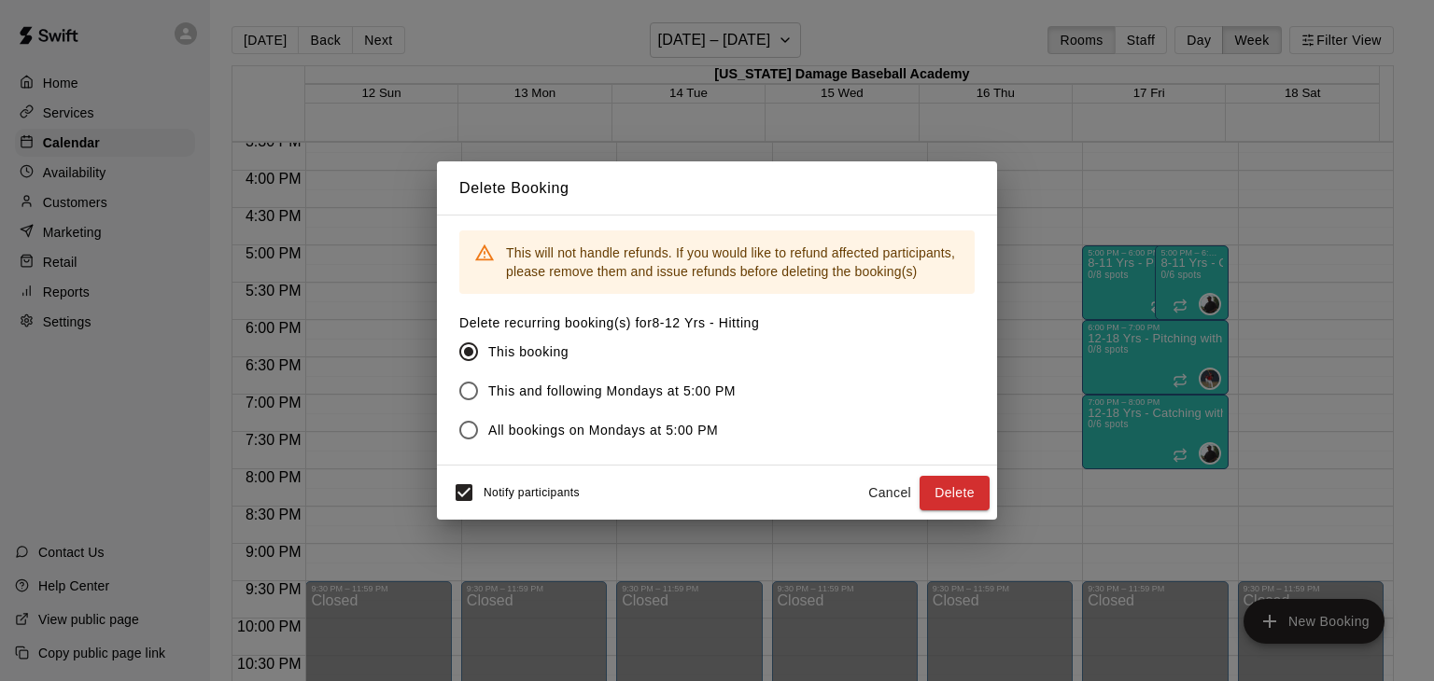
click at [639, 399] on span "This and following Mondays at 5:00 PM" at bounding box center [611, 392] width 247 height 20
click at [942, 489] on button "Delete" at bounding box center [955, 493] width 70 height 35
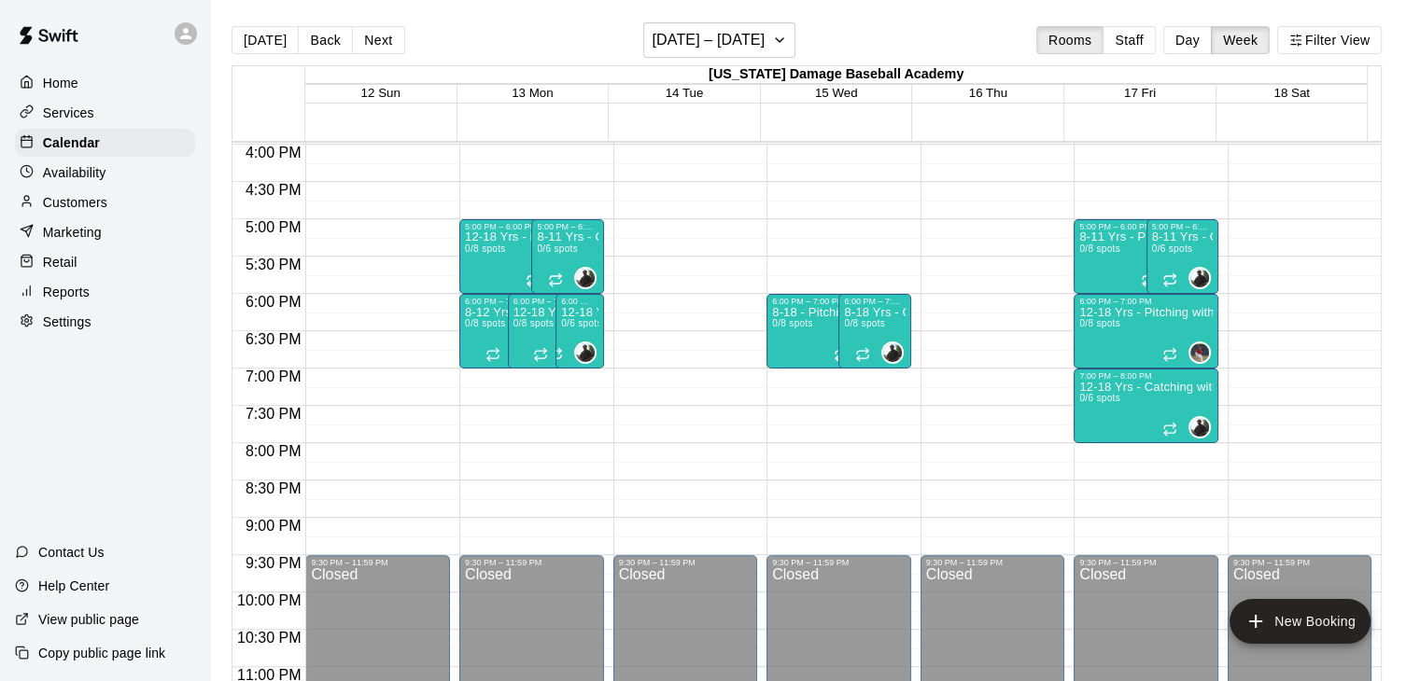
scroll to position [1232, 0]
